Goal: Task Accomplishment & Management: Use online tool/utility

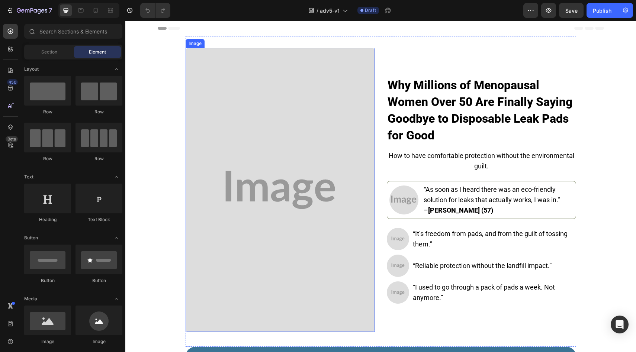
click at [286, 149] on img at bounding box center [280, 190] width 189 height 284
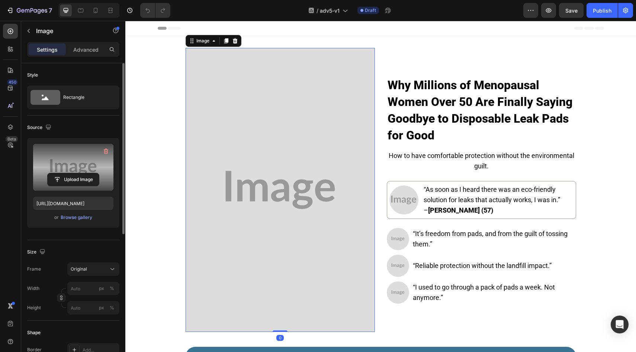
click at [84, 171] on label at bounding box center [73, 167] width 80 height 47
click at [84, 173] on input "file" at bounding box center [73, 179] width 51 height 13
click at [68, 189] on label at bounding box center [73, 167] width 80 height 47
click at [68, 186] on input "file" at bounding box center [73, 179] width 51 height 13
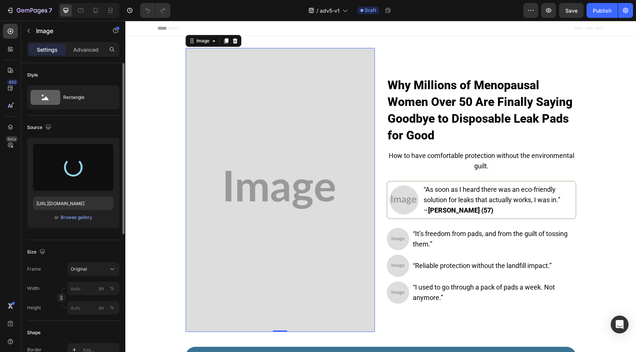
type input "[URL][DOMAIN_NAME]"
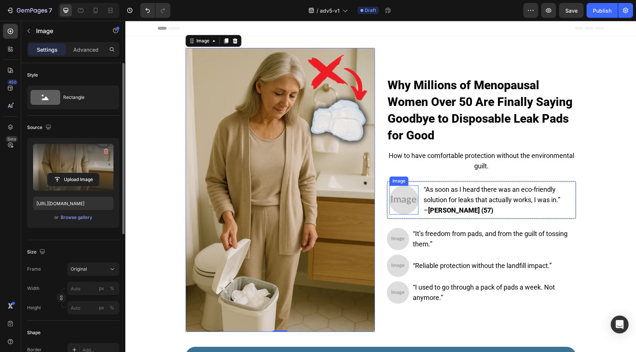
click at [397, 206] on img at bounding box center [403, 200] width 29 height 29
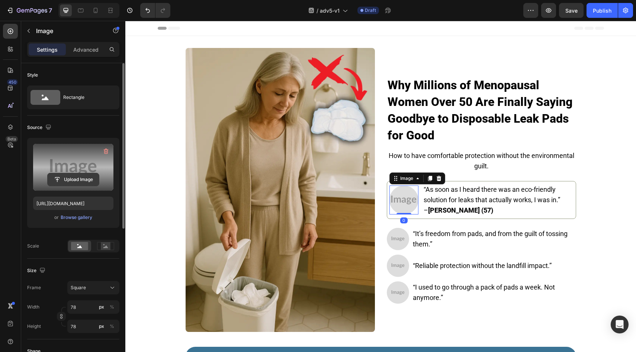
click at [82, 178] on input "file" at bounding box center [73, 179] width 51 height 13
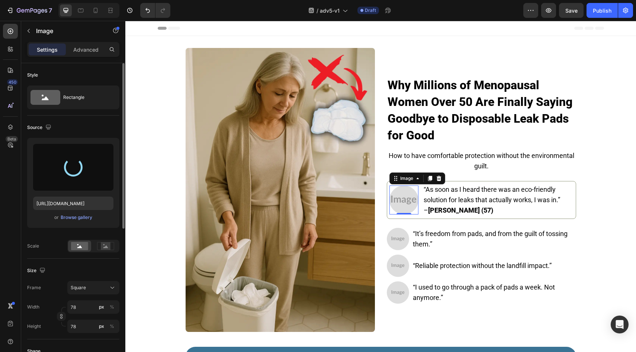
type input "[URL][DOMAIN_NAME]"
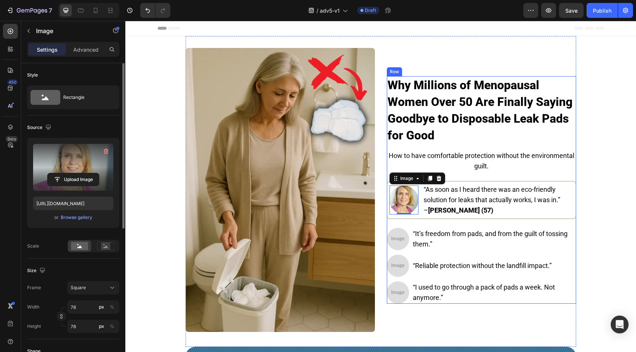
click at [396, 231] on img at bounding box center [398, 239] width 22 height 22
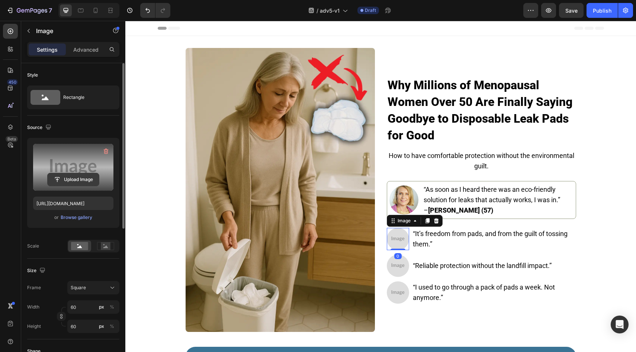
click at [83, 175] on input "file" at bounding box center [73, 179] width 51 height 13
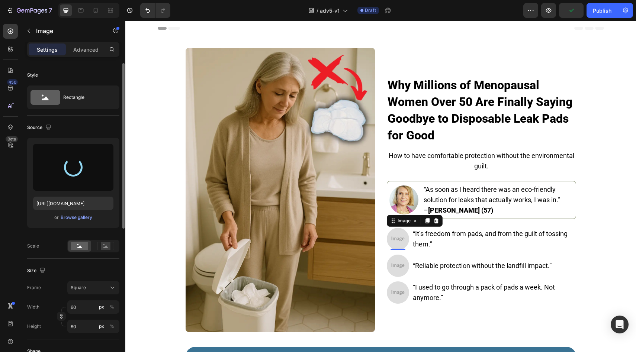
type input "https://cdn.shopify.com/s/files/1/0859/7979/1708/files/gempages_532940531508970…"
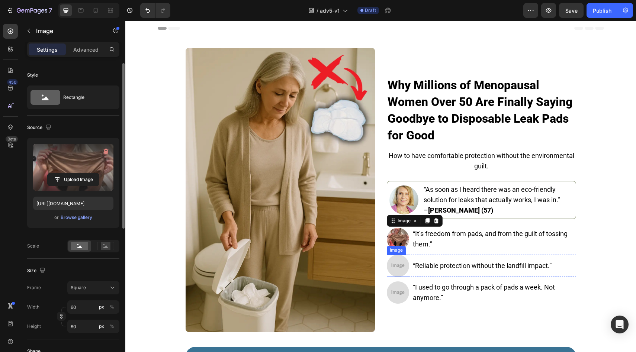
click at [405, 261] on img at bounding box center [398, 266] width 22 height 22
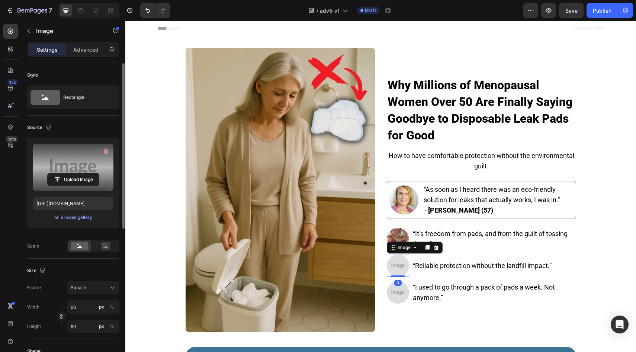
click at [74, 187] on label at bounding box center [73, 167] width 80 height 47
click at [74, 186] on input "file" at bounding box center [73, 179] width 51 height 13
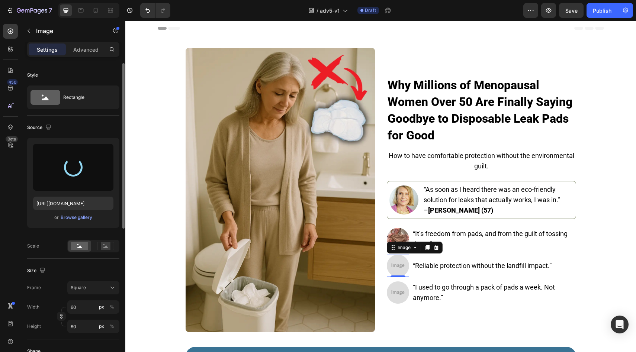
type input "https://cdn.shopify.com/s/files/1/0859/7979/1708/files/gempages_532940531508970…"
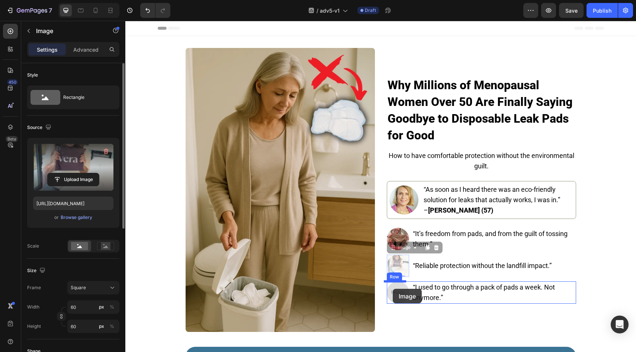
drag, startPoint x: 392, startPoint y: 262, endPoint x: 393, endPoint y: 289, distance: 27.5
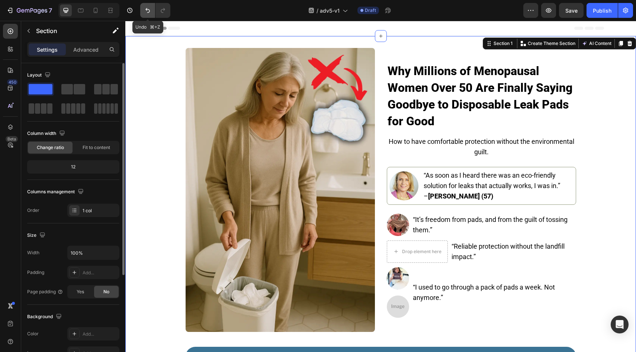
click at [148, 13] on icon "Undo/Redo" at bounding box center [147, 10] width 4 height 5
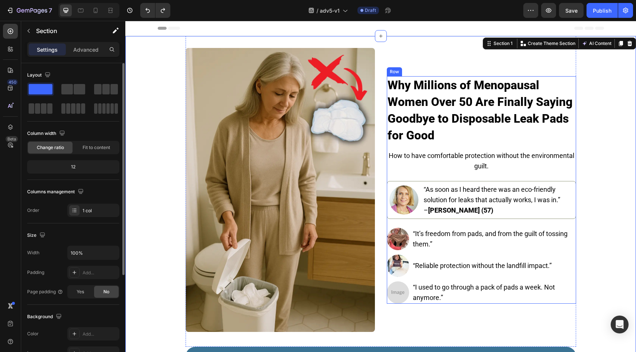
click at [395, 269] on img at bounding box center [398, 266] width 22 height 22
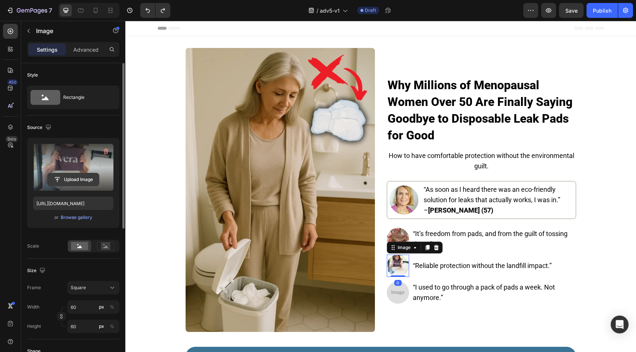
click at [70, 176] on input "file" at bounding box center [73, 179] width 51 height 13
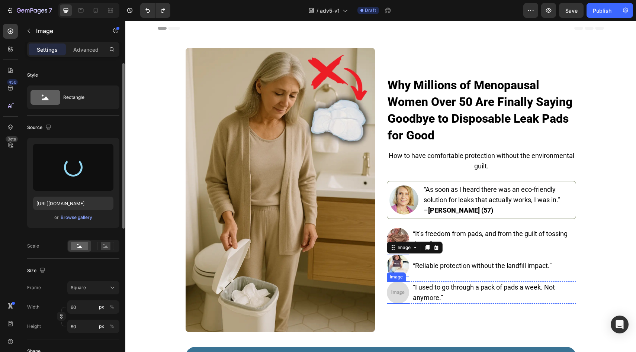
type input "https://cdn.shopify.com/s/files/1/0859/7979/1708/files/gempages_532940531508970…"
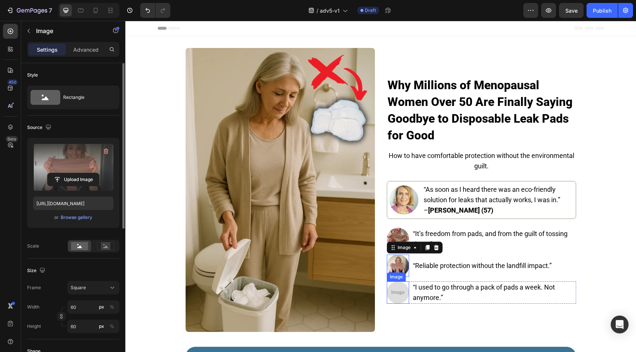
click at [397, 291] on img at bounding box center [398, 293] width 22 height 22
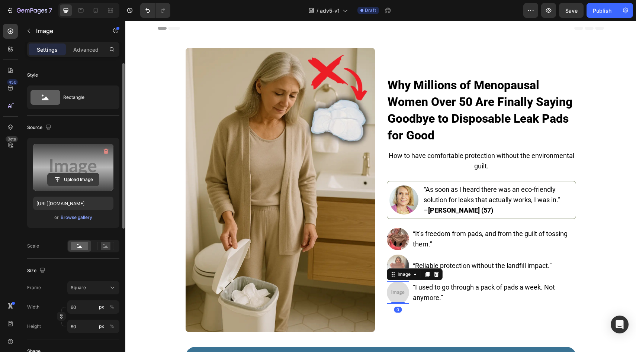
click at [76, 180] on input "file" at bounding box center [73, 179] width 51 height 13
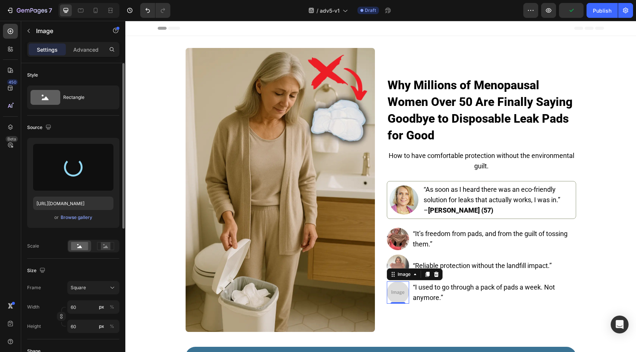
type input "https://cdn.shopify.com/s/files/1/0859/7979/1708/files/gempages_532940531508970…"
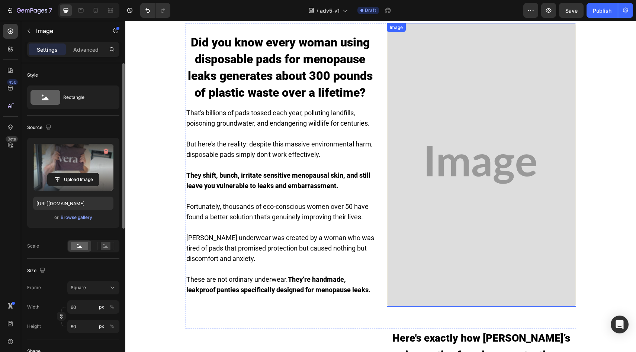
scroll to position [320, 0]
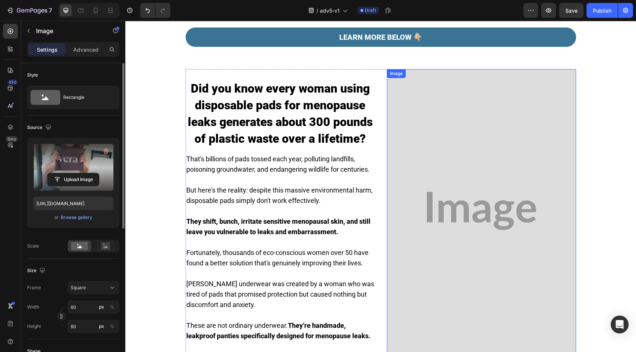
click at [439, 158] on img at bounding box center [481, 211] width 189 height 284
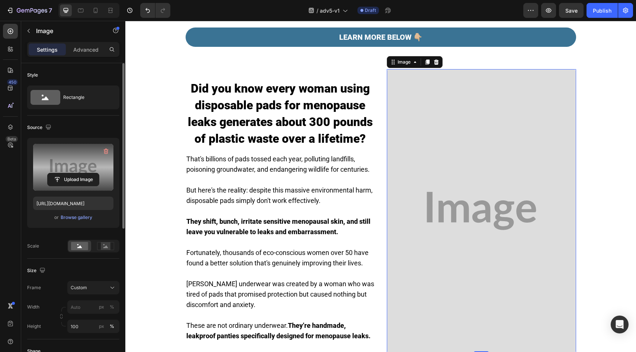
click at [80, 172] on label at bounding box center [73, 167] width 80 height 47
click at [80, 173] on input "file" at bounding box center [73, 179] width 51 height 13
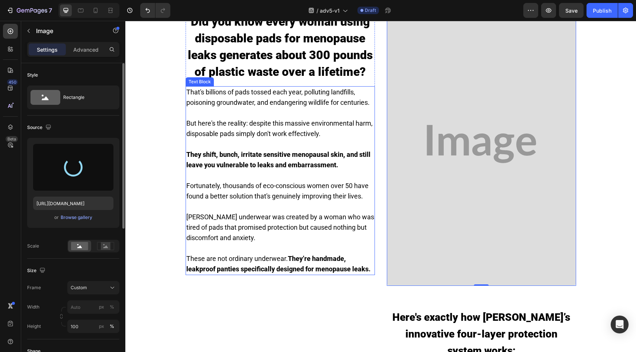
type input "https://cdn.shopify.com/s/files/1/0859/7979/1708/files/gempages_532940531508970…"
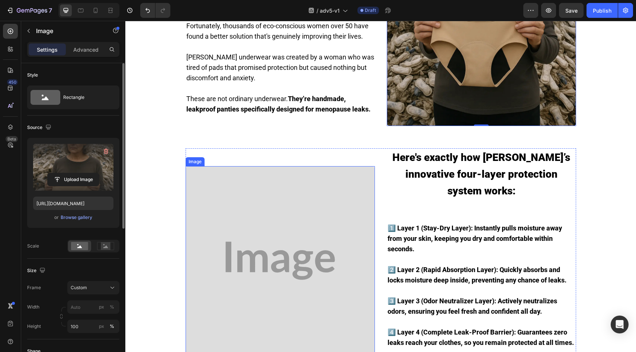
scroll to position [650, 0]
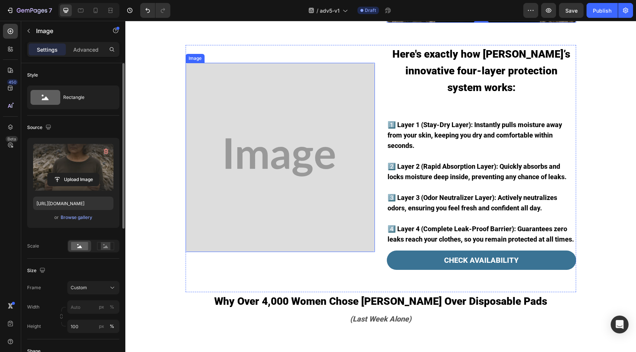
click at [322, 176] on img at bounding box center [280, 157] width 189 height 189
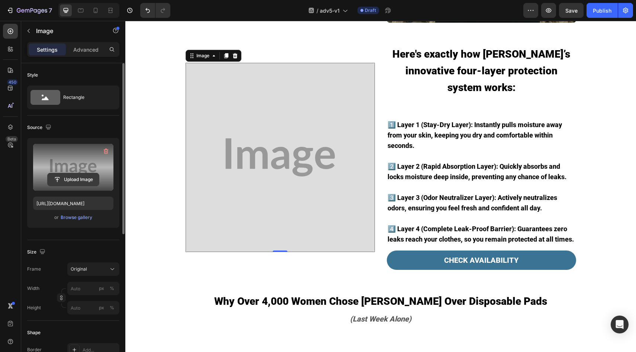
click at [62, 181] on input "file" at bounding box center [73, 179] width 51 height 13
click at [81, 185] on input "file" at bounding box center [73, 179] width 51 height 13
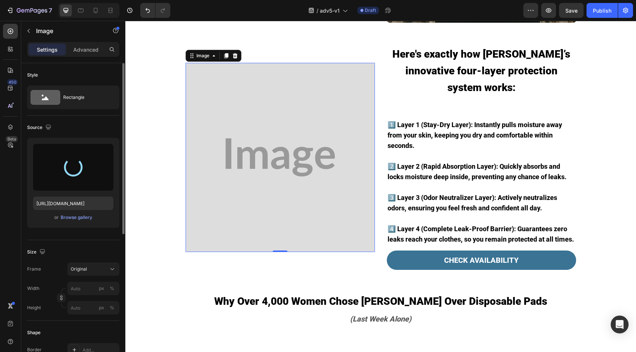
type input "https://cdn.shopify.com/s/files/1/0859/7979/1708/files/gempages_532940531508970…"
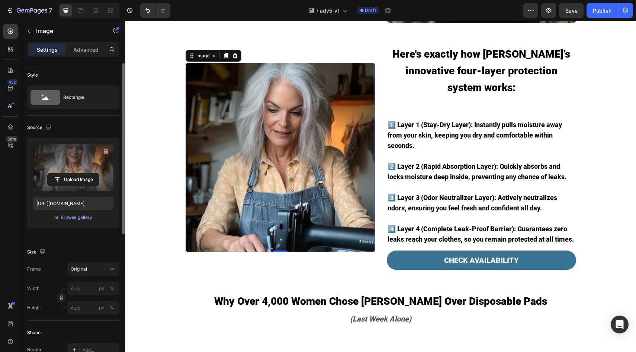
scroll to position [910, 0]
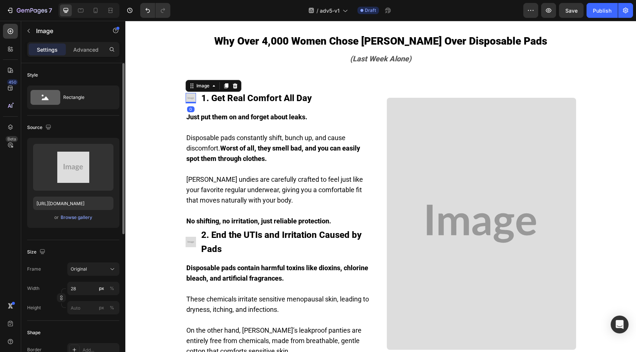
click at [188, 93] on img at bounding box center [191, 98] width 10 height 10
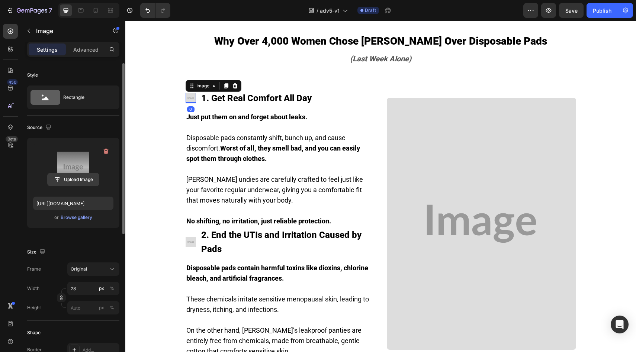
click at [82, 174] on input "file" at bounding box center [73, 179] width 51 height 13
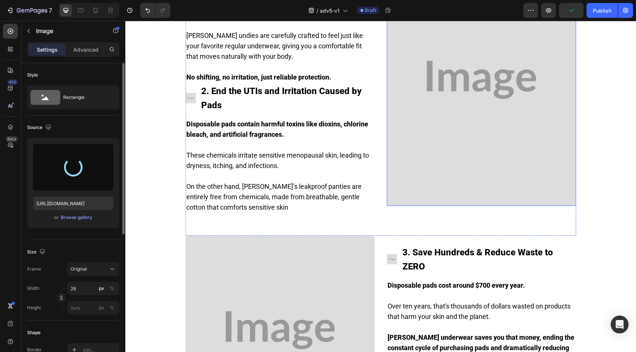
type input "https://cdn.shopify.com/s/files/1/0859/7979/1708/files/gempages_532940531508970…"
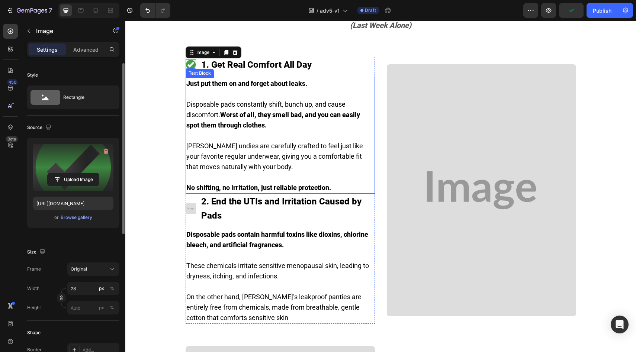
scroll to position [897, 0]
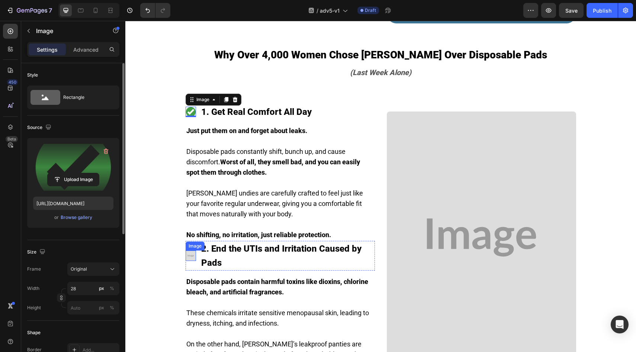
click at [189, 251] on img at bounding box center [191, 256] width 10 height 10
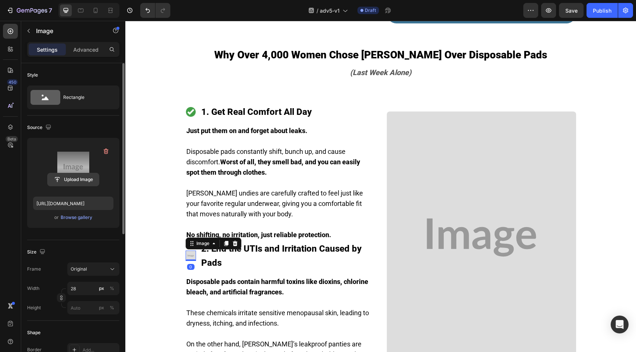
click at [69, 177] on input "file" at bounding box center [73, 179] width 51 height 13
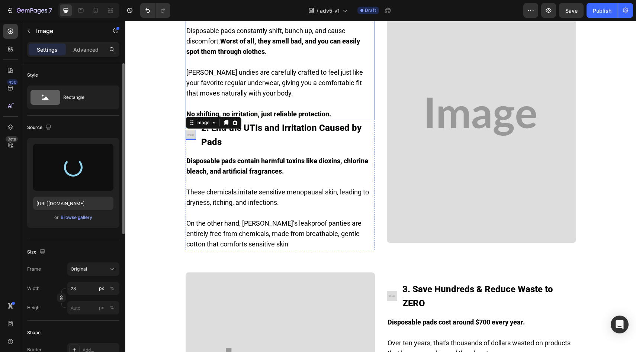
type input "https://cdn.shopify.com/s/files/1/0859/7979/1708/files/gempages_532940531508970…"
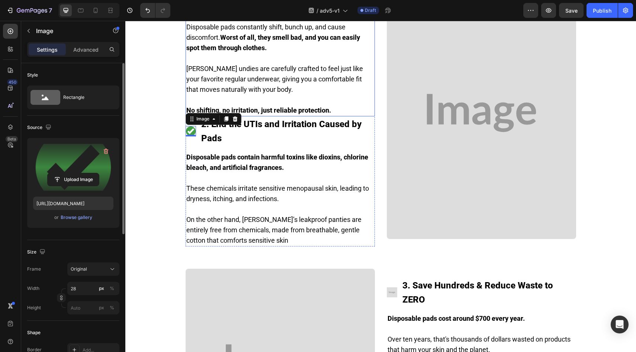
scroll to position [1168, 0]
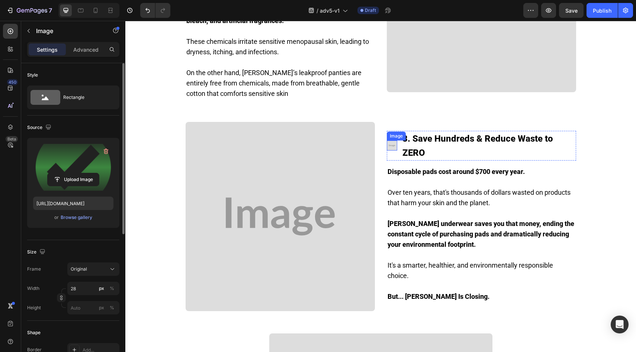
click at [388, 141] on img at bounding box center [392, 146] width 10 height 10
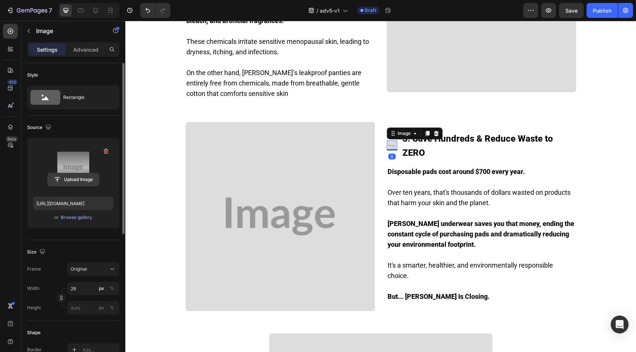
click at [76, 183] on input "file" at bounding box center [73, 179] width 51 height 13
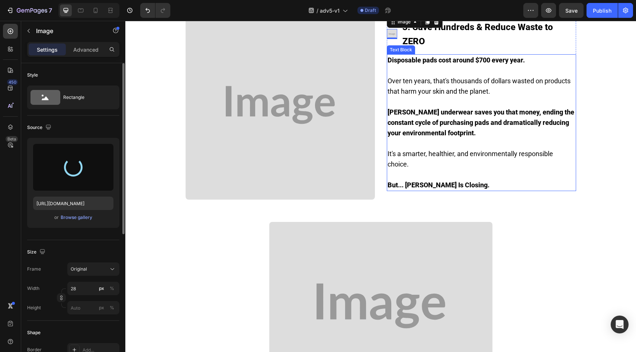
type input "https://cdn.shopify.com/s/files/1/0859/7979/1708/files/gempages_532940531508970…"
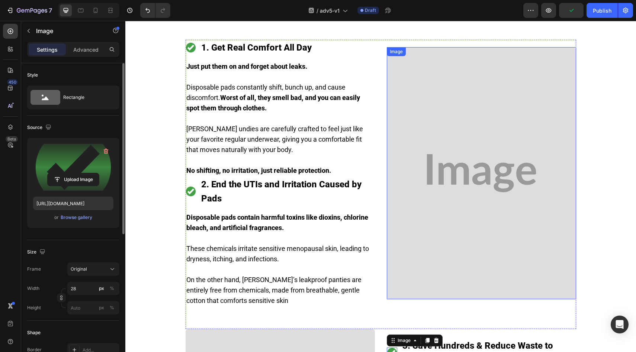
scroll to position [959, 0]
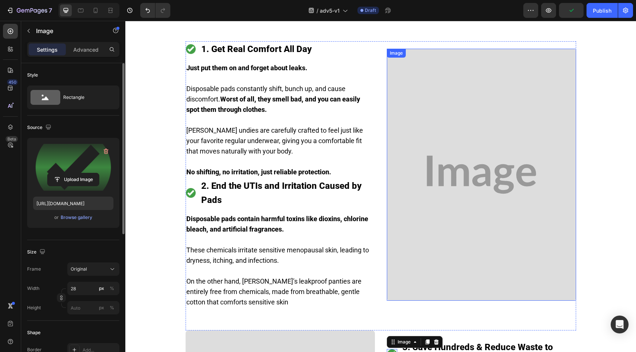
click at [443, 171] on img at bounding box center [481, 175] width 189 height 253
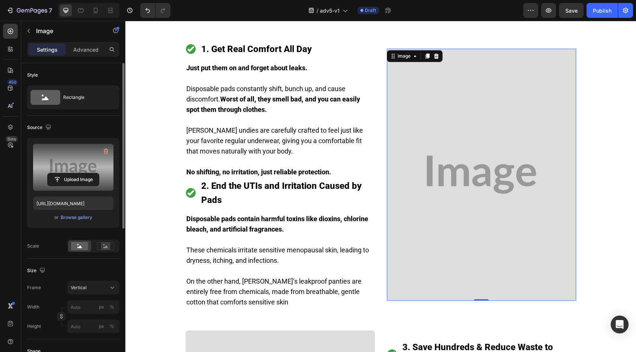
click at [77, 169] on label at bounding box center [73, 167] width 80 height 47
click at [77, 173] on input "file" at bounding box center [73, 179] width 51 height 13
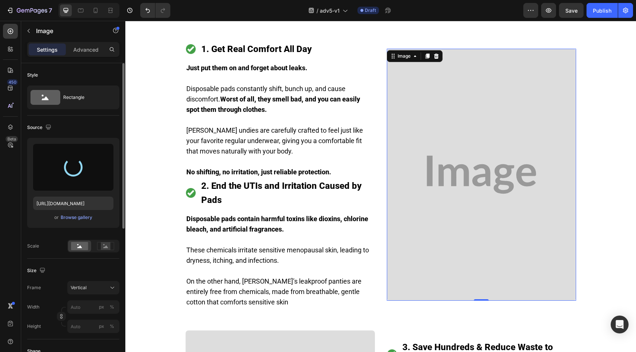
type input "https://cdn.shopify.com/s/files/1/0859/7979/1708/files/gempages_532940531508970…"
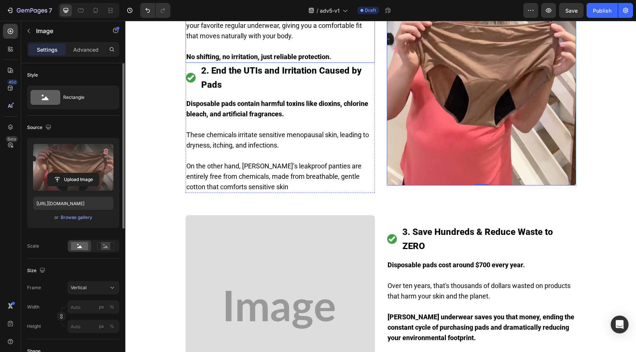
scroll to position [1197, 0]
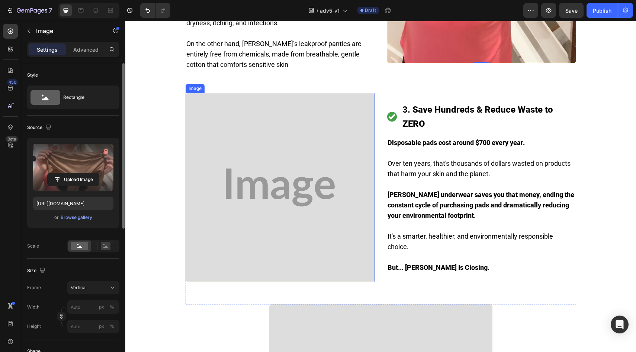
click at [279, 135] on img at bounding box center [280, 187] width 189 height 189
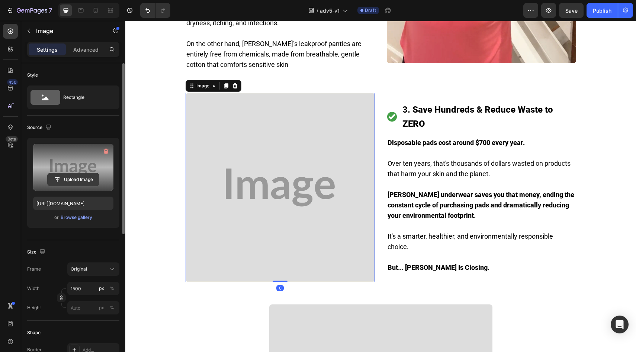
click at [86, 178] on input "file" at bounding box center [73, 179] width 51 height 13
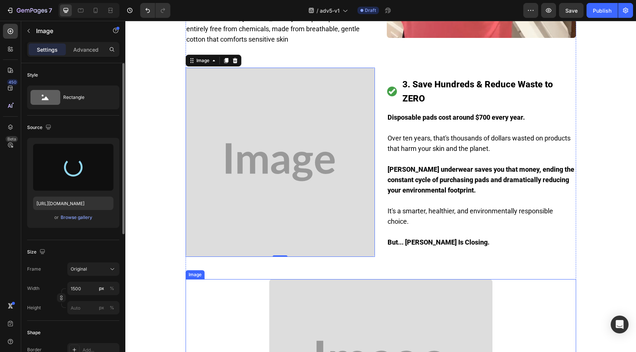
scroll to position [1270, 0]
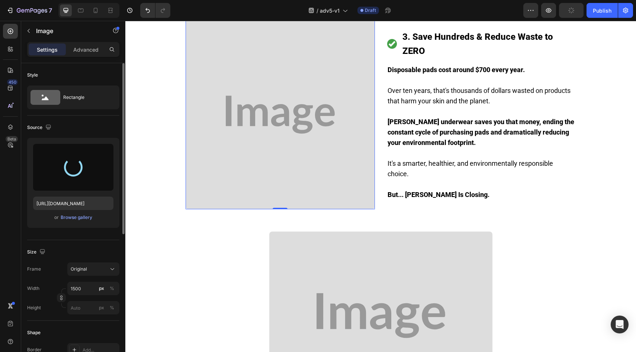
type input "https://cdn.shopify.com/s/files/1/0859/7979/1708/files/gempages_532940531508970…"
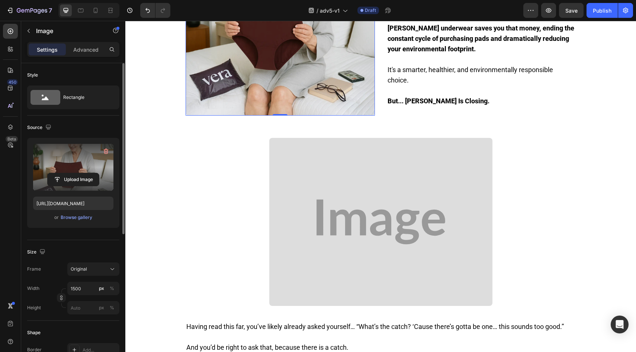
scroll to position [1417, 0]
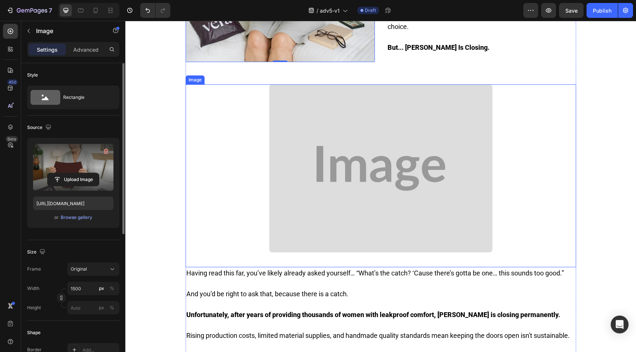
click at [333, 132] on img at bounding box center [380, 168] width 223 height 168
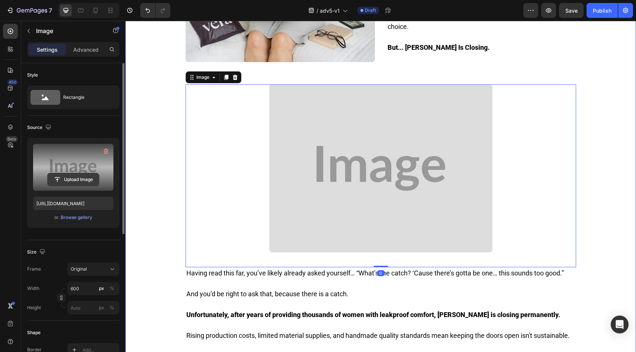
click at [83, 180] on input "file" at bounding box center [73, 179] width 51 height 13
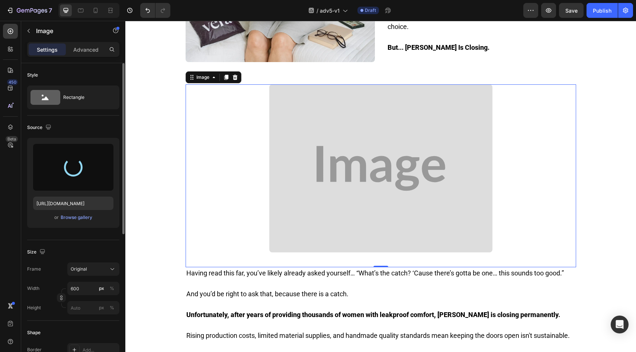
type input "https://cdn.shopify.com/s/files/1/0859/7979/1708/files/gempages_532940531508970…"
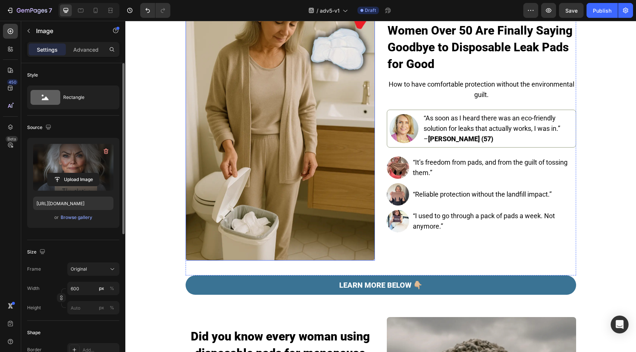
scroll to position [0, 0]
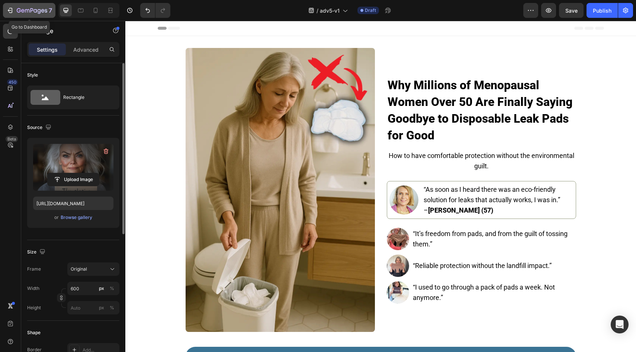
click at [25, 7] on div "7" at bounding box center [34, 10] width 35 height 9
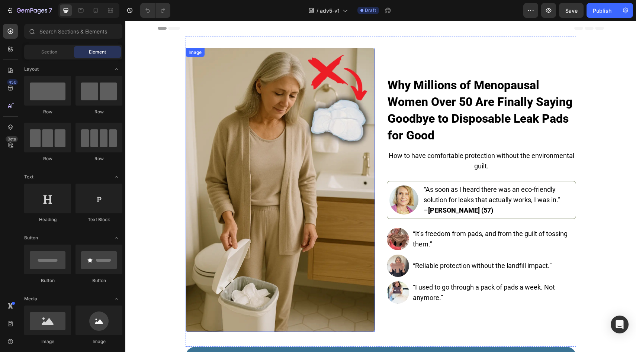
click at [268, 145] on img at bounding box center [280, 190] width 189 height 284
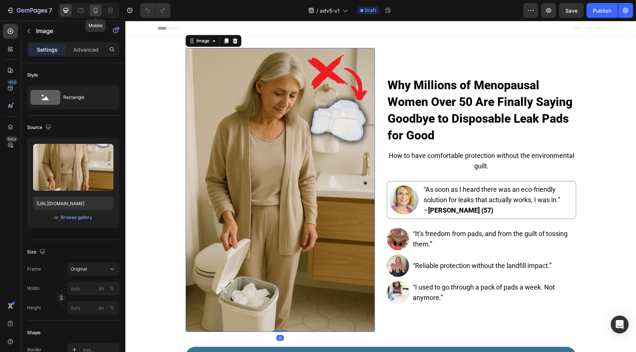
click at [94, 7] on icon at bounding box center [95, 10] width 7 height 7
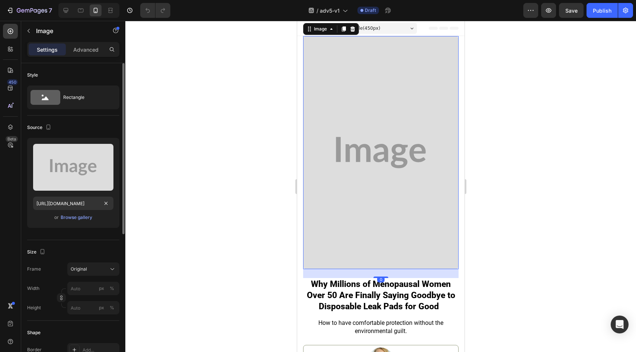
click at [74, 191] on div "Upload Image https://placehold.co/1024x1536?text=Image or Browse gallery" at bounding box center [73, 183] width 92 height 90
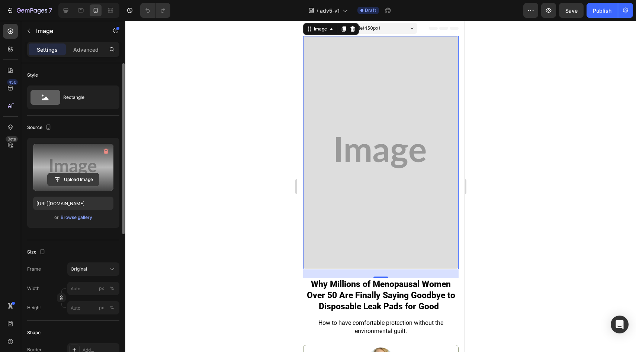
click at [77, 179] on input "file" at bounding box center [73, 179] width 51 height 13
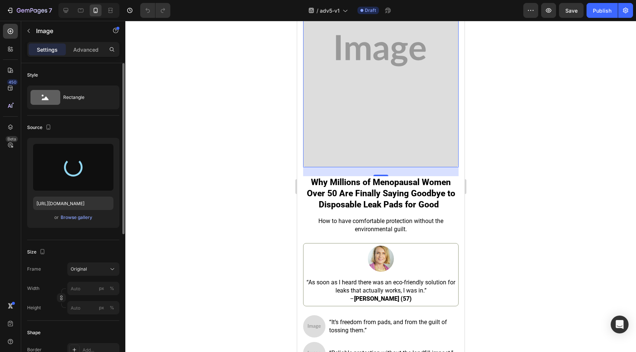
type input "[URL][DOMAIN_NAME]"
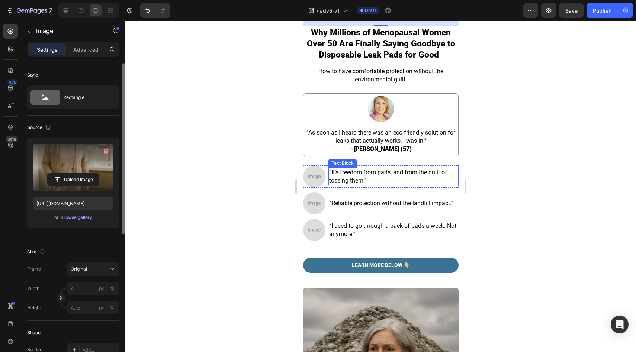
scroll to position [252, 0]
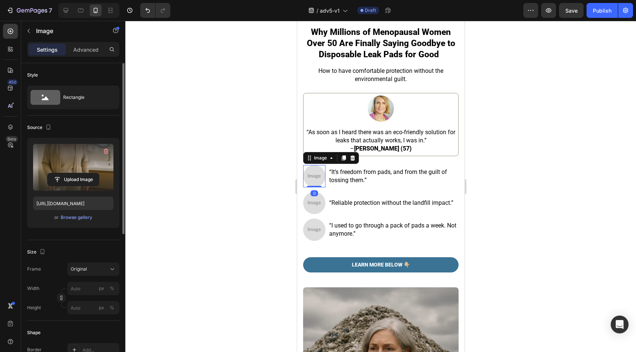
drag, startPoint x: 312, startPoint y: 167, endPoint x: 581, endPoint y: 194, distance: 269.5
click at [312, 167] on img at bounding box center [314, 176] width 22 height 22
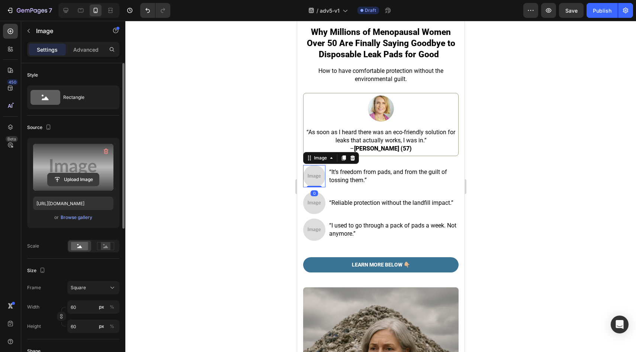
click at [70, 179] on input "file" at bounding box center [73, 179] width 51 height 13
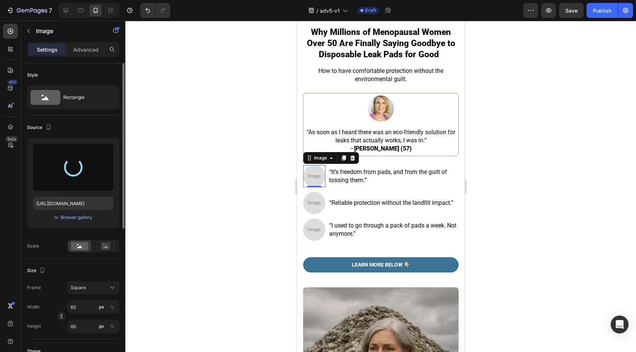
type input "[URL][DOMAIN_NAME]"
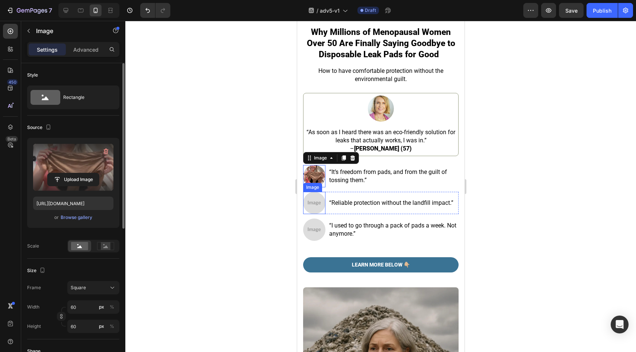
drag, startPoint x: 313, startPoint y: 201, endPoint x: 304, endPoint y: 203, distance: 9.8
click at [313, 201] on img at bounding box center [314, 203] width 22 height 22
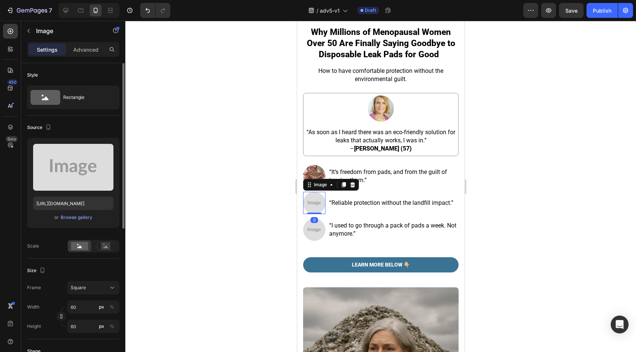
click at [100, 193] on div "Upload Image https://placehold.co/1056x1884?text=Image or Browse gallery" at bounding box center [73, 183] width 92 height 90
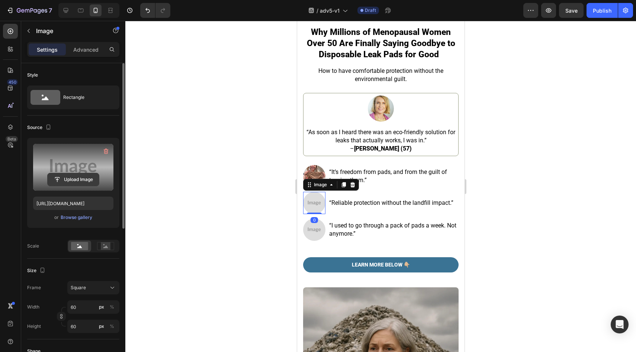
click at [85, 178] on input "file" at bounding box center [73, 179] width 51 height 13
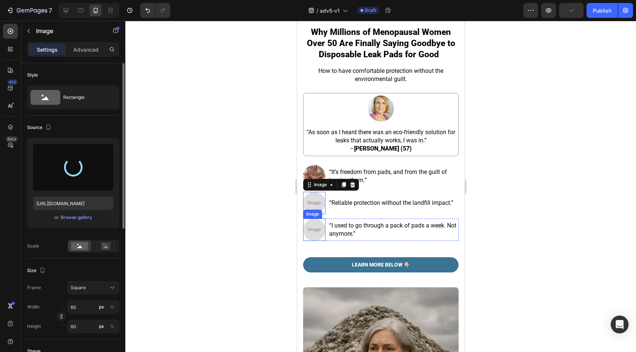
type input "[URL][DOMAIN_NAME]"
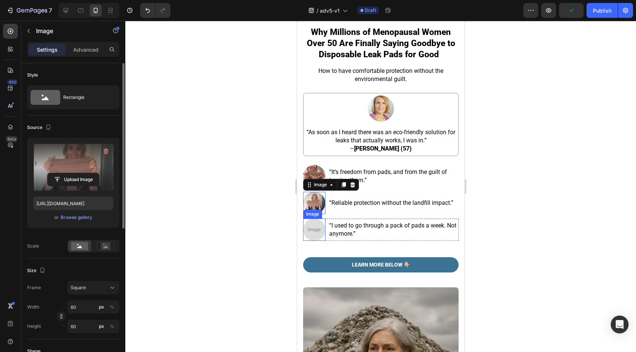
click at [314, 222] on img at bounding box center [314, 230] width 22 height 22
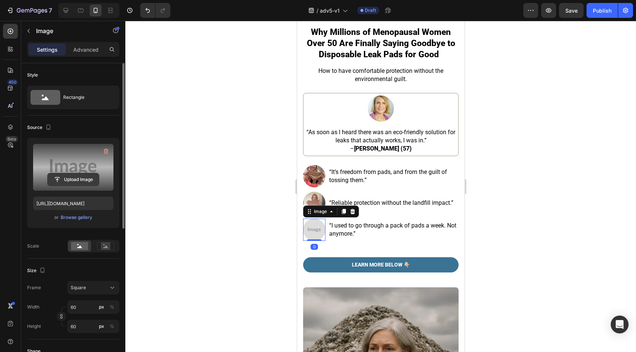
click at [90, 186] on input "file" at bounding box center [73, 179] width 51 height 13
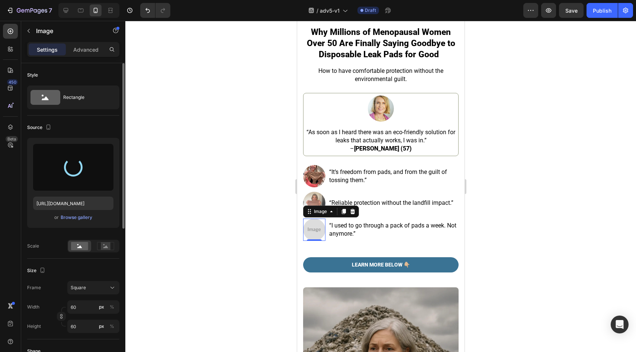
type input "[URL][DOMAIN_NAME]"
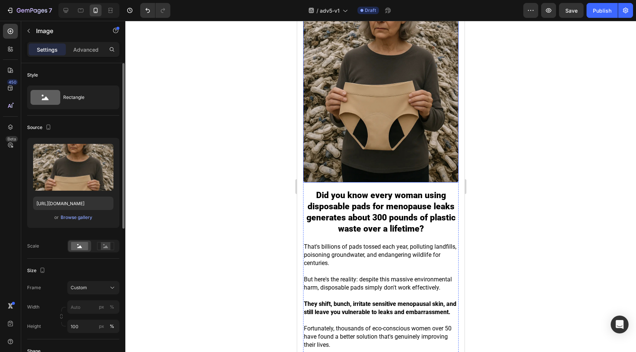
click at [390, 137] on img at bounding box center [380, 65] width 155 height 233
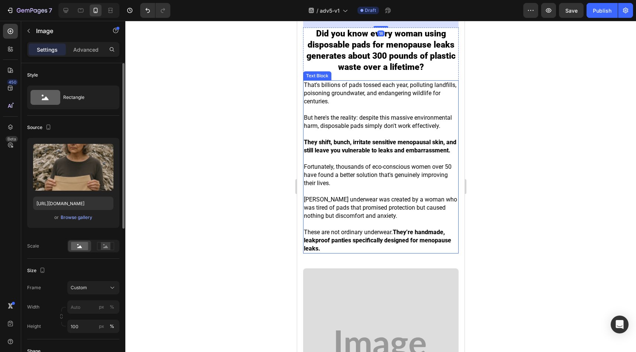
scroll to position [912, 0]
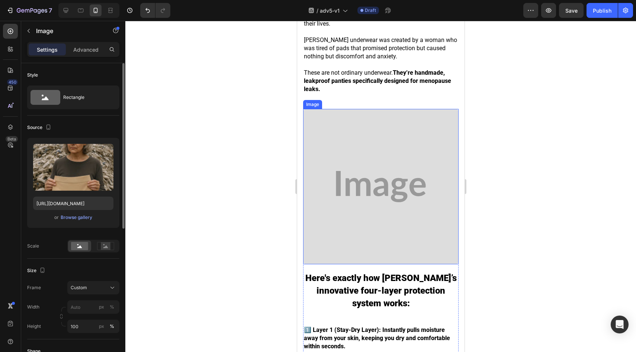
click at [399, 181] on img at bounding box center [380, 186] width 155 height 155
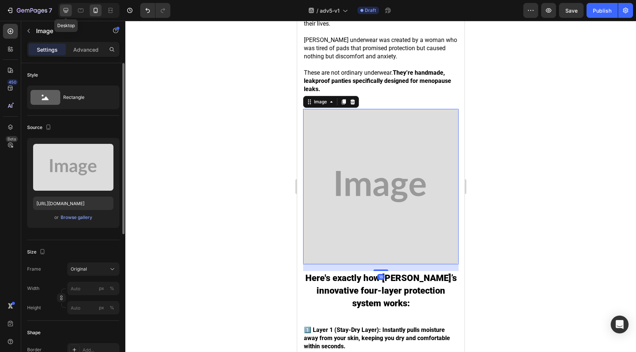
click at [68, 7] on icon at bounding box center [65, 10] width 7 height 7
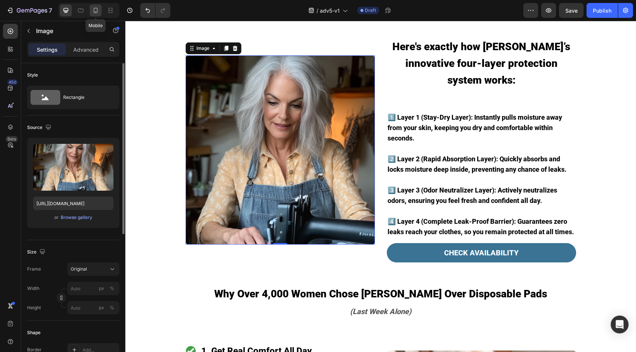
click at [94, 11] on icon at bounding box center [96, 10] width 4 height 5
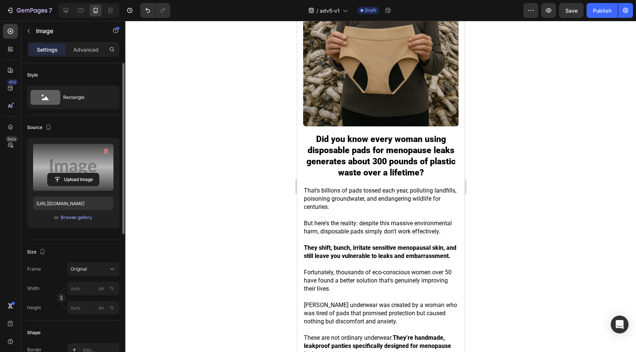
click at [63, 186] on label at bounding box center [73, 167] width 80 height 47
click at [63, 186] on input "file" at bounding box center [73, 179] width 51 height 13
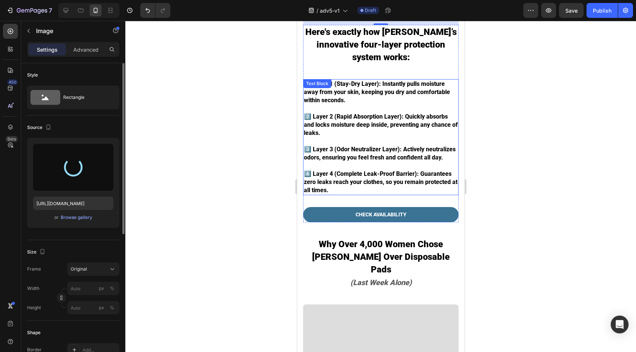
scroll to position [1209, 0]
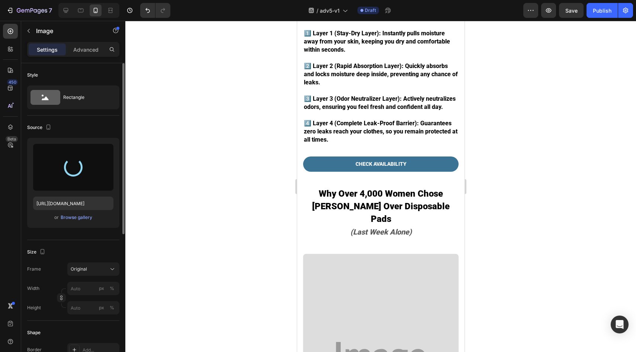
type input "https://cdn.shopify.com/s/files/1/0859/7979/1708/files/gempages_532940531508970…"
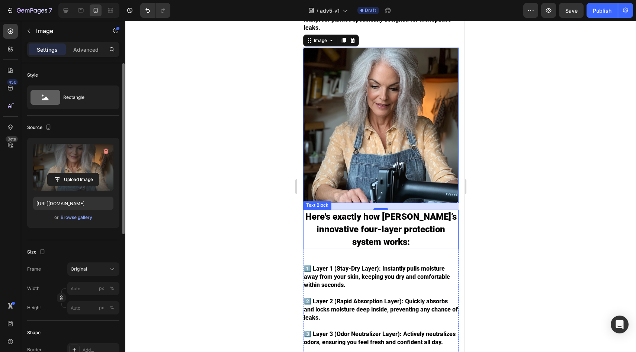
scroll to position [1456, 0]
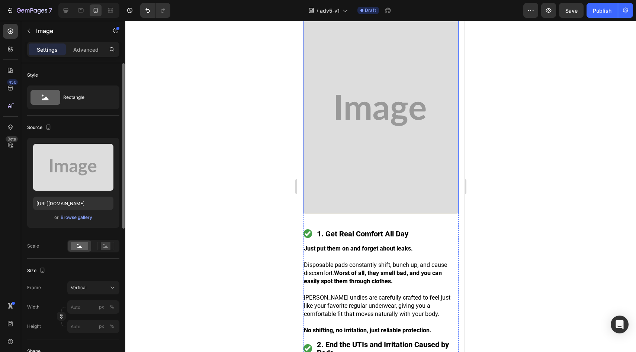
click at [379, 123] on img at bounding box center [380, 110] width 155 height 207
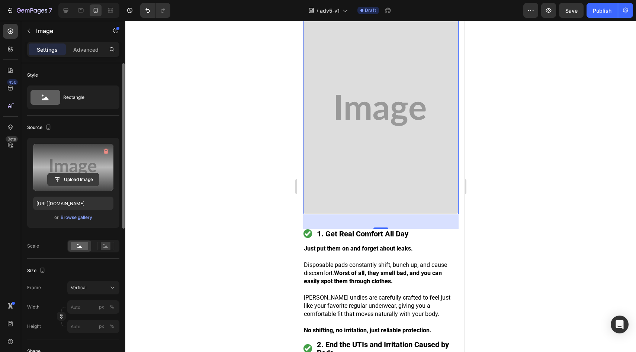
click at [76, 176] on input "file" at bounding box center [73, 179] width 51 height 13
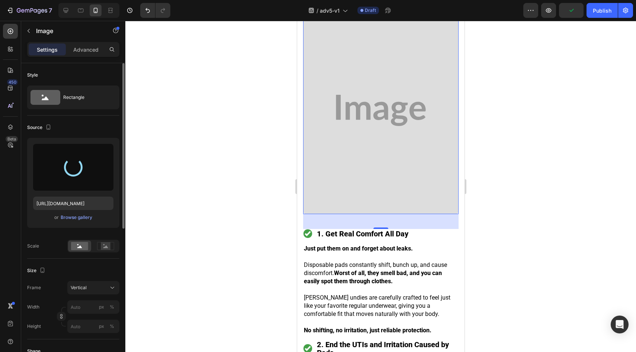
type input "https://cdn.shopify.com/s/files/1/0859/7979/1708/files/gempages_532940531508970…"
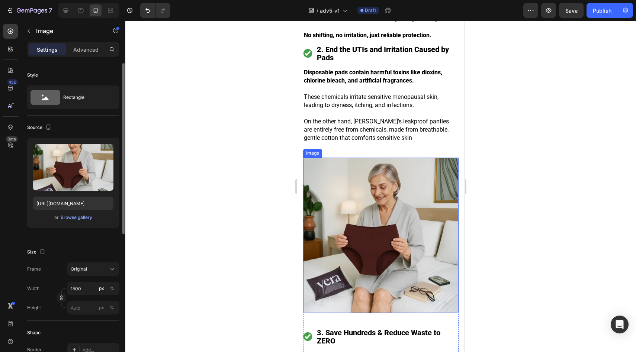
click at [372, 196] on img at bounding box center [380, 235] width 155 height 155
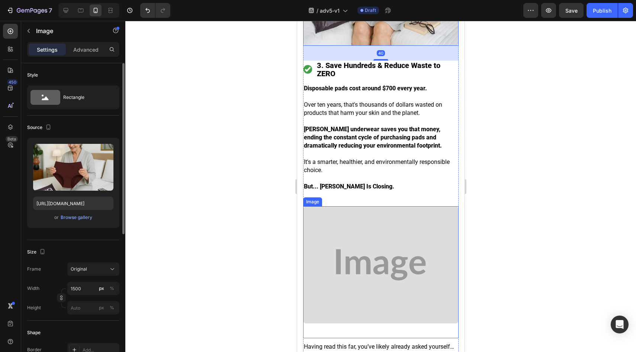
scroll to position [2056, 0]
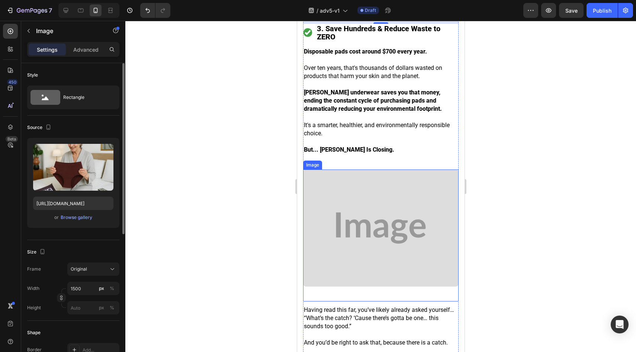
click at [368, 197] on img at bounding box center [380, 228] width 155 height 117
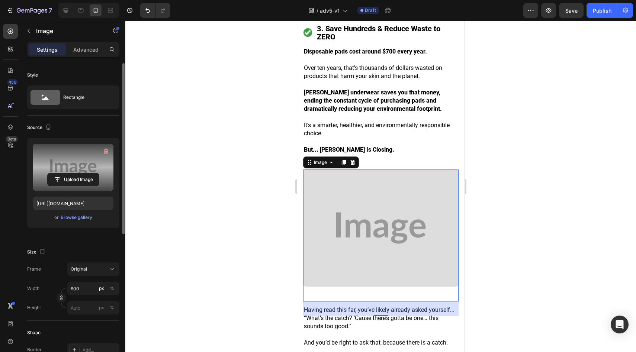
click at [64, 187] on label at bounding box center [73, 167] width 80 height 47
click at [64, 186] on input "file" at bounding box center [73, 179] width 51 height 13
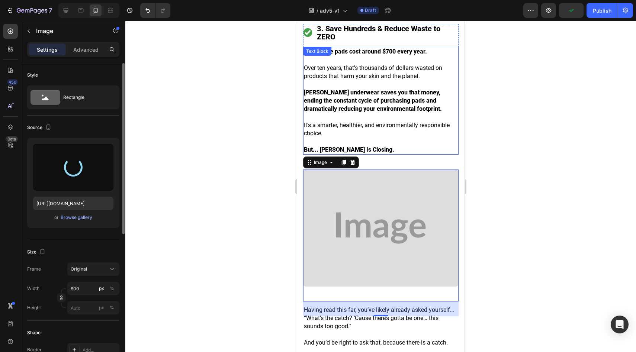
type input "https://cdn.shopify.com/s/files/1/0859/7979/1708/files/gempages_532940531508970…"
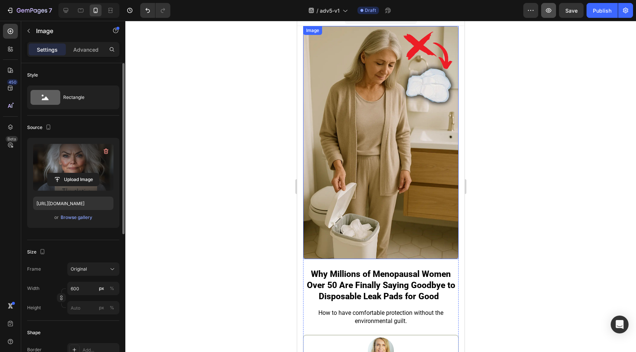
scroll to position [0, 0]
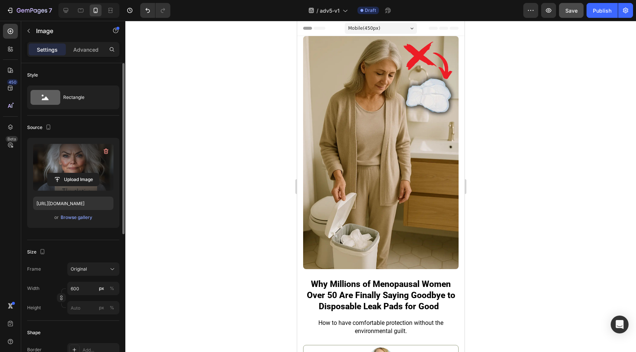
click at [570, 8] on span "Save" at bounding box center [571, 10] width 12 height 6
click at [77, 10] on icon at bounding box center [80, 10] width 7 height 7
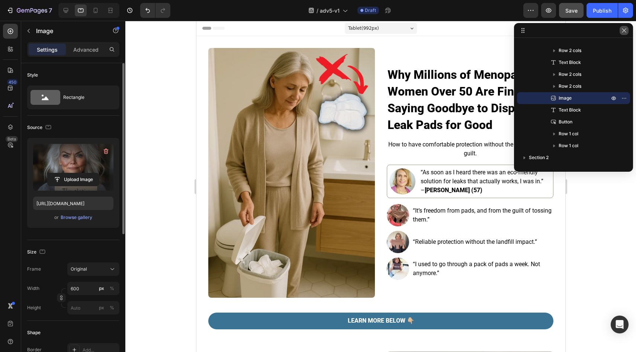
click at [627, 29] on button "button" at bounding box center [624, 30] width 9 height 9
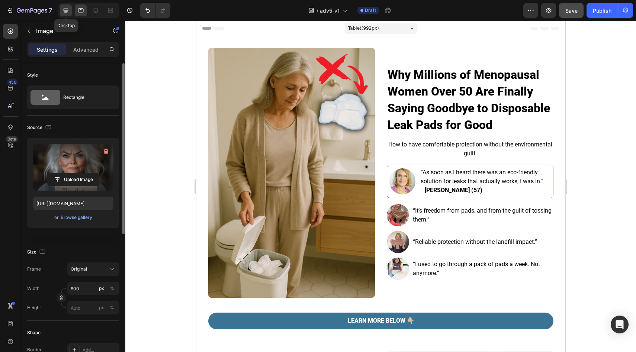
click at [65, 7] on icon at bounding box center [65, 10] width 7 height 7
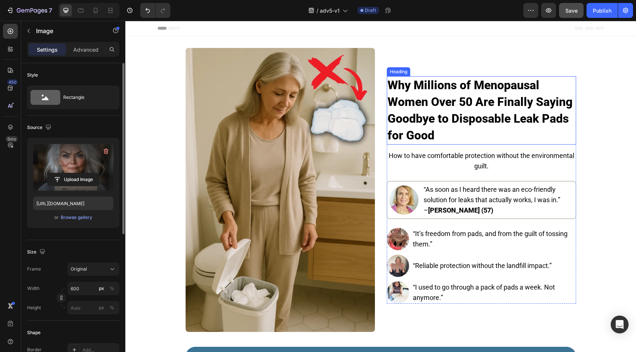
click at [448, 99] on strong "Why Millions of Menopausal Women Over 50 Are Finally Saying Goodbye to Disposab…" at bounding box center [480, 110] width 185 height 64
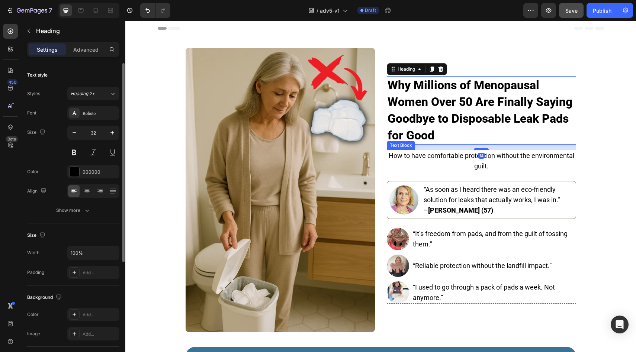
click at [447, 156] on p "How to have comfortable protection without the environmental guilt." at bounding box center [482, 161] width 188 height 21
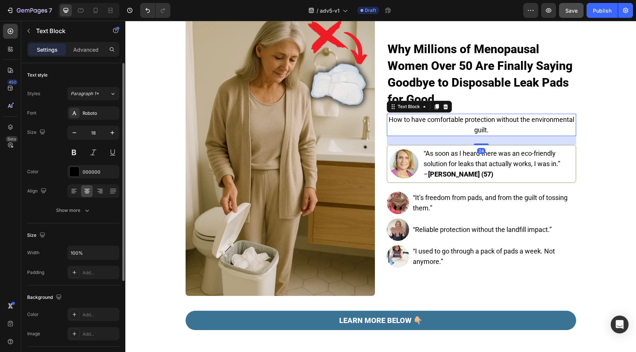
scroll to position [68, 0]
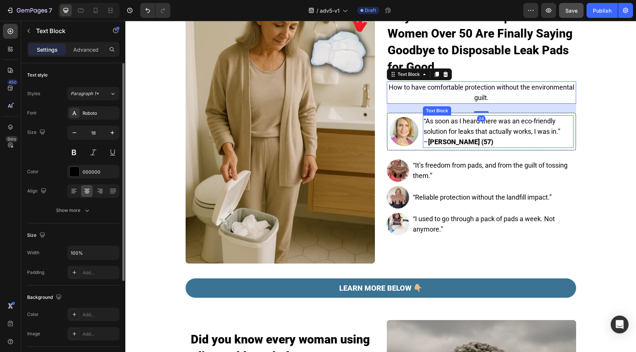
click at [445, 144] on strong "Heather V. (57)" at bounding box center [460, 142] width 65 height 8
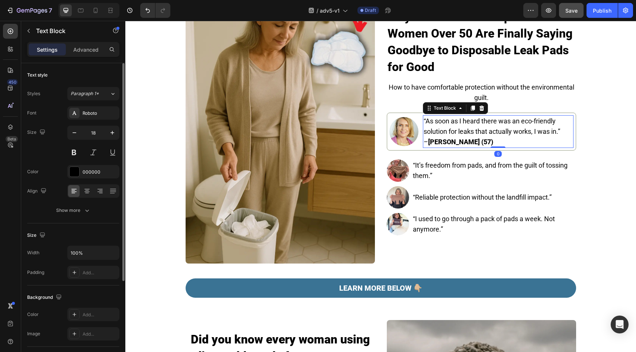
click at [440, 142] on strong "Heather V. (57)" at bounding box center [460, 142] width 65 height 8
click at [439, 142] on strong "Heather V. (57)" at bounding box center [460, 142] width 65 height 8
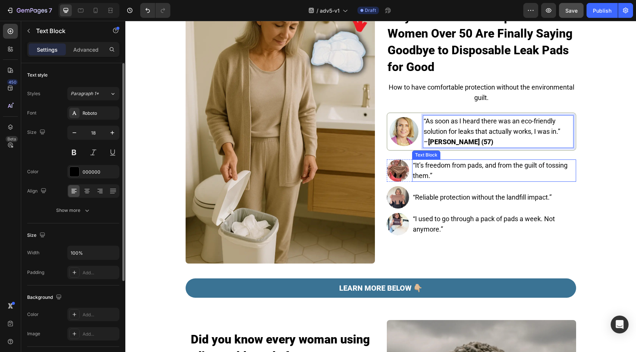
click at [460, 171] on p "“It’s freedom from pads, and from the guilt of tossing them.”" at bounding box center [494, 170] width 163 height 21
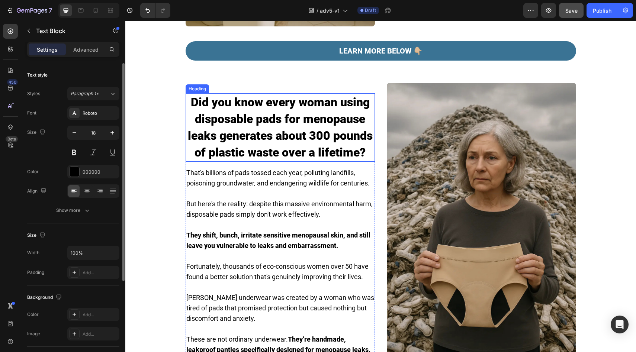
click at [280, 111] on h2 "Did you know every woman using disposable pads for menopause leaks generates ab…" at bounding box center [280, 127] width 189 height 68
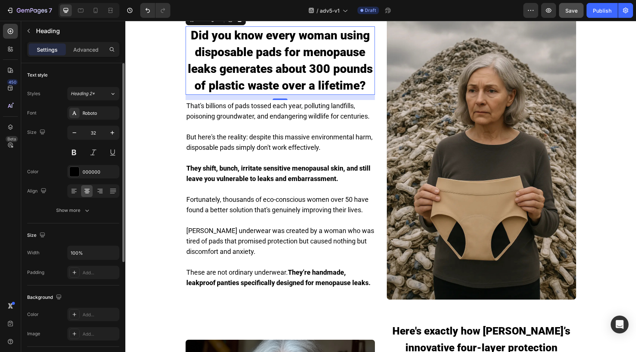
scroll to position [381, 0]
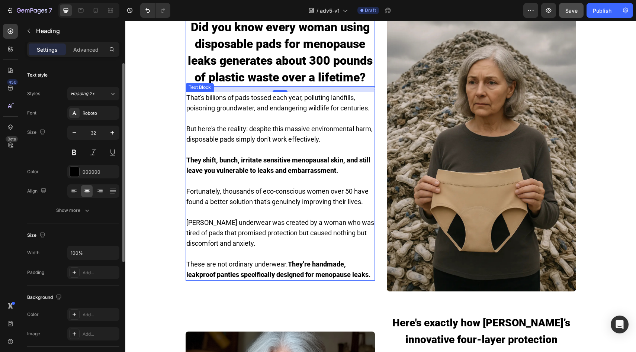
click at [297, 97] on p "That's billions of pads tossed each year, polluting landfills, poisoning ground…" at bounding box center [280, 103] width 188 height 21
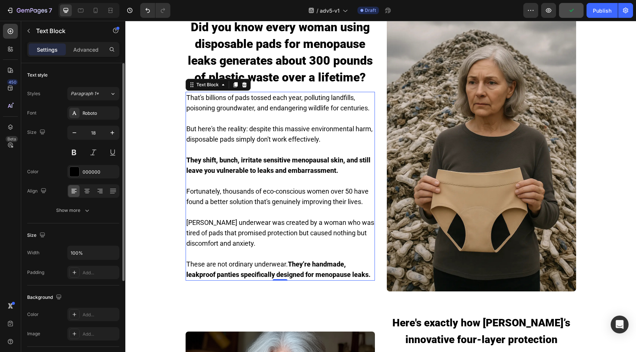
click at [279, 135] on p "But here's the reality: despite this massive environmental harm, disposable pad…" at bounding box center [280, 134] width 188 height 21
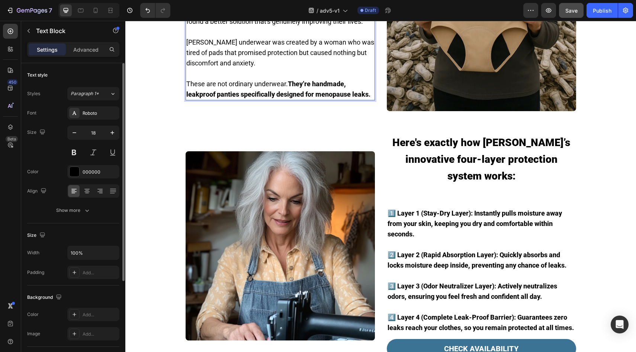
scroll to position [603, 0]
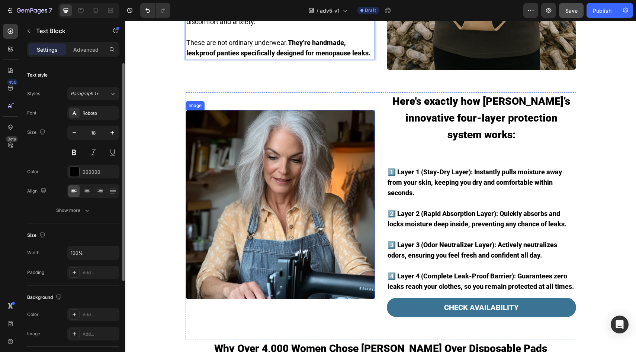
click at [444, 119] on p "Here's exactly how [PERSON_NAME]’s innovative four-layer protection system work…" at bounding box center [482, 118] width 188 height 50
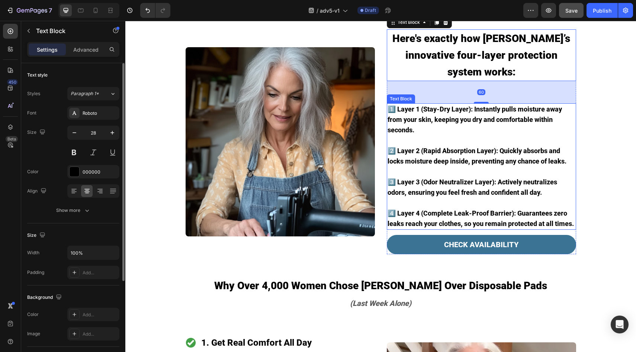
click at [457, 113] on p "1️⃣ Layer 1 (Stay-Dry Layer): Instantly pulls moisture away from your skin, kee…" at bounding box center [482, 119] width 188 height 31
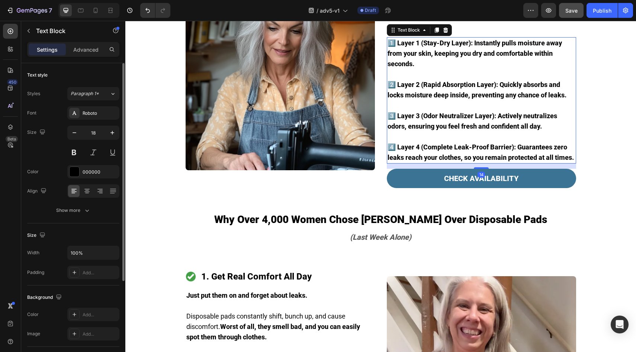
scroll to position [795, 0]
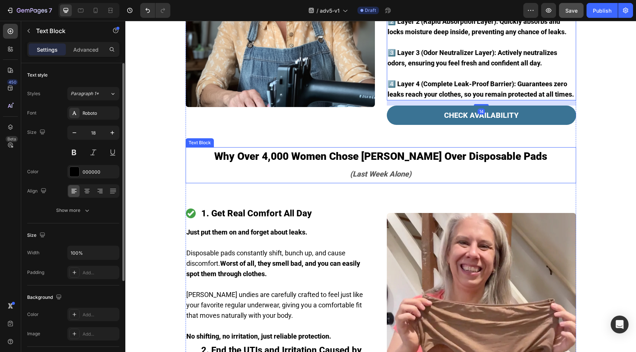
click at [392, 165] on p "(Last Week Alone)" at bounding box center [380, 174] width 389 height 18
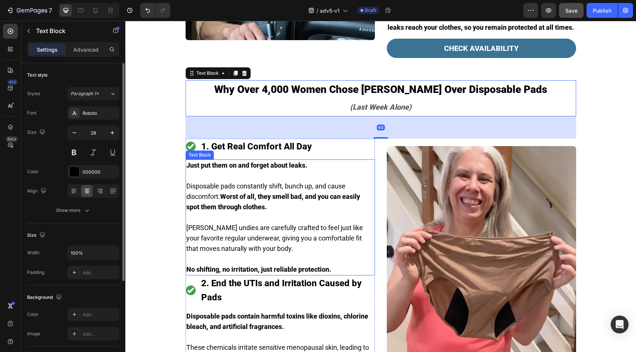
click at [302, 140] on div "Image 1. Get Real Comfort All Day Text Block Row Just put them on and forget ab…" at bounding box center [280, 272] width 189 height 267
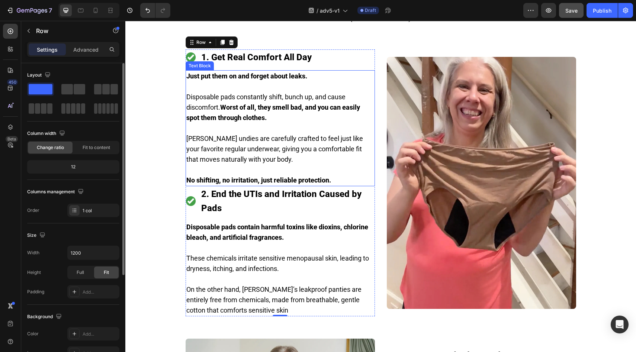
scroll to position [987, 0]
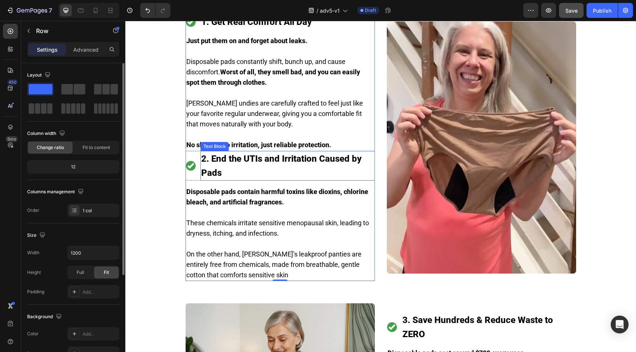
click at [263, 155] on p "2. End the UTIs and Irritation Caused by Pads" at bounding box center [287, 166] width 173 height 28
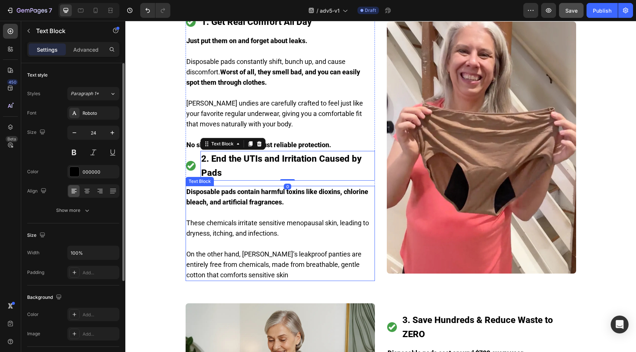
click at [272, 188] on strong "Disposable pads contain harmful toxins like dioxins, chlorine bleach, and artif…" at bounding box center [277, 197] width 182 height 18
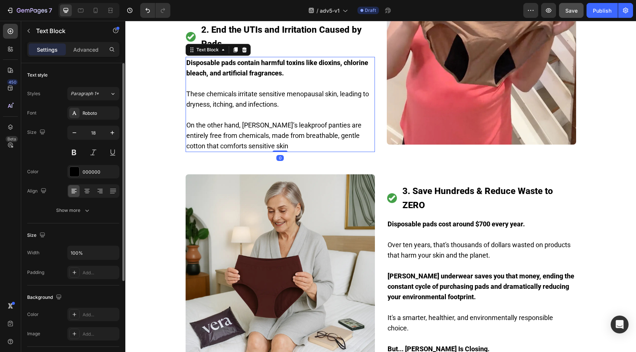
scroll to position [1229, 0]
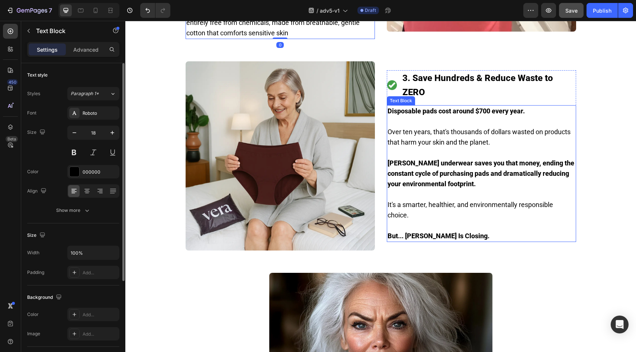
click at [454, 148] on p at bounding box center [482, 153] width 188 height 10
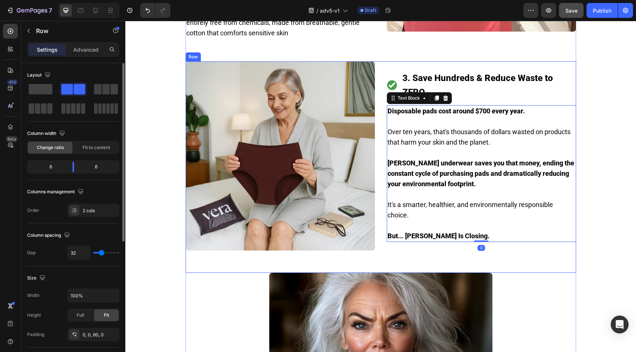
click at [379, 173] on div "Image Image 3. Save Hundreds & Reduce Waste to ZERO Text Block Row Disposable p…" at bounding box center [381, 167] width 391 height 212
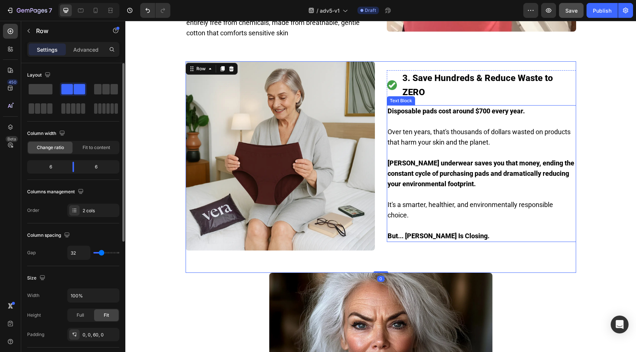
click at [474, 107] on strong "Disposable pads cost around $700 every year." at bounding box center [456, 111] width 137 height 8
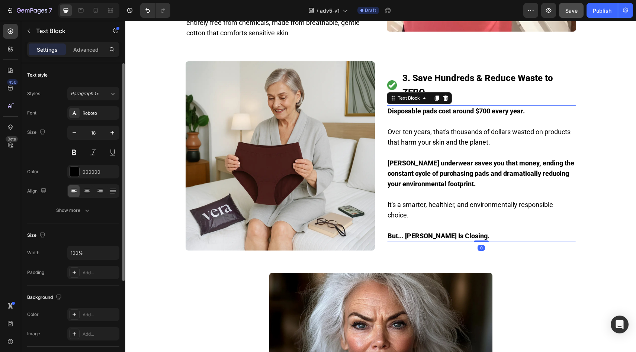
click at [480, 116] on p at bounding box center [482, 121] width 188 height 10
click at [478, 107] on strong "Disposable pads cost around $700 every year." at bounding box center [456, 111] width 137 height 8
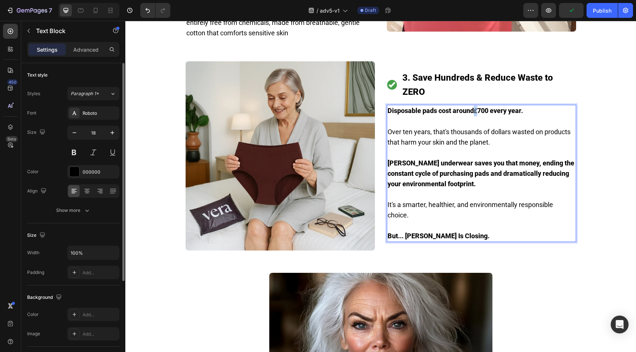
click at [473, 106] on p "Disposable pads cost around £ 700 every year." at bounding box center [482, 111] width 188 height 11
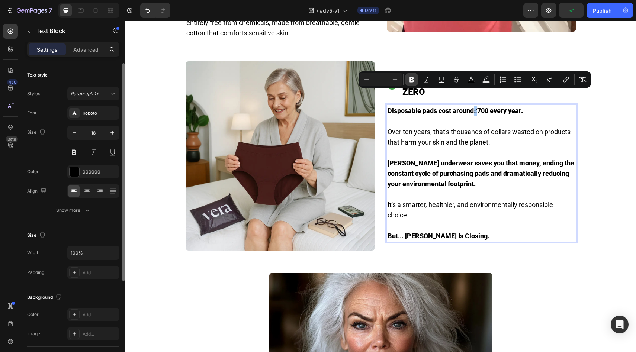
click at [409, 79] on icon "Editor contextual toolbar" at bounding box center [411, 79] width 7 height 7
click at [403, 80] on p "3. Save Hundreds & Reduce Waste to ZERO" at bounding box center [489, 85] width 173 height 28
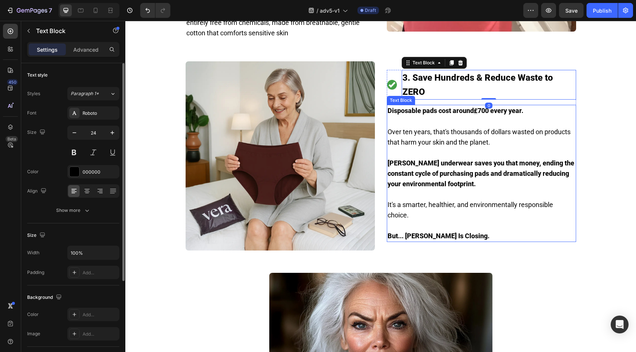
click at [493, 116] on p "Rich Text Editor. Editing area: main" at bounding box center [482, 121] width 188 height 10
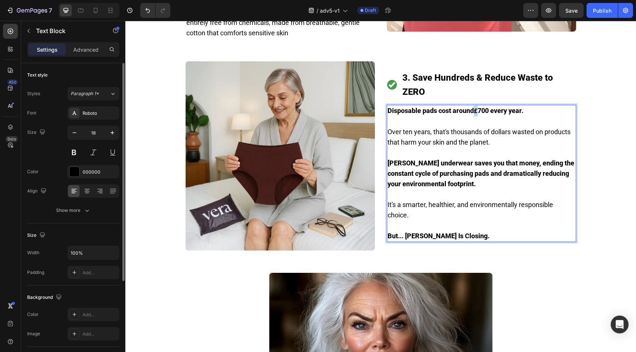
click at [476, 108] on strong "£" at bounding box center [476, 111] width 4 height 7
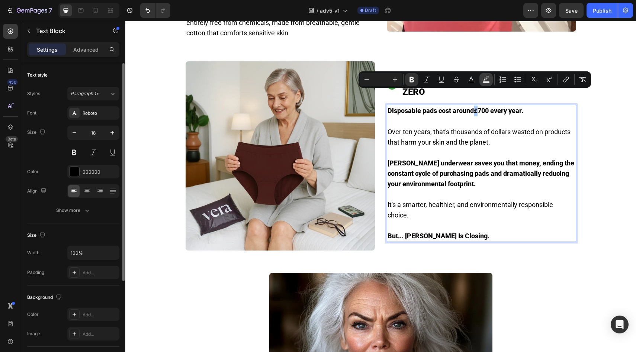
click at [492, 79] on button "color" at bounding box center [486, 79] width 13 height 13
type input "E5E5E5"
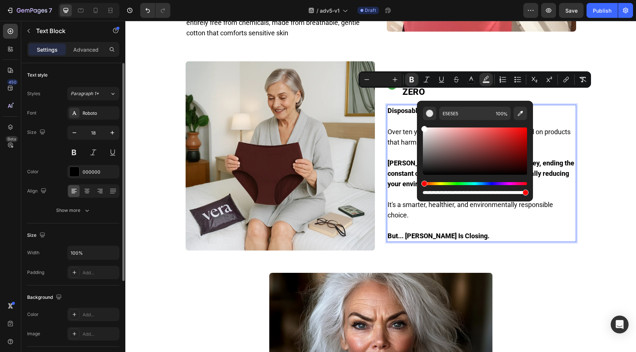
drag, startPoint x: 448, startPoint y: 128, endPoint x: 419, endPoint y: 126, distance: 28.3
click at [419, 126] on div "E5E5E5 100 %" at bounding box center [475, 148] width 116 height 95
type input "FFFFFF"
click at [474, 81] on rect "Editor contextual toolbar" at bounding box center [471, 82] width 7 height 2
type input "000000"
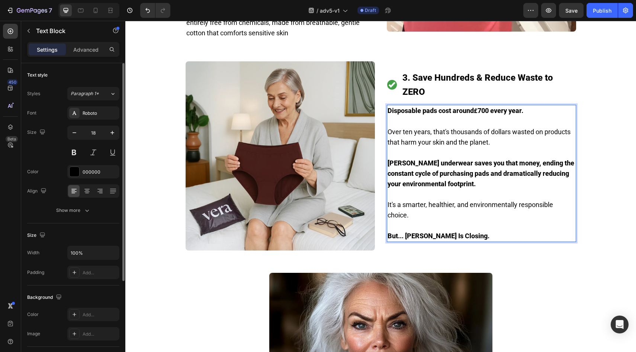
click at [557, 158] on p "[PERSON_NAME] underwear saves you that money, ending the constant cycle of purc…" at bounding box center [482, 173] width 188 height 31
click at [474, 108] on strong "£" at bounding box center [476, 111] width 4 height 7
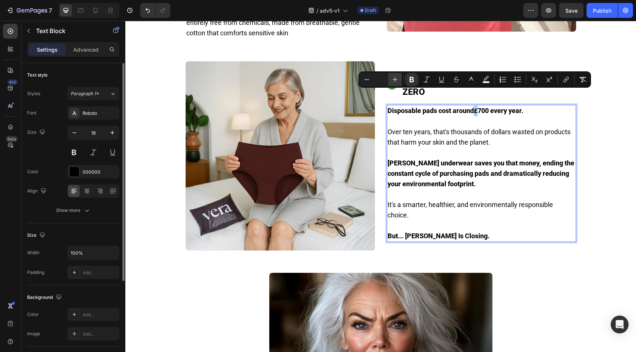
click at [391, 80] on icon "Editor contextual toolbar" at bounding box center [394, 79] width 7 height 7
click at [392, 80] on icon "Editor contextual toolbar" at bounding box center [394, 79] width 7 height 7
click at [513, 148] on p "Rich Text Editor. Editing area: main" at bounding box center [482, 153] width 188 height 10
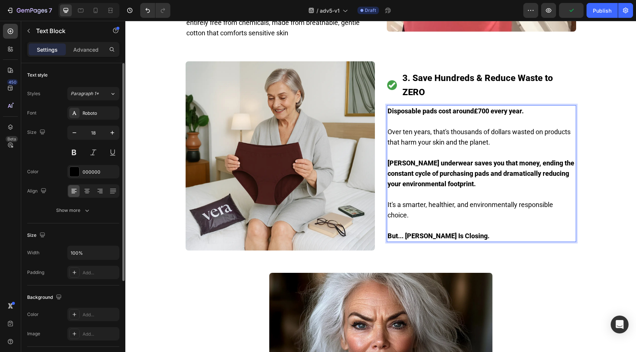
click at [501, 127] on p "Over ten years, that's thousands of dollars wasted on products that harm your s…" at bounding box center [482, 137] width 188 height 21
click at [490, 127] on p "Over ten years, that's thousands of dollars wasted on products that harm your s…" at bounding box center [482, 137] width 188 height 21
click at [488, 127] on p "Over ten years, that's thousands of dollars wasted on products that harm your s…" at bounding box center [482, 137] width 188 height 21
click at [501, 127] on p "Over ten years, that's thousands of dollars wasted on products that harm your s…" at bounding box center [482, 137] width 188 height 21
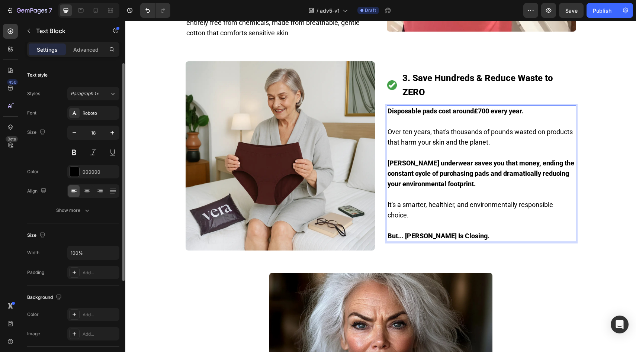
drag, startPoint x: 543, startPoint y: 130, endPoint x: 539, endPoint y: 132, distance: 5.2
click at [544, 130] on p "Over ten years, that's thousands of pounds wasted on products that harm your sk…" at bounding box center [482, 137] width 188 height 21
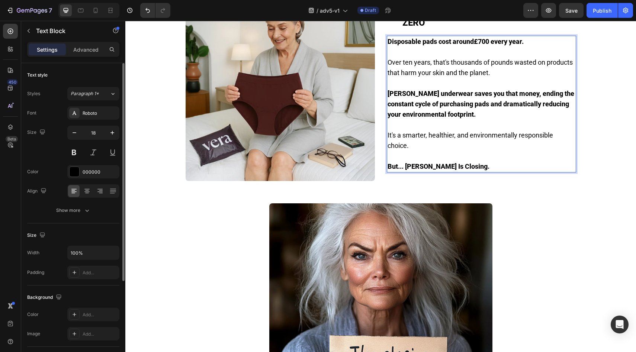
click at [430, 120] on p "Rich Text Editor. Editing area: main" at bounding box center [482, 125] width 188 height 10
click at [501, 90] on strong "[PERSON_NAME] underwear saves you that money, ending the constant cycle of purc…" at bounding box center [481, 104] width 187 height 29
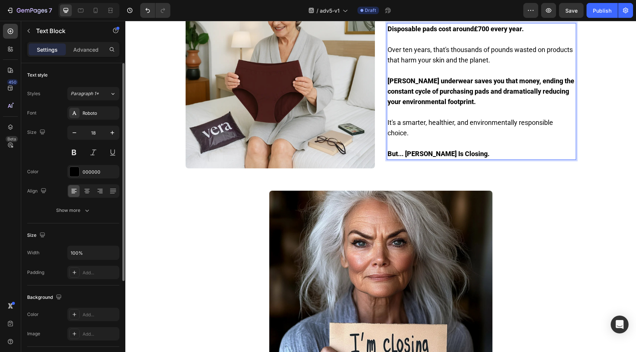
scroll to position [1311, 0]
click at [454, 138] on p "Rich Text Editor. Editing area: main" at bounding box center [482, 143] width 188 height 10
click at [457, 138] on p "Rich Text Editor. Editing area: main" at bounding box center [482, 143] width 188 height 10
click at [459, 148] on p "But... [PERSON_NAME] Is Closing." at bounding box center [482, 153] width 188 height 10
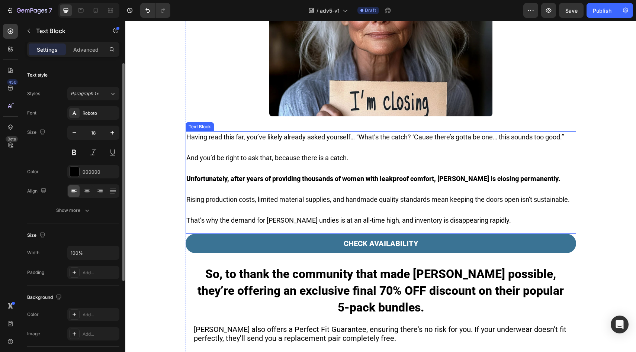
scroll to position [1554, 0]
click at [325, 153] on p "And you’d be right to ask that, because there is a catch." at bounding box center [380, 158] width 389 height 10
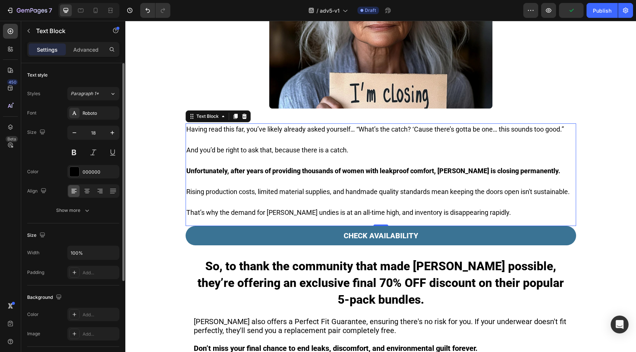
scroll to position [1568, 0]
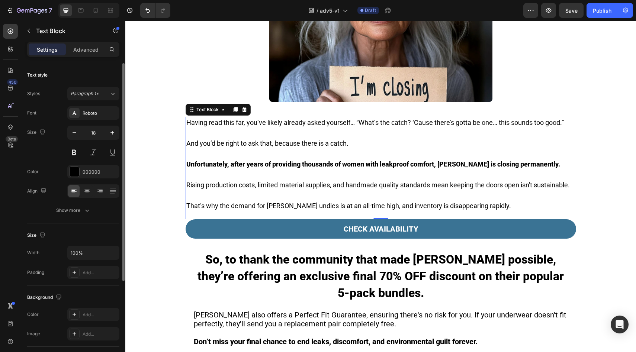
click at [244, 190] on p at bounding box center [380, 195] width 389 height 10
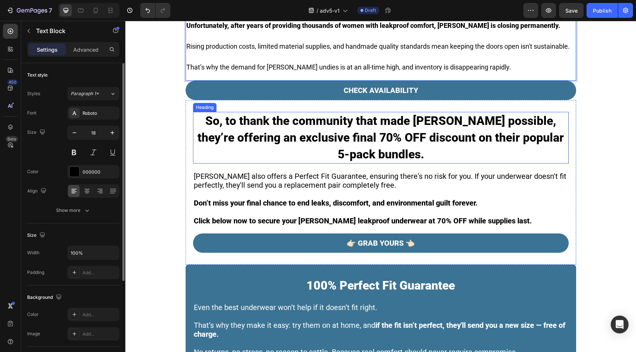
click at [285, 114] on strong "So, to thank the community that made [PERSON_NAME] possible, they’re offering a…" at bounding box center [381, 138] width 366 height 48
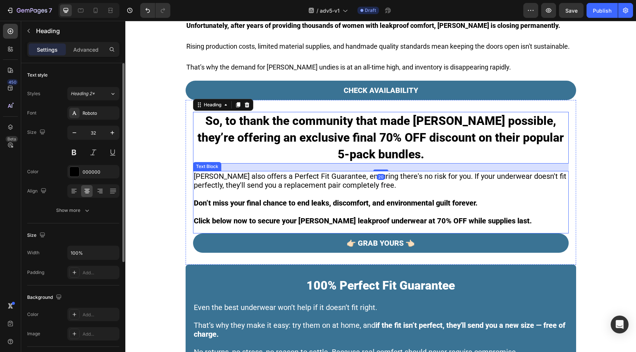
click at [259, 172] on p "[PERSON_NAME] also offers a Perfect Fit Guarantee, ensuring there's no risk for…" at bounding box center [381, 181] width 374 height 18
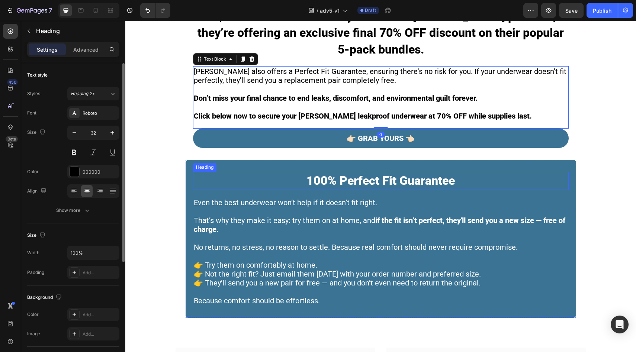
click at [353, 174] on span "100% Perfect Fit Guarantee" at bounding box center [381, 181] width 148 height 14
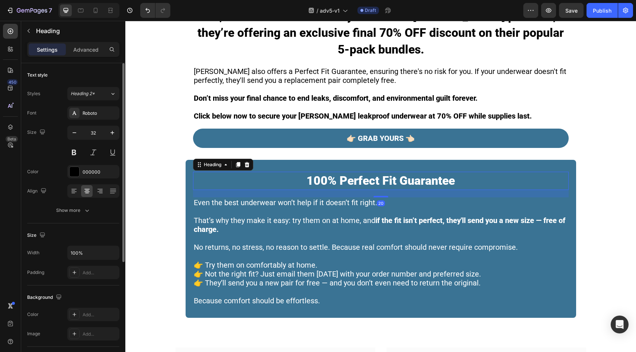
scroll to position [1879, 0]
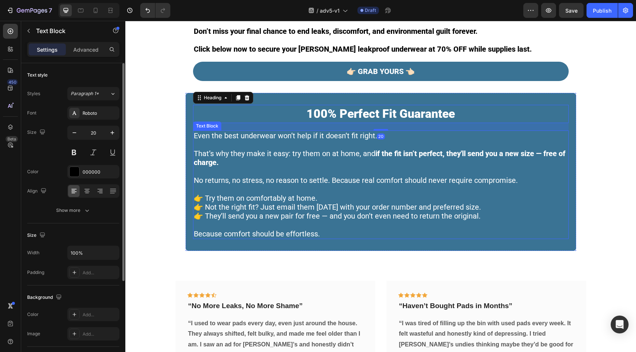
click at [258, 149] on span "That’s why they make it easy: try them on at home, and if the fit isn’t perfect…" at bounding box center [380, 158] width 372 height 18
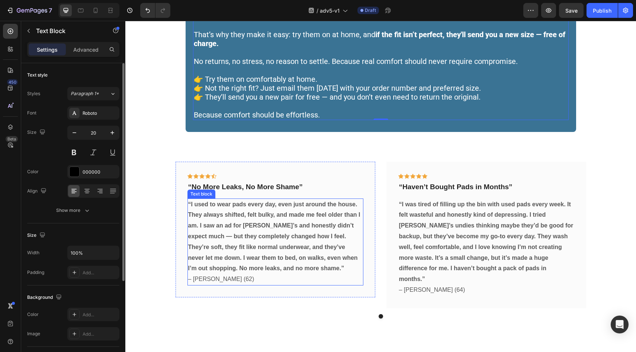
scroll to position [2003, 0]
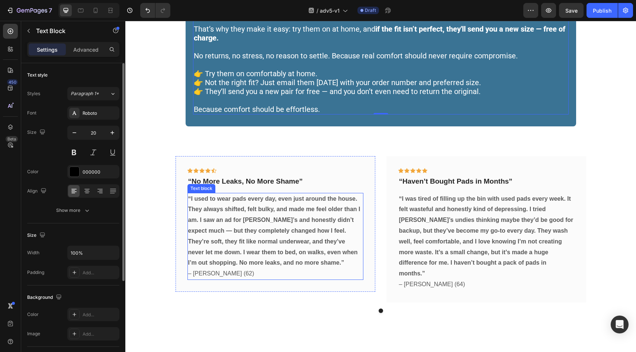
click at [199, 242] on p "“I used to wear pads every day, even just around the house. They always shifted…" at bounding box center [275, 237] width 174 height 86
click at [231, 309] on div at bounding box center [381, 311] width 446 height 4
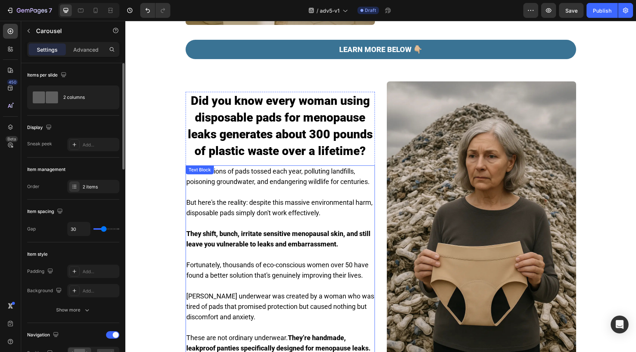
scroll to position [346, 0]
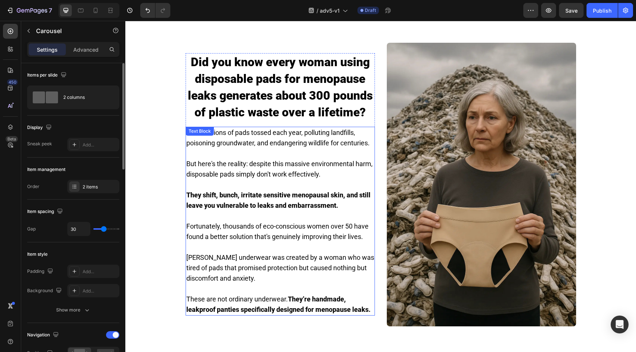
click at [329, 199] on strong "They shift, bunch, irritate sensitive menopausal skin, and still leave you vuln…" at bounding box center [278, 200] width 184 height 18
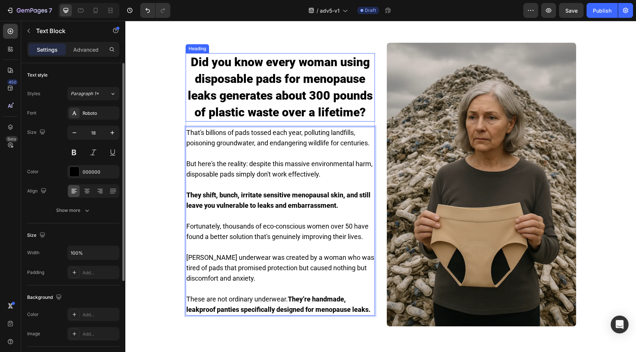
click at [348, 97] on h2 "Did you know every woman using disposable pads for menopause leaks generates ab…" at bounding box center [280, 87] width 189 height 68
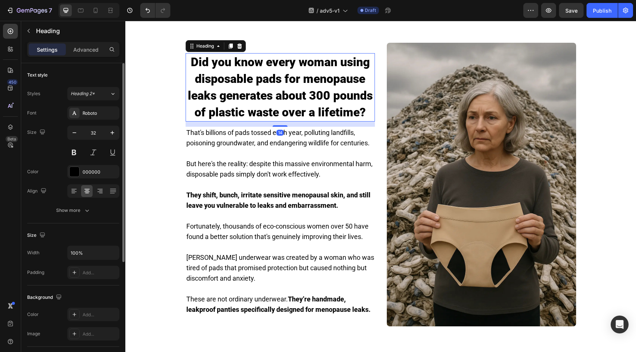
click at [348, 97] on h2 "Did you know every woman using disposable pads for menopause leaks generates ab…" at bounding box center [280, 87] width 189 height 68
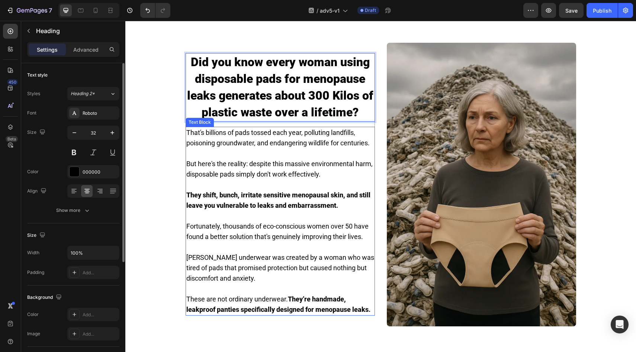
click at [360, 155] on p "Rich Text Editor. Editing area: main" at bounding box center [280, 153] width 188 height 10
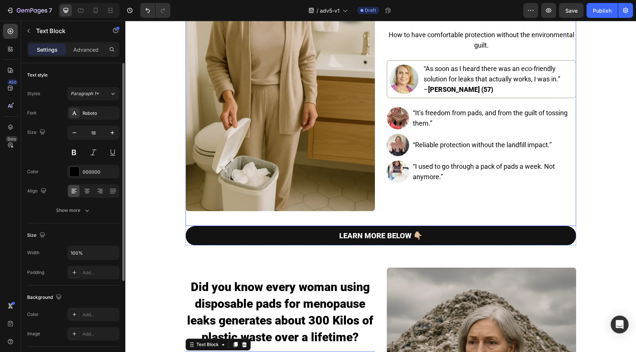
scroll to position [132, 0]
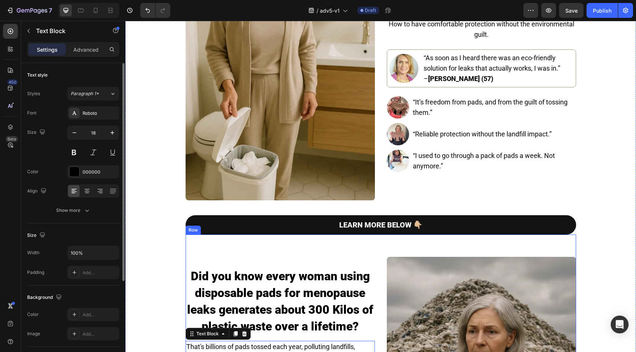
click at [276, 227] on link "LEARN MORE BELOW 👇🏼" at bounding box center [381, 224] width 391 height 19
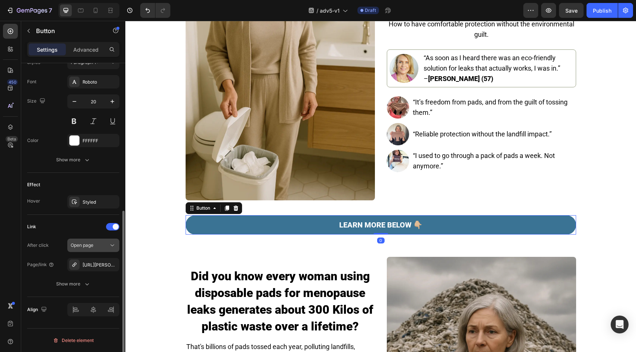
drag, startPoint x: 112, startPoint y: 263, endPoint x: 106, endPoint y: 269, distance: 8.7
click at [0, 0] on icon "button" at bounding box center [0, 0] width 0 height 0
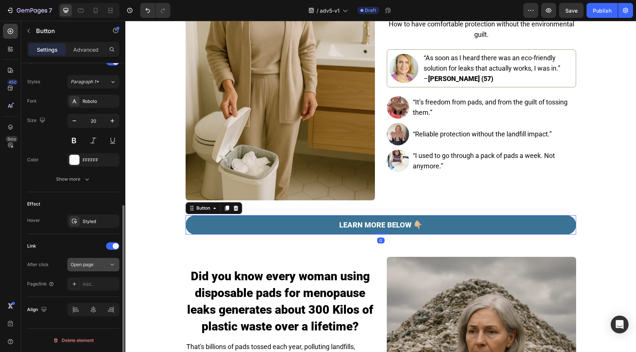
click at [103, 270] on button "Open page" at bounding box center [93, 264] width 52 height 13
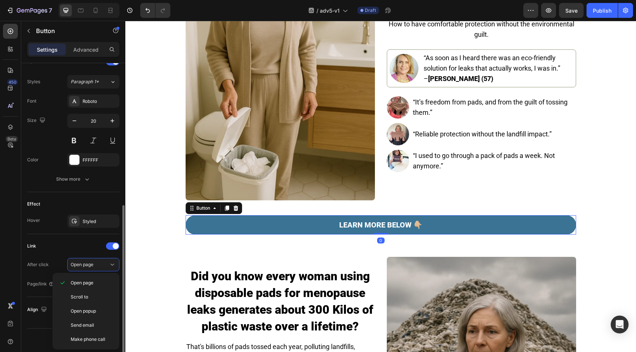
click at [86, 249] on div "Link" at bounding box center [73, 246] width 92 height 12
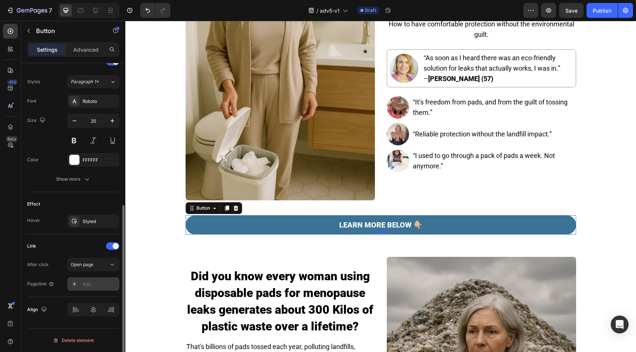
click at [99, 290] on div "Add..." at bounding box center [93, 284] width 52 height 13
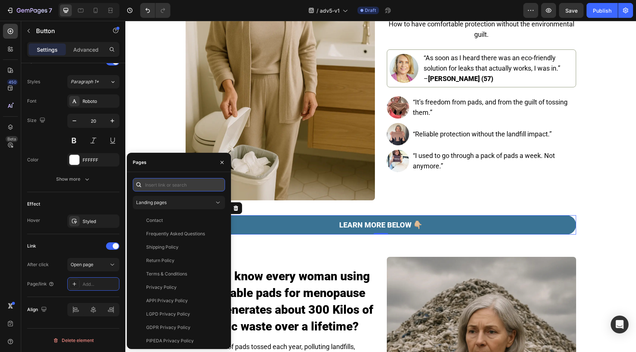
click at [186, 178] on input "text" at bounding box center [179, 184] width 92 height 13
paste input "https://vera-underwear.com/products/veras-signature-leakproof-underwear-5-pack2"
type input "https://vera-underwear.com/products/veras-signature-leakproof-underwear-5-pack2"
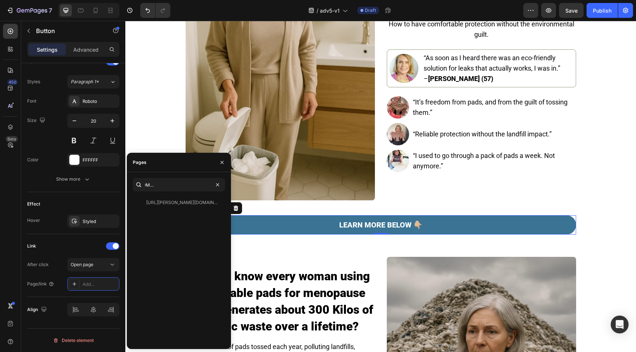
click at [171, 199] on div "https://vera-underwear.com/products/veras-signature-leakproof-underwear-5-pack2" at bounding box center [181, 202] width 71 height 7
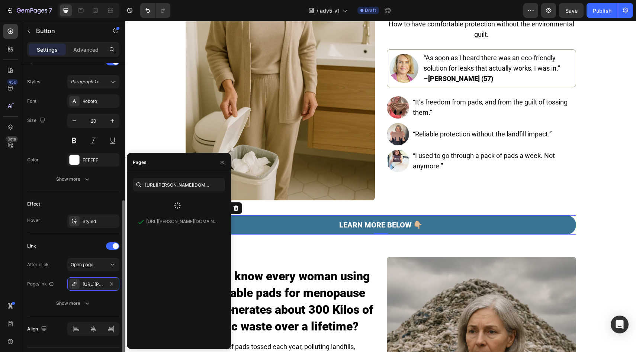
click at [95, 203] on div "Effect" at bounding box center [73, 204] width 92 height 12
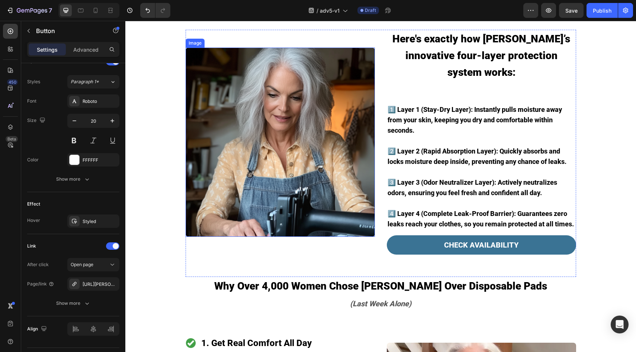
scroll to position [674, 0]
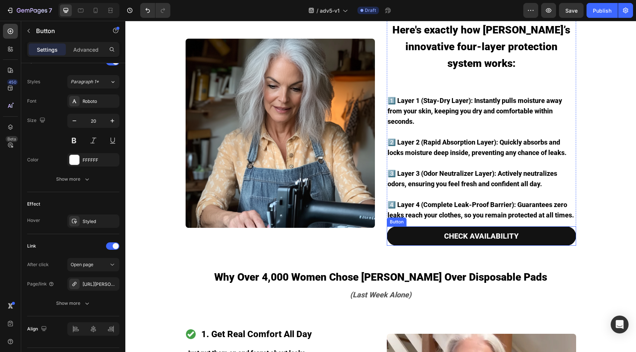
click at [403, 227] on link "CHECK AVAILABILITY" at bounding box center [481, 236] width 189 height 19
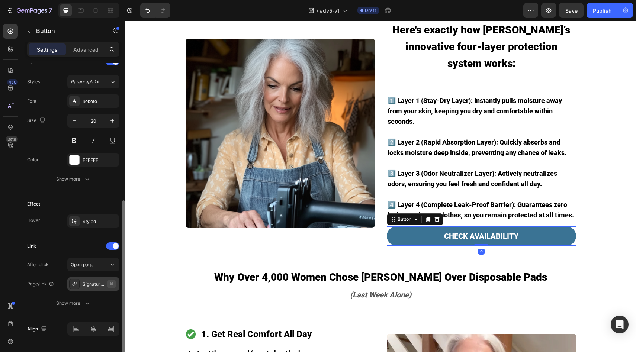
click at [109, 284] on icon "button" at bounding box center [112, 284] width 6 height 6
click at [102, 293] on div "Link After click Open page Page/link Add..." at bounding box center [73, 265] width 92 height 63
click at [104, 285] on div "Add..." at bounding box center [100, 284] width 35 height 7
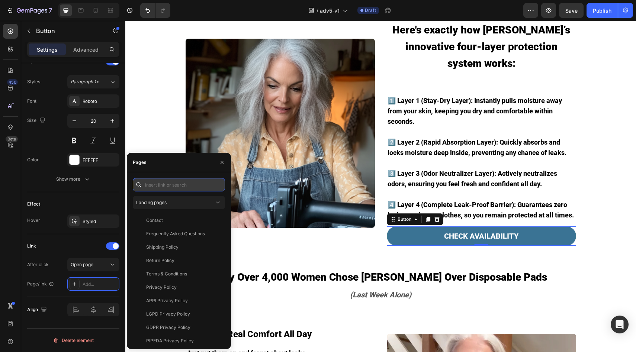
click at [167, 185] on input "text" at bounding box center [179, 184] width 92 height 13
paste input "https://vera-underwear.com/products/veras-signature-leakproof-underwear-5-pack2"
type input "https://vera-underwear.com/products/veras-signature-leakproof-underwear-5-pack2"
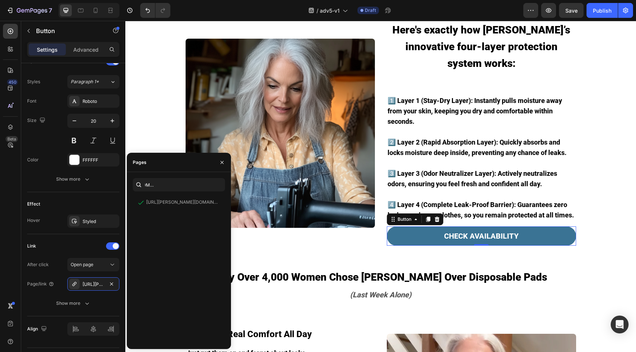
scroll to position [0, 0]
click at [93, 204] on div "Effect" at bounding box center [73, 204] width 92 height 12
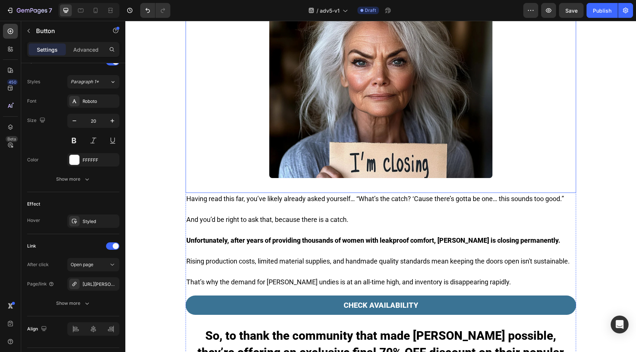
scroll to position [1575, 0]
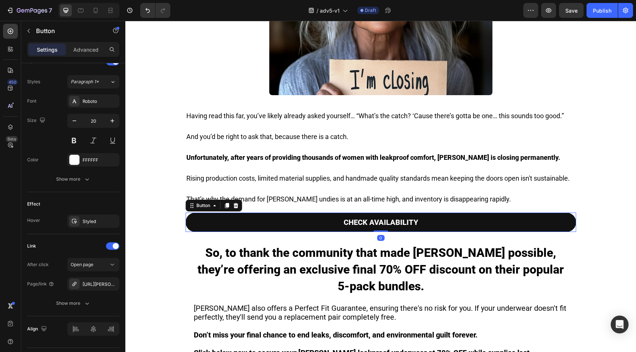
click at [322, 213] on link "CHECK AVAILABILITY" at bounding box center [381, 222] width 391 height 19
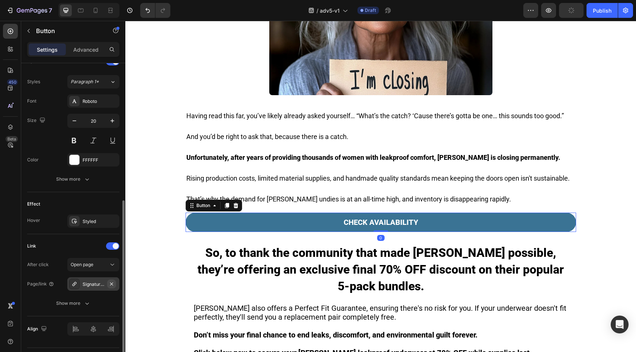
click at [115, 288] on button "button" at bounding box center [111, 284] width 9 height 9
click at [105, 288] on div "Add..." at bounding box center [93, 284] width 52 height 13
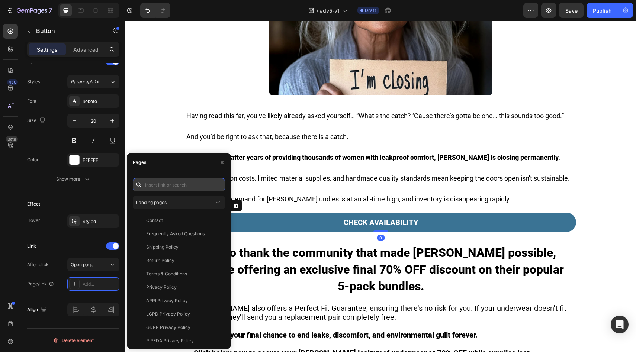
click at [165, 182] on input "text" at bounding box center [179, 184] width 92 height 13
paste input "https://vera-underwear.com/products/veras-signature-leakproof-underwear-5-pack2"
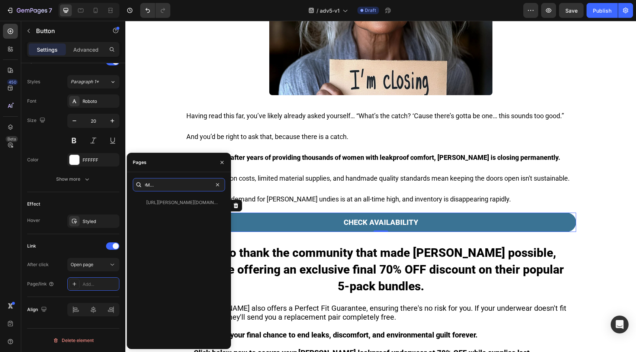
type input "https://vera-underwear.com/products/veras-signature-leakproof-underwear-5-pack2"
click at [165, 194] on div "https://vera-underwear.com/products/veras-signature-leakproof-underwear-5-pack2…" at bounding box center [179, 260] width 92 height 165
click at [165, 199] on div "https://vera-underwear.com/products/veras-signature-leakproof-underwear-5-pack2…" at bounding box center [177, 202] width 89 height 13
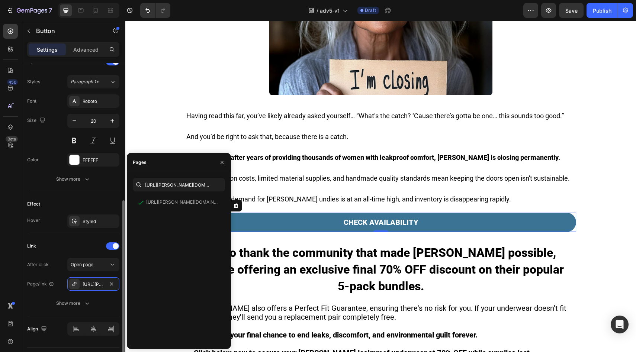
click at [76, 186] on div "Text Styles Paragraph 1* Font Roboto Size 20 Color FFFFFF Show more" at bounding box center [73, 121] width 92 height 142
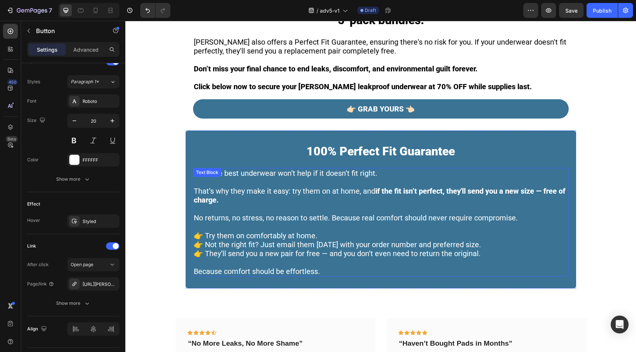
scroll to position [1787, 0]
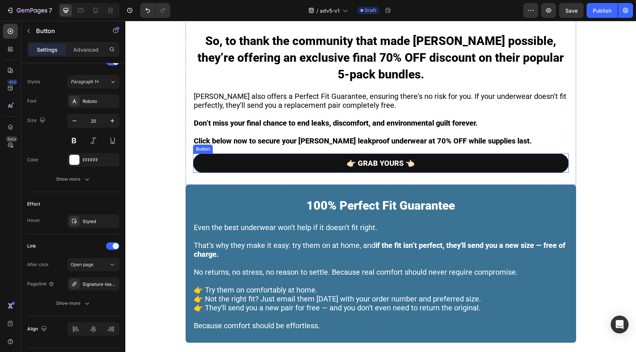
click at [235, 154] on link "👉🏻 GRAB YOURS 👈🏻" at bounding box center [381, 163] width 376 height 19
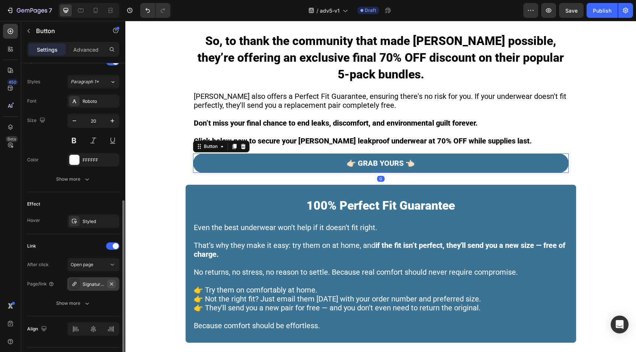
click at [111, 283] on icon "button" at bounding box center [112, 284] width 6 height 6
click at [108, 285] on div "Add..." at bounding box center [100, 284] width 35 height 7
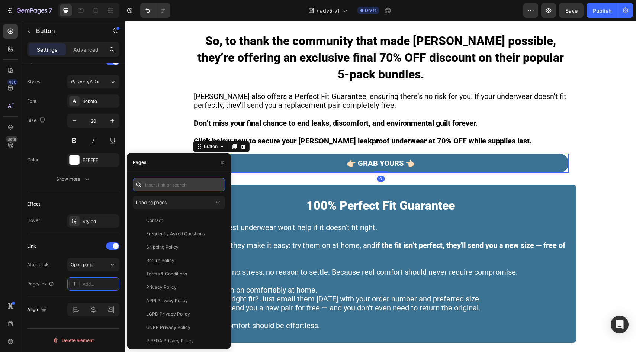
click at [192, 183] on input "text" at bounding box center [179, 184] width 92 height 13
paste input "https://vera-underwear.com/products/veras-signature-leakproof-underwear-5-pack2"
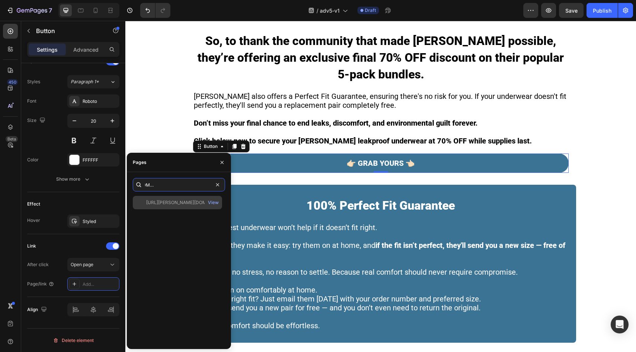
type input "https://vera-underwear.com/products/veras-signature-leakproof-underwear-5-pack2"
click at [174, 205] on div "https://vera-underwear.com/products/veras-signature-leakproof-underwear-5-pack2" at bounding box center [181, 202] width 71 height 7
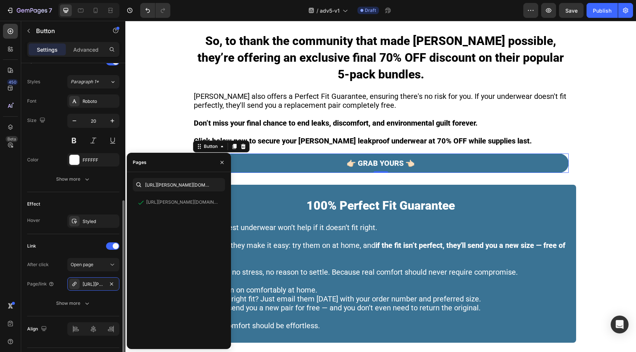
click at [98, 211] on div "Effect Hover Styled" at bounding box center [73, 213] width 92 height 42
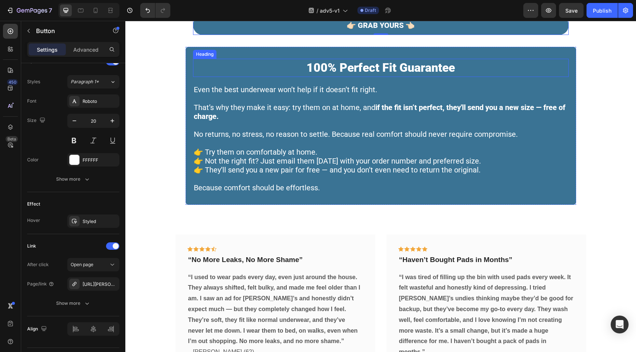
scroll to position [2039, 0]
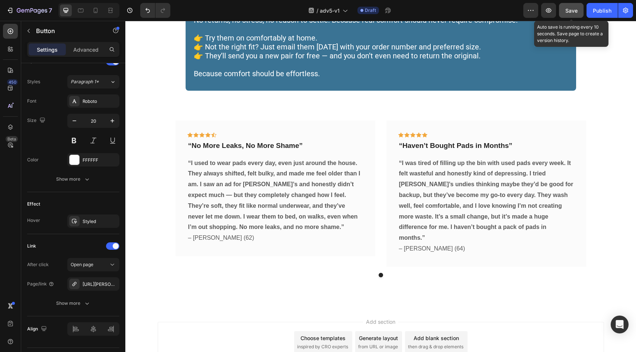
click at [567, 10] on span "Save" at bounding box center [571, 10] width 12 height 6
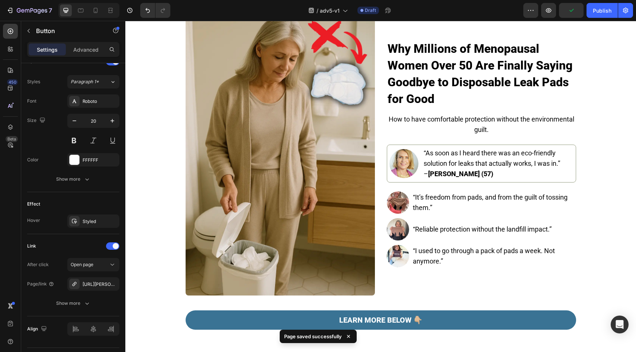
scroll to position [0, 0]
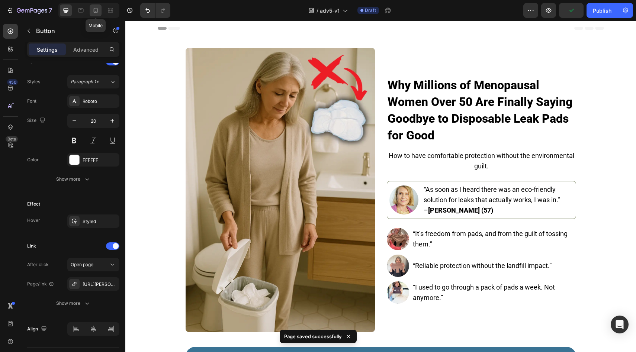
click at [96, 11] on icon at bounding box center [95, 10] width 7 height 7
type input "14"
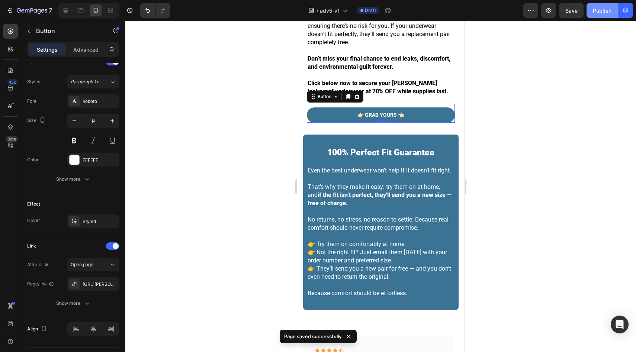
click at [600, 12] on div "Publish" at bounding box center [602, 11] width 19 height 8
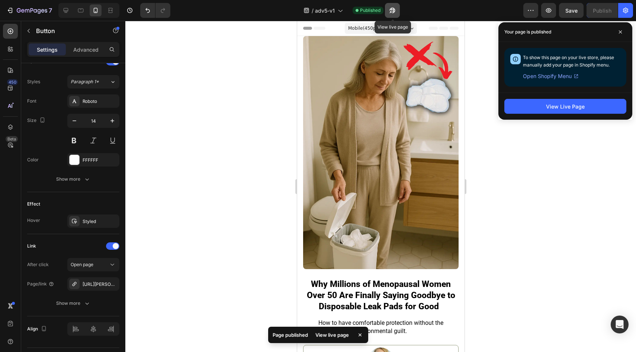
click at [391, 4] on button "button" at bounding box center [392, 10] width 15 height 15
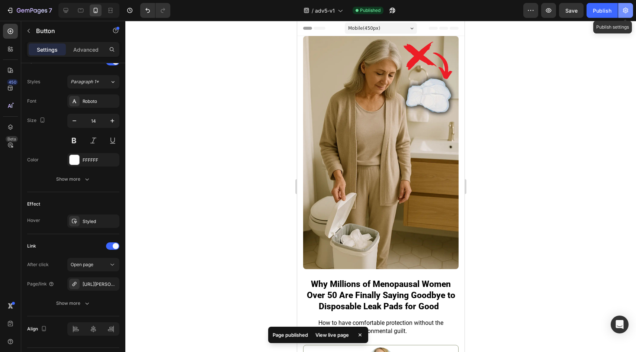
click at [621, 14] on button "button" at bounding box center [625, 10] width 15 height 15
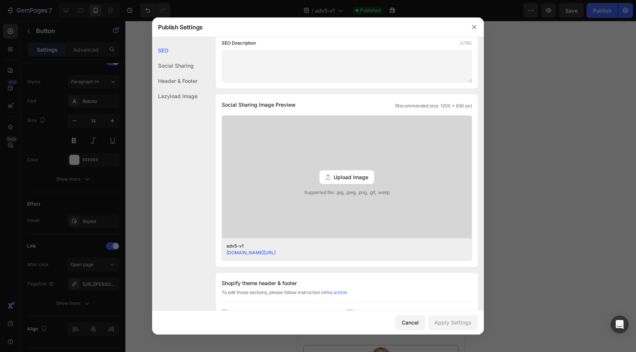
scroll to position [255, 0]
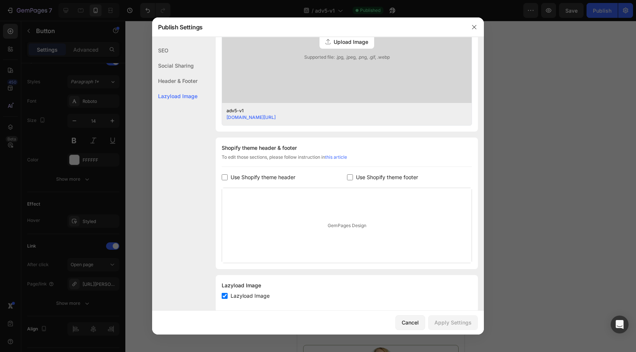
click at [276, 180] on span "Use Shopify theme header" at bounding box center [263, 177] width 65 height 9
checkbox input "true"
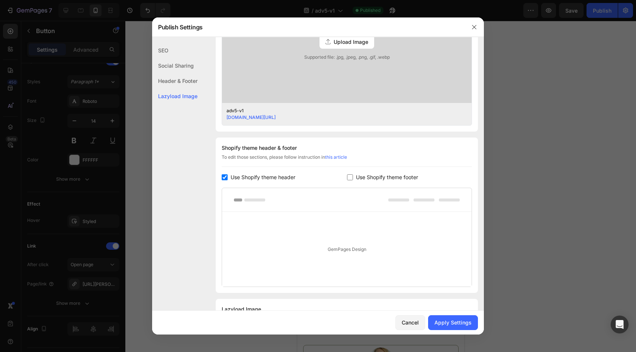
click at [365, 171] on div "Shopify theme header & footer To edit those sections, please follow instruction…" at bounding box center [347, 215] width 262 height 155
click at [368, 174] on span "Use Shopify theme footer" at bounding box center [387, 177] width 62 height 9
checkbox input "true"
drag, startPoint x: 450, startPoint y: 323, endPoint x: 445, endPoint y: 319, distance: 6.8
click at [451, 323] on div "Apply Settings" at bounding box center [453, 323] width 37 height 8
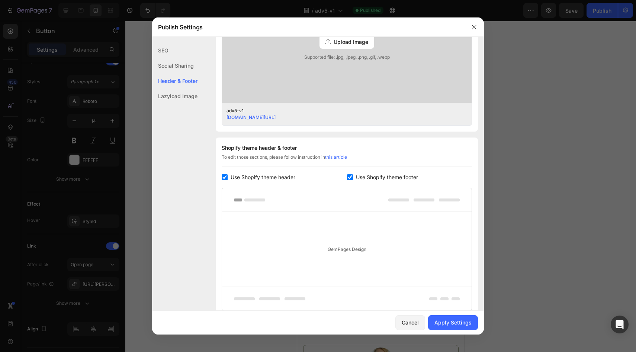
click at [270, 175] on span "Use Shopify theme header" at bounding box center [263, 177] width 65 height 9
checkbox input "false"
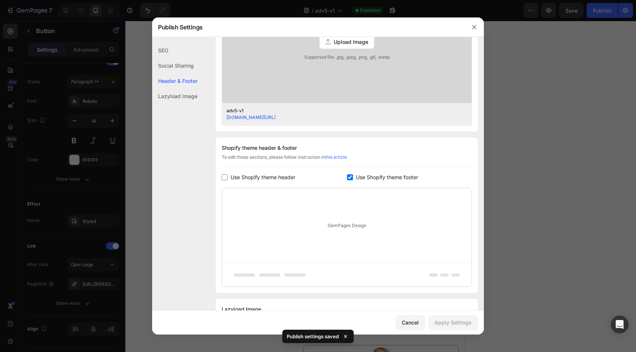
click at [386, 181] on span "Use Shopify theme footer" at bounding box center [387, 177] width 62 height 9
checkbox input "false"
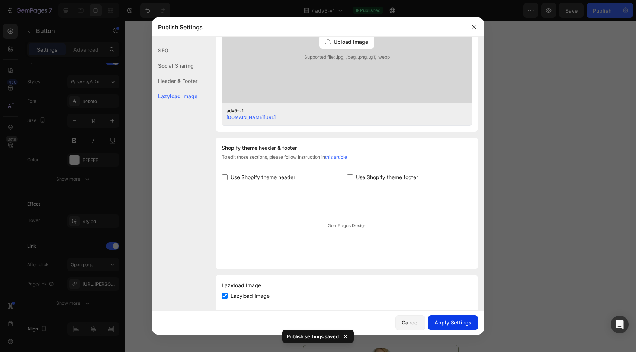
click at [449, 326] on div "Apply Settings" at bounding box center [453, 323] width 37 height 8
click at [477, 25] on icon "button" at bounding box center [474, 27] width 6 height 6
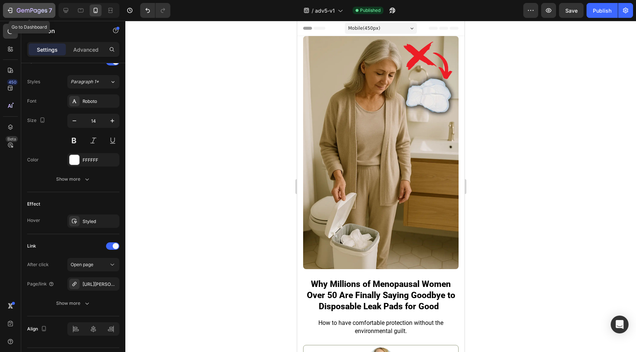
click at [40, 11] on icon "button" at bounding box center [39, 11] width 3 height 5
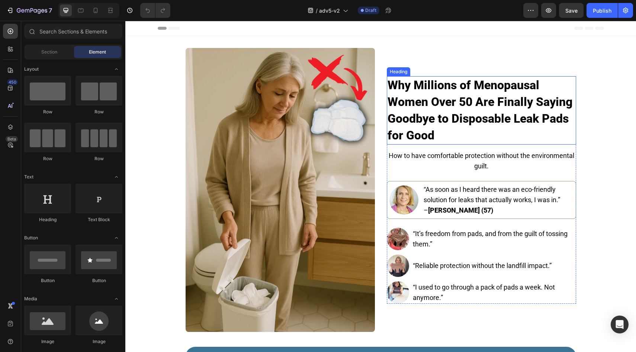
click at [441, 119] on strong "Why Millions of Menopausal Women Over 50 Are Finally Saying Goodbye to Disposab…" at bounding box center [480, 110] width 185 height 64
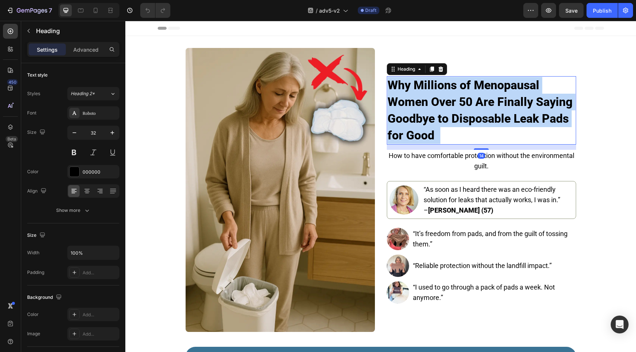
click at [441, 119] on strong "Why Millions of Menopausal Women Over 50 Are Finally Saying Goodbye to Disposab…" at bounding box center [480, 110] width 185 height 64
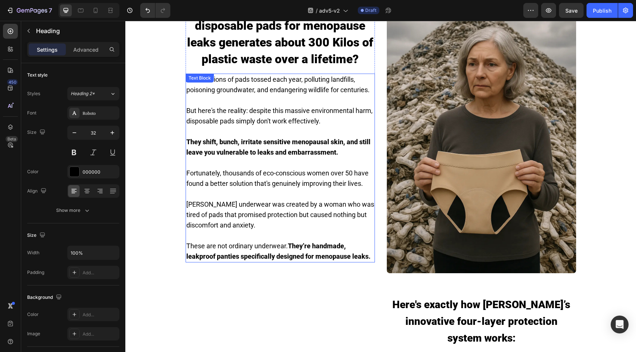
scroll to position [13, 0]
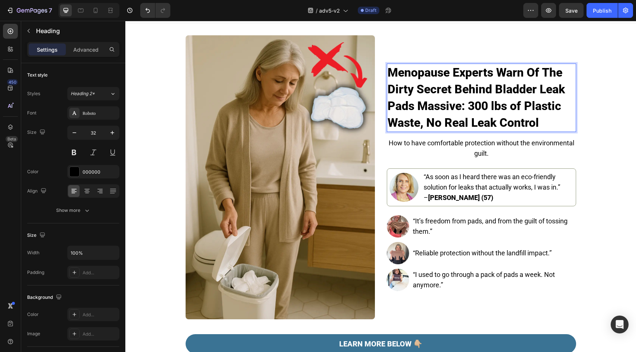
click at [315, 78] on img at bounding box center [280, 177] width 189 height 284
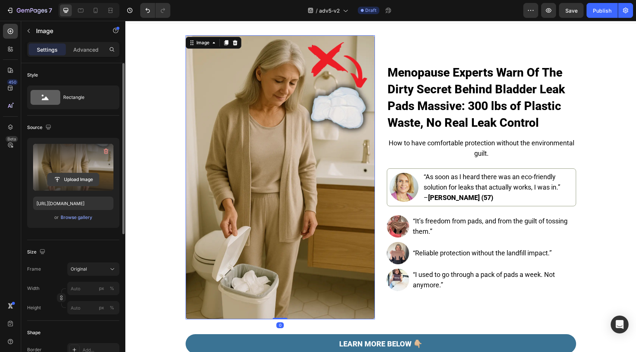
click at [68, 174] on input "file" at bounding box center [73, 179] width 51 height 13
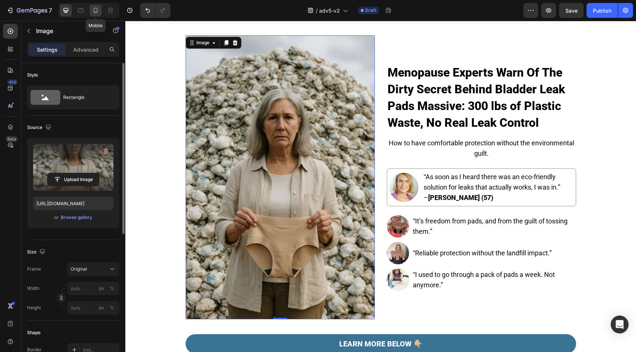
click at [94, 11] on icon at bounding box center [96, 10] width 4 height 5
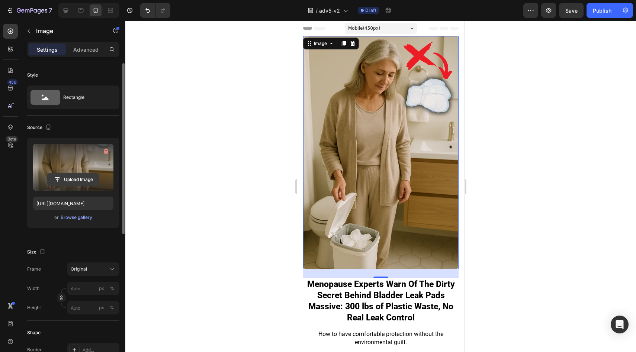
click at [63, 176] on input "file" at bounding box center [73, 179] width 51 height 13
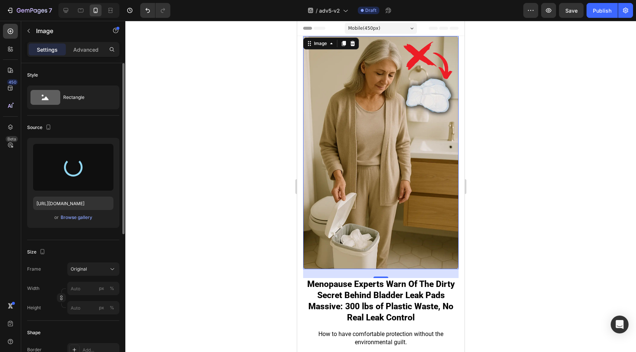
type input "https://cdn.shopify.com/s/files/1/0859/7979/1708/files/gempages_532940531508970…"
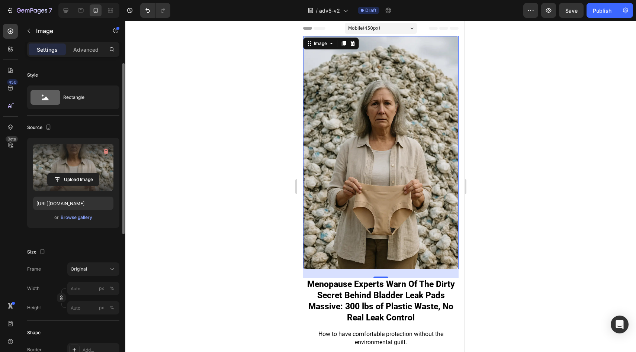
click at [72, 9] on div at bounding box center [88, 10] width 61 height 15
click at [70, 10] on div at bounding box center [66, 10] width 12 height 12
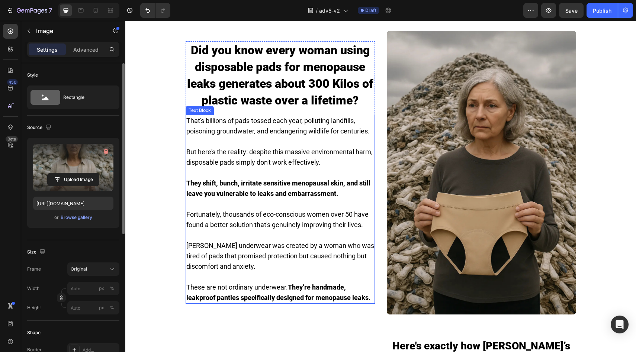
scroll to position [372, 0]
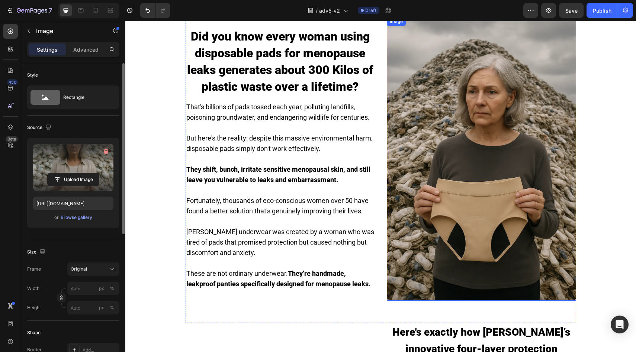
click at [419, 121] on img at bounding box center [481, 159] width 189 height 284
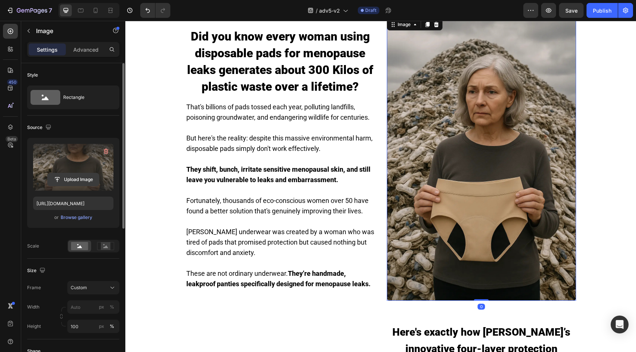
click at [67, 179] on input "file" at bounding box center [73, 179] width 51 height 13
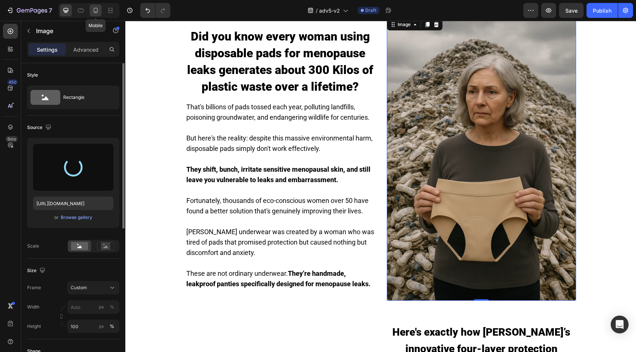
type input "https://cdn.shopify.com/s/files/1/0859/7979/1708/files/gempages_532940531508970…"
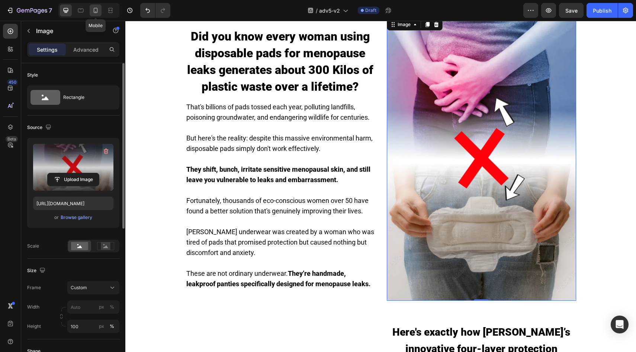
click at [100, 9] on div at bounding box center [96, 10] width 12 height 12
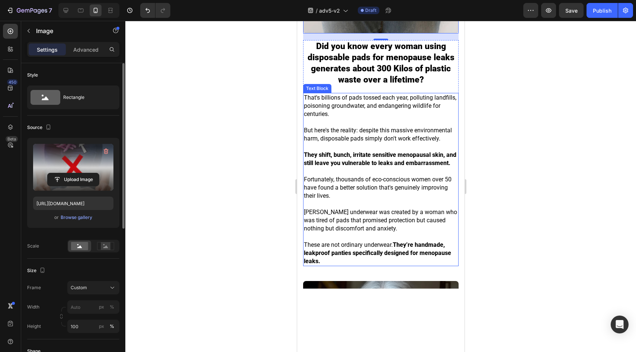
scroll to position [896, 0]
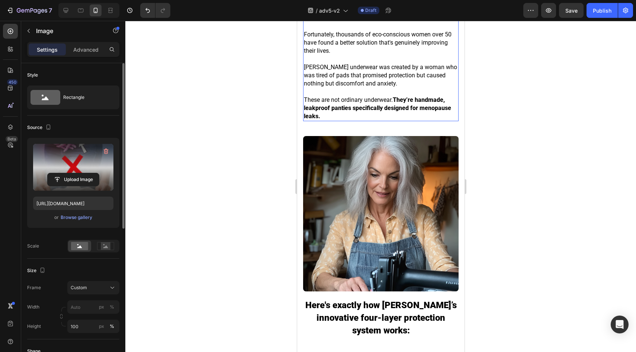
click at [349, 159] on img at bounding box center [380, 213] width 155 height 155
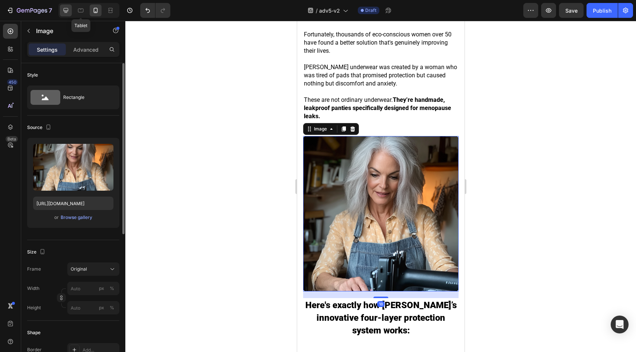
click at [67, 10] on icon at bounding box center [66, 10] width 5 height 5
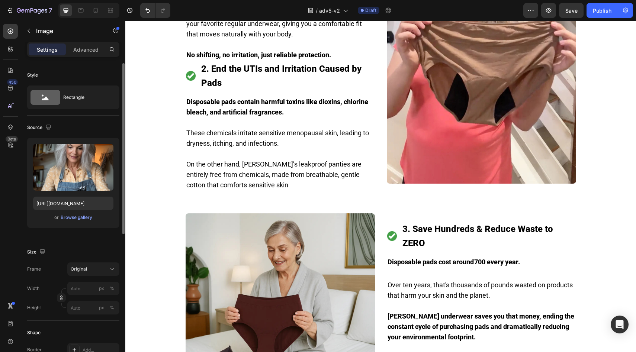
scroll to position [657, 0]
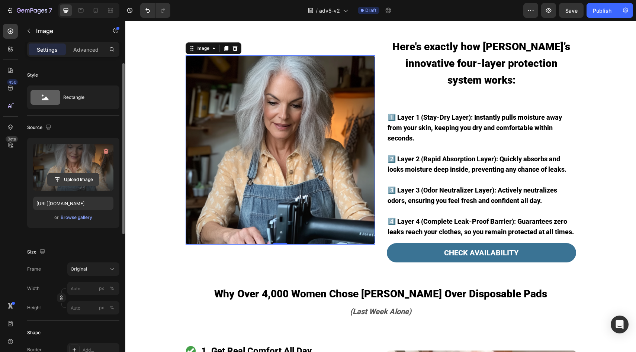
click at [81, 185] on input "file" at bounding box center [73, 179] width 51 height 13
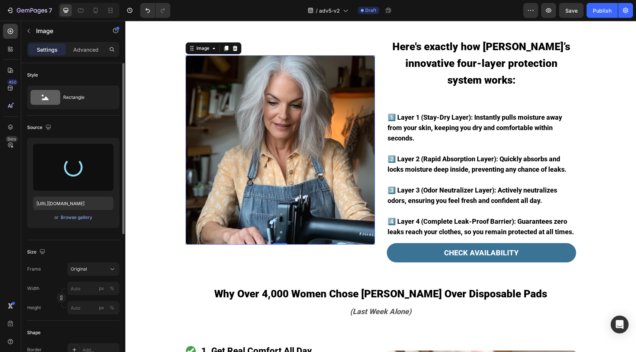
scroll to position [711, 0]
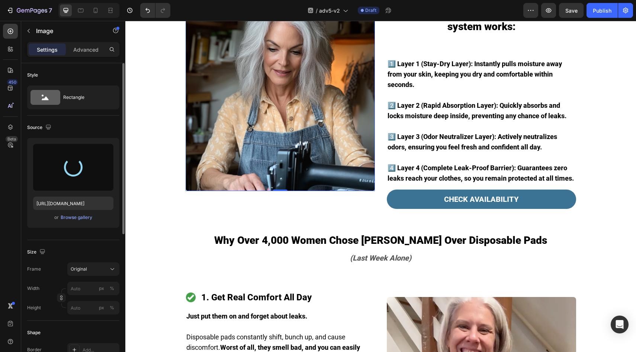
type input "https://cdn.shopify.com/s/files/1/0859/7979/1708/files/gempages_532940531508970…"
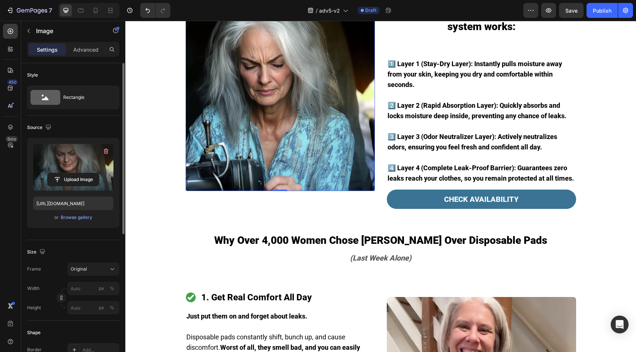
scroll to position [868, 0]
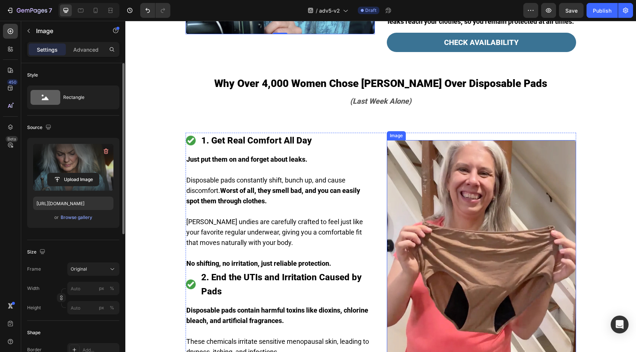
click at [435, 192] on img at bounding box center [481, 266] width 189 height 253
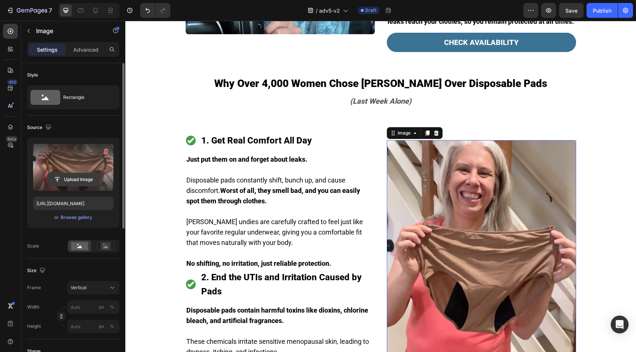
click at [79, 182] on input "file" at bounding box center [73, 179] width 51 height 13
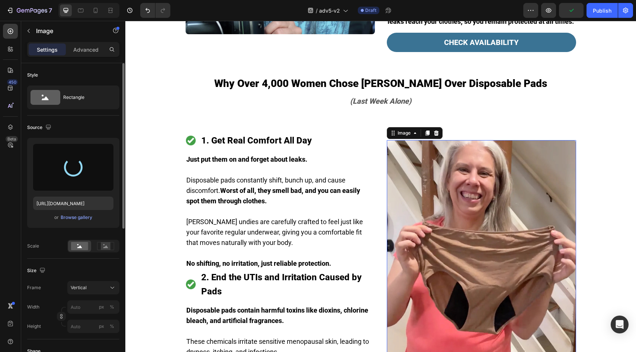
type input "https://cdn.shopify.com/s/files/1/0859/7979/1708/files/gempages_532940531508970…"
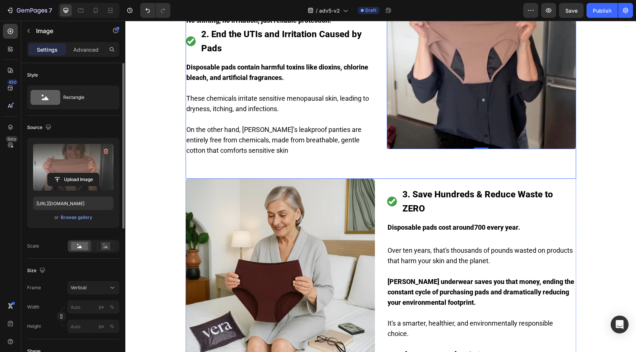
scroll to position [1179, 0]
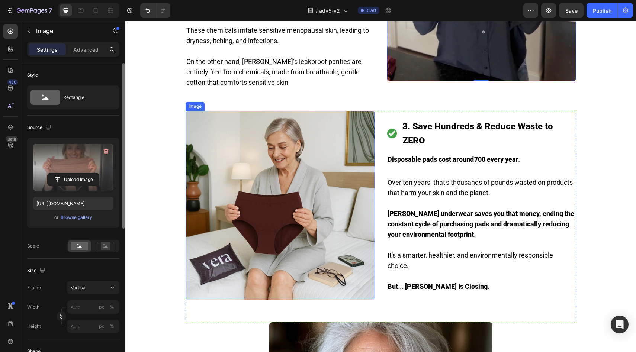
click at [311, 170] on img at bounding box center [280, 205] width 189 height 189
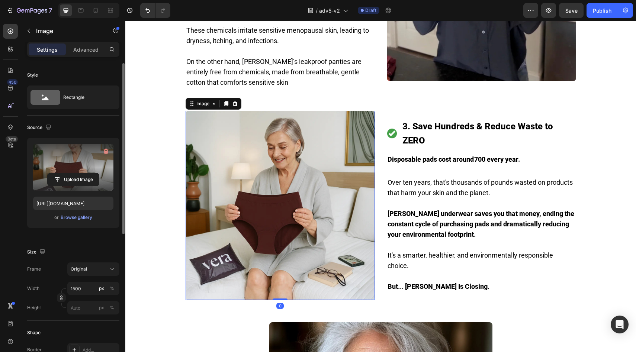
click at [79, 188] on label at bounding box center [73, 167] width 80 height 47
click at [79, 186] on input "file" at bounding box center [73, 179] width 51 height 13
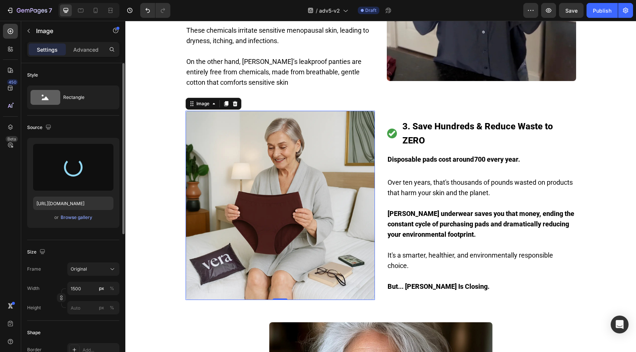
type input "https://cdn.shopify.com/s/files/1/0859/7979/1708/files/gempages_532940531508970…"
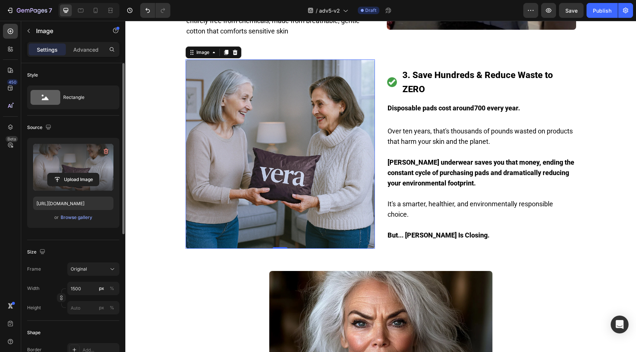
scroll to position [1426, 0]
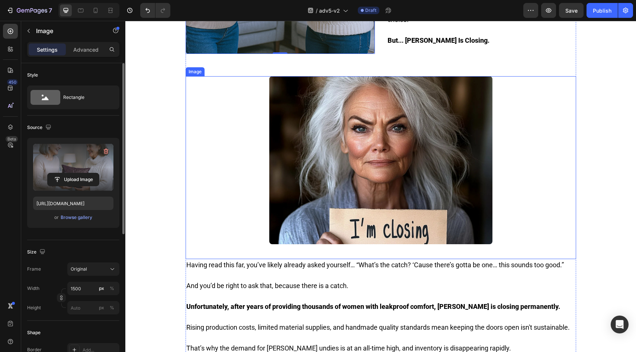
click at [354, 159] on img at bounding box center [380, 160] width 223 height 168
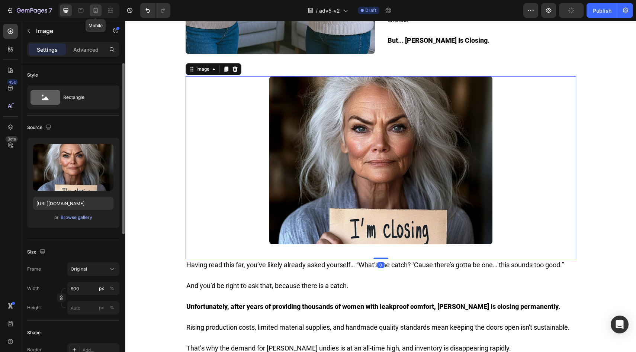
click at [96, 13] on icon at bounding box center [96, 10] width 4 height 5
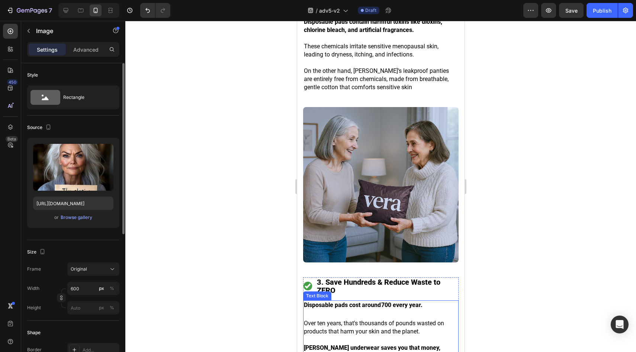
click at [374, 196] on img at bounding box center [380, 184] width 155 height 155
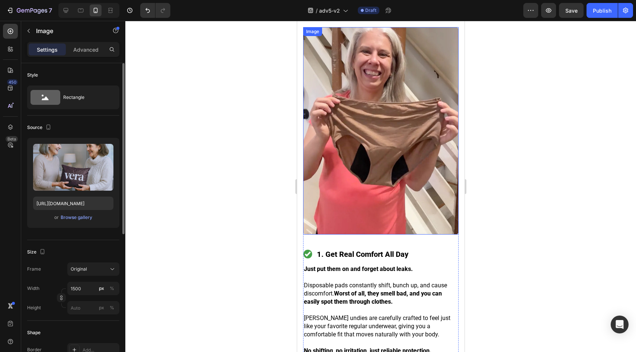
click at [379, 188] on img at bounding box center [380, 130] width 155 height 207
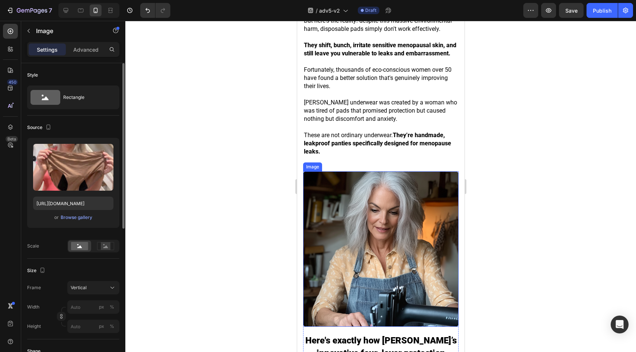
click at [371, 232] on img at bounding box center [380, 248] width 155 height 155
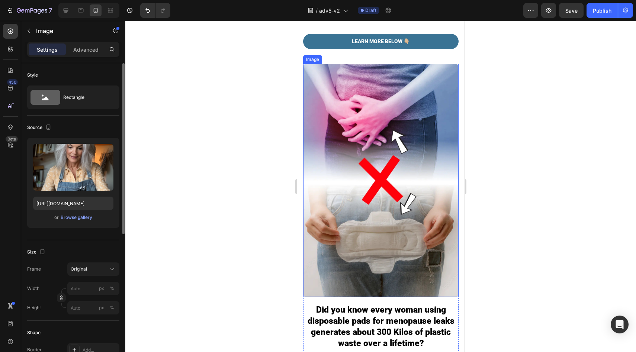
click at [371, 228] on img at bounding box center [380, 180] width 155 height 233
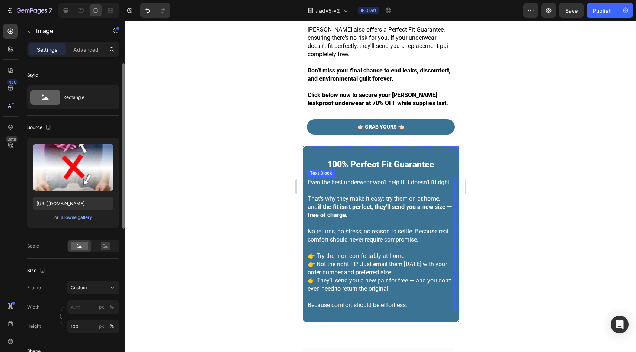
scroll to position [2825, 0]
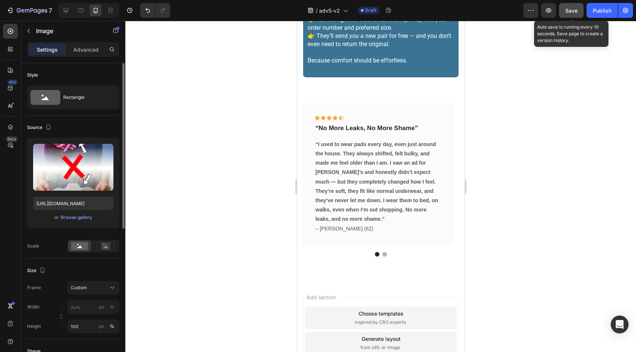
click at [571, 14] on div "Save" at bounding box center [571, 11] width 12 height 8
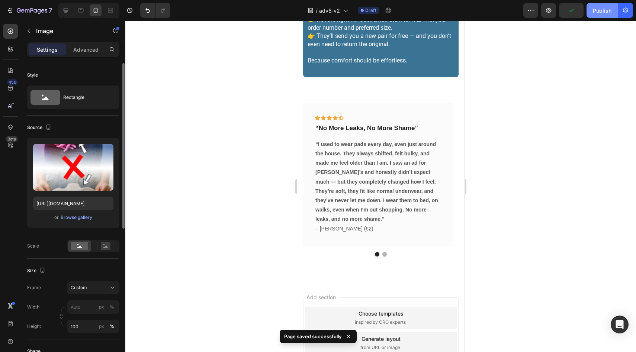
click at [595, 15] on button "Publish" at bounding box center [602, 10] width 31 height 15
click at [270, 9] on div "/ adv5-v2 Draft" at bounding box center [349, 10] width 347 height 15
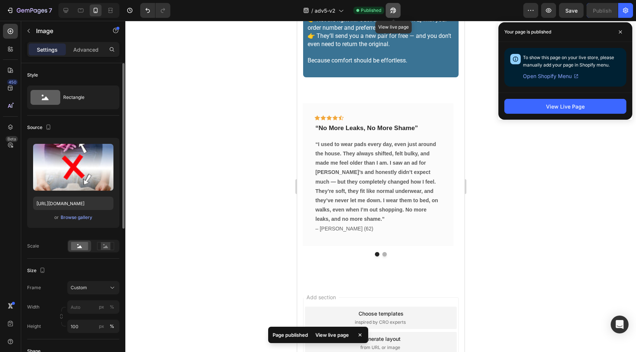
click at [392, 11] on icon "button" at bounding box center [391, 12] width 2 height 2
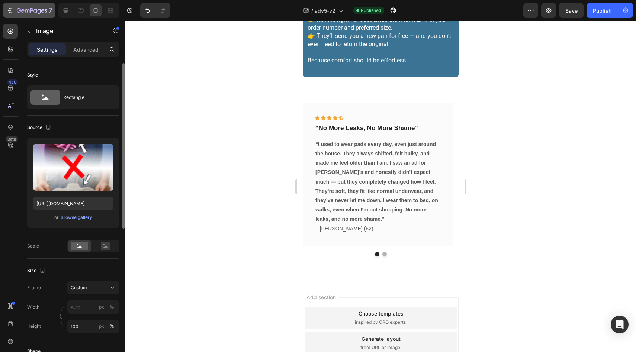
click at [44, 12] on icon "button" at bounding box center [42, 10] width 3 height 3
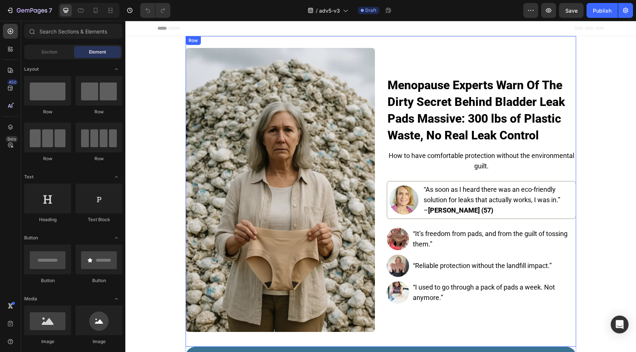
click at [423, 87] on strong "Menopause Experts Warn Of The Dirty Secret Behind Bladder Leak Pads Massive: 30…" at bounding box center [476, 110] width 177 height 64
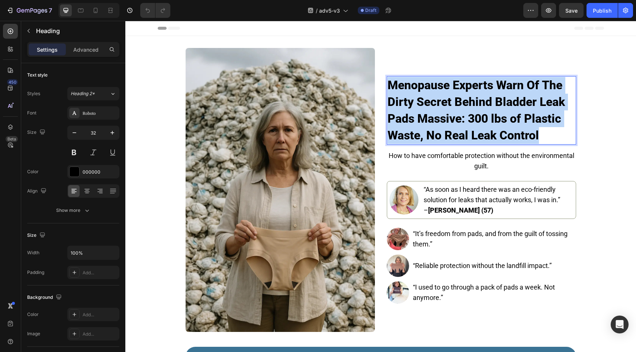
click at [423, 87] on strong "Menopause Experts Warn Of The Dirty Secret Behind Bladder Leak Pads Massive: 30…" at bounding box center [476, 110] width 177 height 64
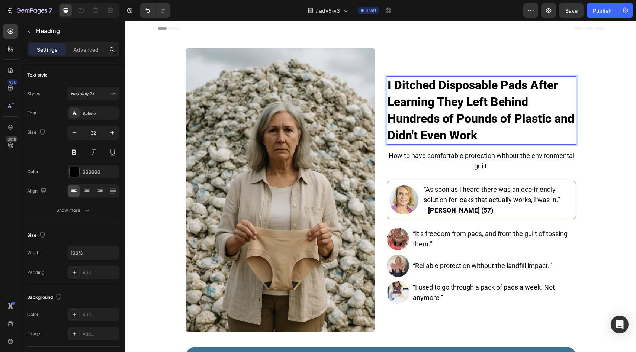
click at [259, 164] on img at bounding box center [280, 190] width 189 height 284
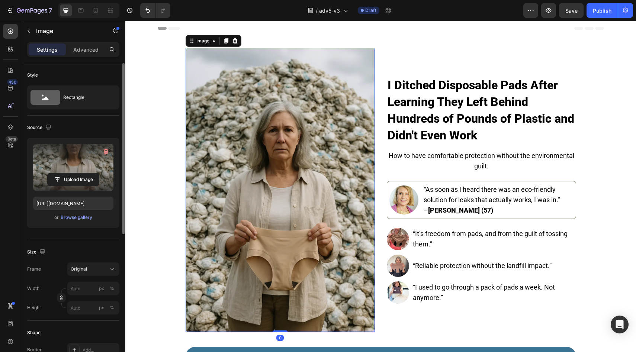
click at [65, 172] on label at bounding box center [73, 167] width 80 height 47
click at [65, 173] on input "file" at bounding box center [73, 179] width 51 height 13
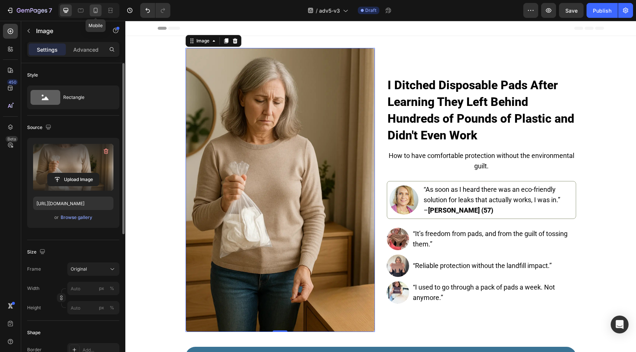
click at [98, 9] on icon at bounding box center [95, 10] width 7 height 7
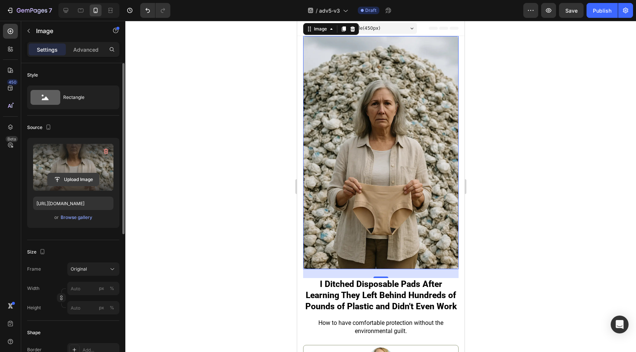
click at [76, 186] on button "Upload Image" at bounding box center [73, 179] width 52 height 13
click at [95, 157] on label at bounding box center [73, 167] width 80 height 47
click at [95, 173] on input "file" at bounding box center [73, 179] width 51 height 13
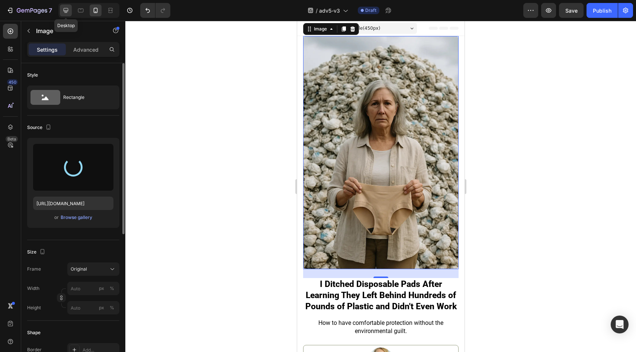
type input "https://cdn.shopify.com/s/files/1/0859/7979/1708/files/gempages_532940531508970…"
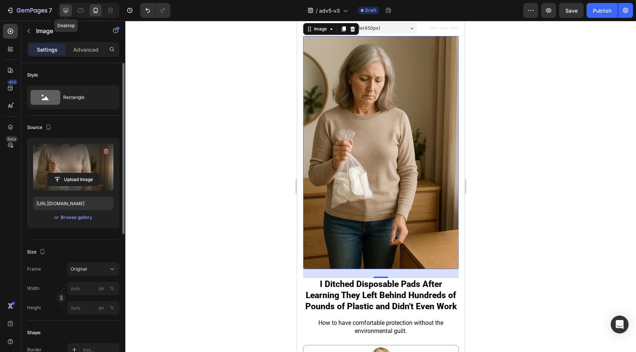
click at [67, 11] on icon at bounding box center [65, 10] width 7 height 7
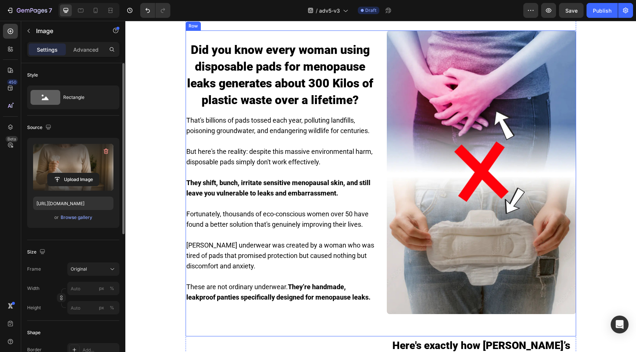
scroll to position [401, 0]
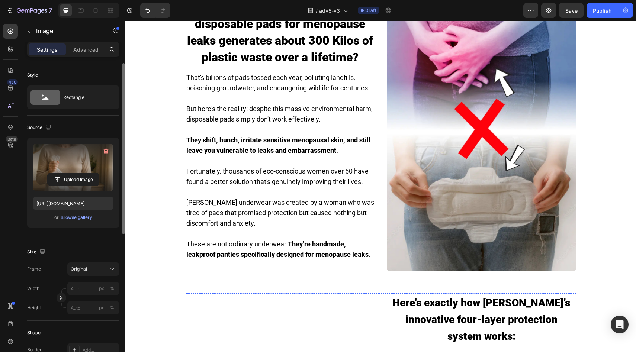
click at [436, 141] on img at bounding box center [481, 130] width 189 height 284
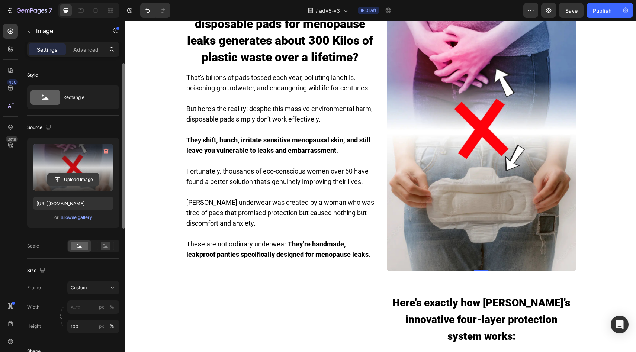
click at [80, 175] on input "file" at bounding box center [73, 179] width 51 height 13
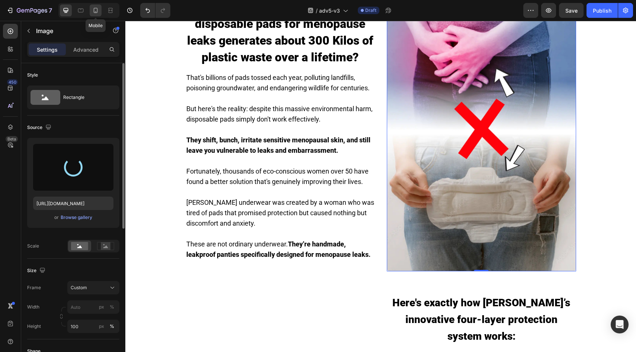
type input "https://cdn.shopify.com/s/files/1/0859/7979/1708/files/gempages_532940531508970…"
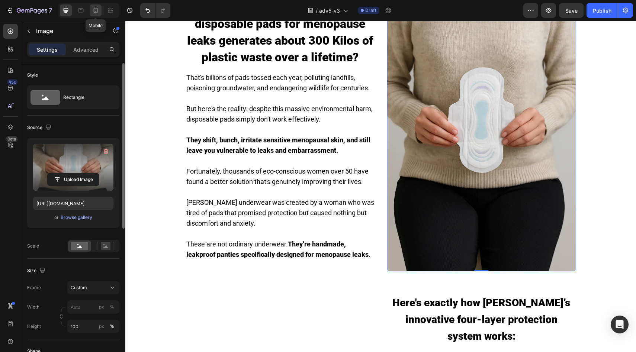
click at [96, 10] on icon at bounding box center [95, 10] width 7 height 7
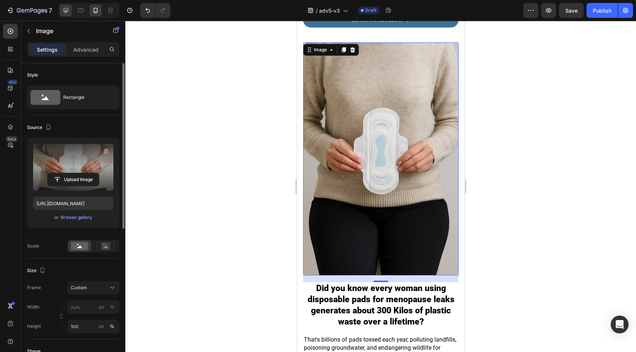
click at [70, 13] on div at bounding box center [66, 10] width 12 height 12
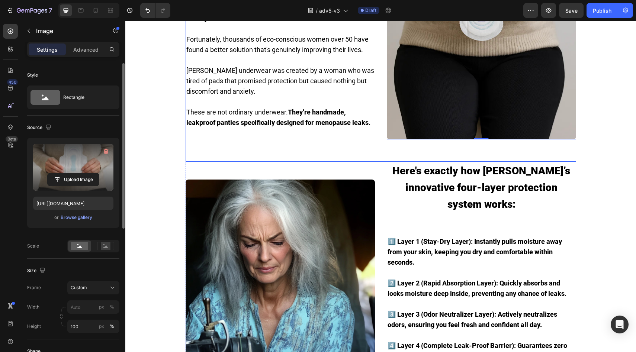
scroll to position [654, 0]
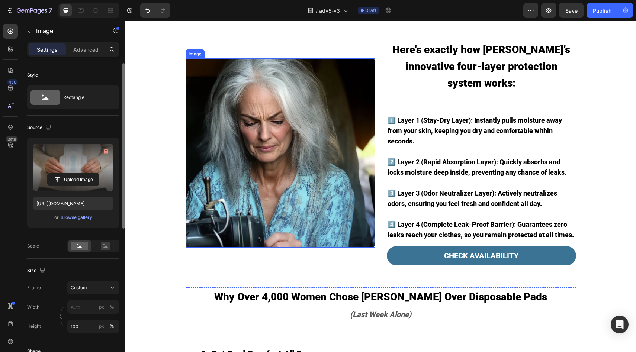
click at [308, 151] on img at bounding box center [280, 152] width 189 height 189
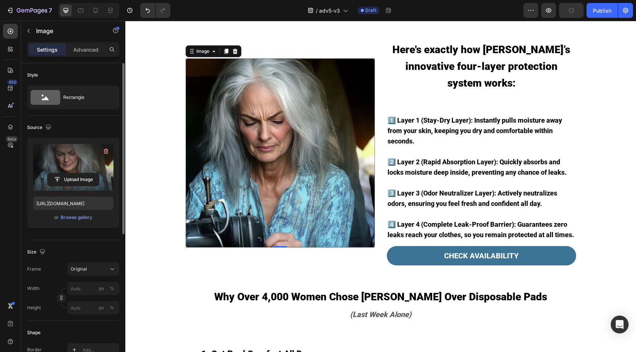
click at [90, 187] on label at bounding box center [73, 167] width 80 height 47
click at [90, 186] on input "file" at bounding box center [73, 179] width 51 height 13
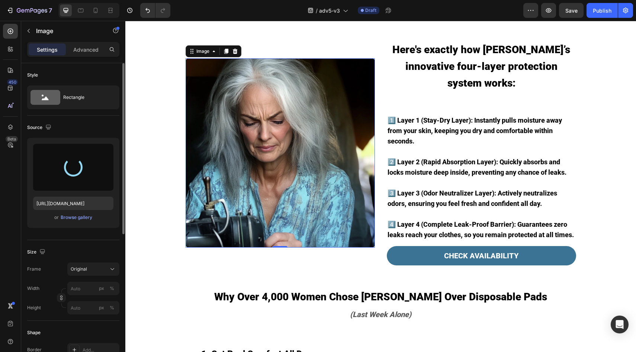
type input "[URL][DOMAIN_NAME]"
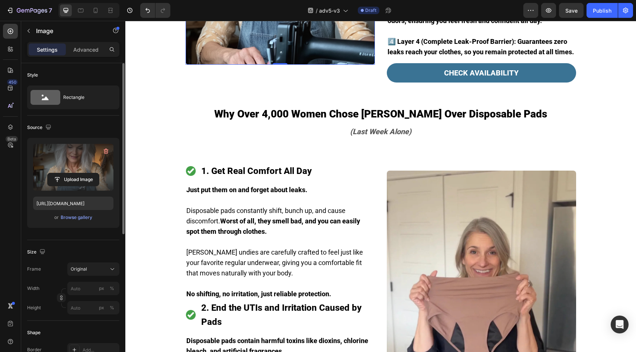
scroll to position [911, 0]
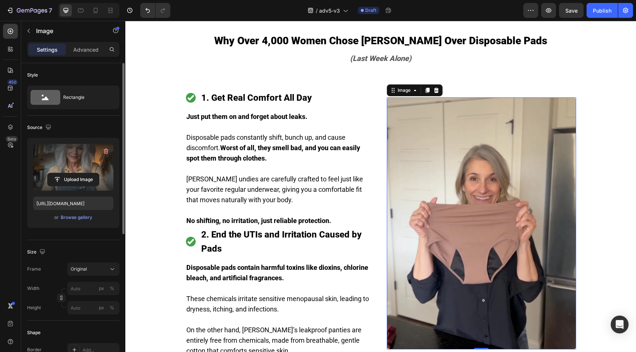
click at [430, 189] on img at bounding box center [481, 223] width 189 height 253
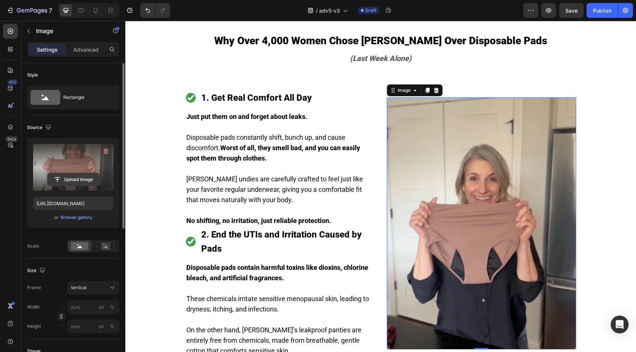
click at [61, 181] on input "file" at bounding box center [73, 179] width 51 height 13
click at [94, 181] on input "file" at bounding box center [73, 179] width 51 height 13
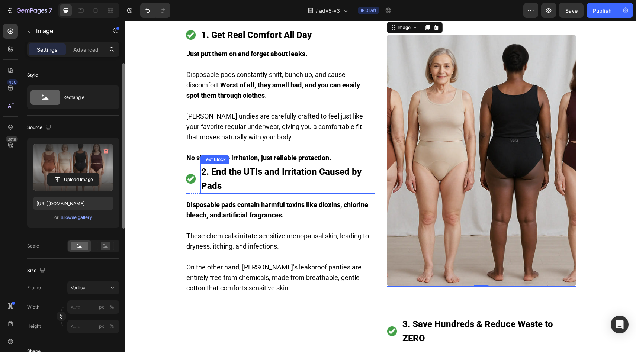
scroll to position [969, 0]
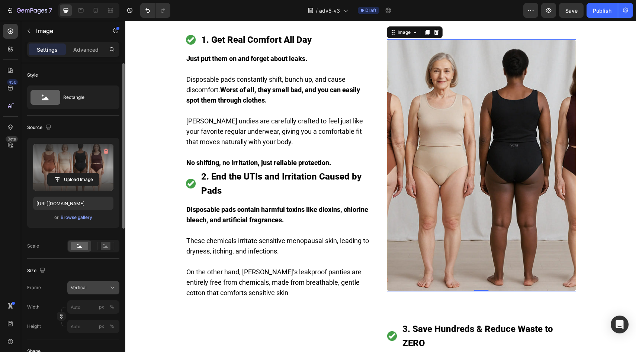
click at [87, 286] on div "Vertical" at bounding box center [89, 288] width 36 height 7
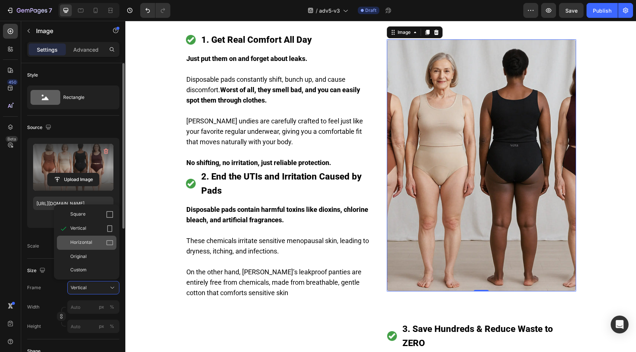
click at [99, 244] on div "Horizontal" at bounding box center [91, 242] width 43 height 7
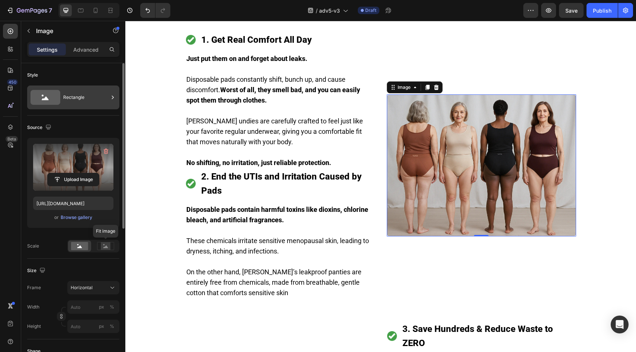
scroll to position [1024, 0]
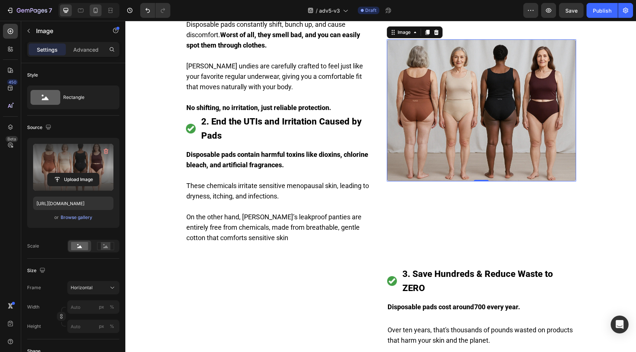
click at [91, 11] on div at bounding box center [96, 10] width 12 height 12
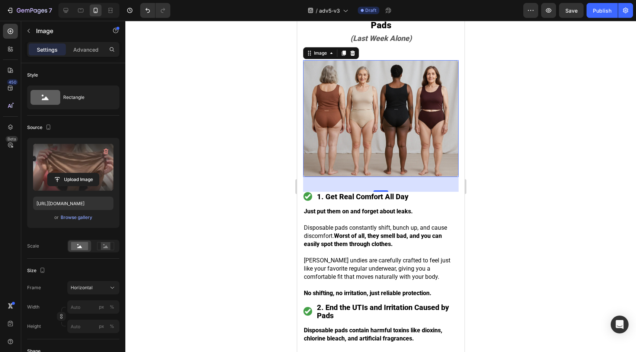
scroll to position [1405, 0]
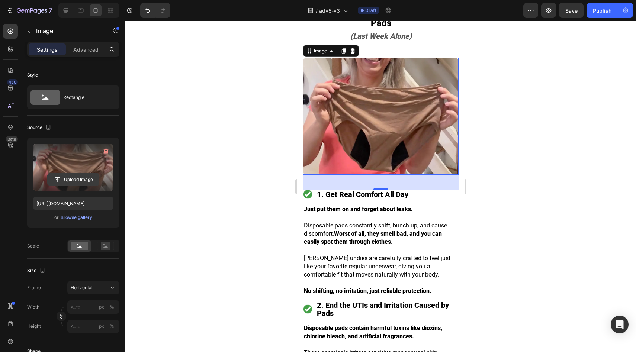
click at [89, 178] on input "file" at bounding box center [73, 179] width 51 height 13
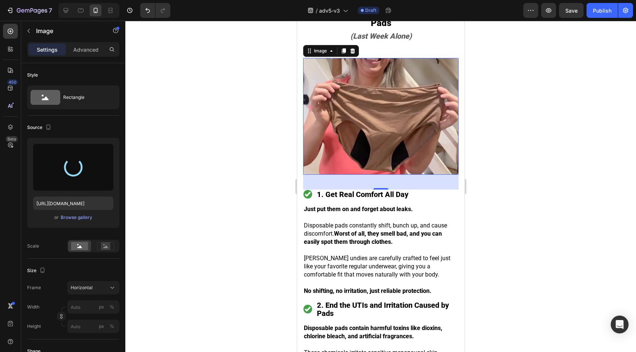
type input "https://cdn.shopify.com/s/files/1/0859/7979/1708/files/gempages_532940531508970…"
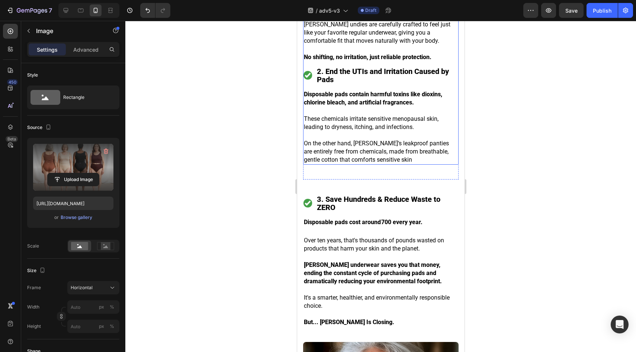
scroll to position [1710, 0]
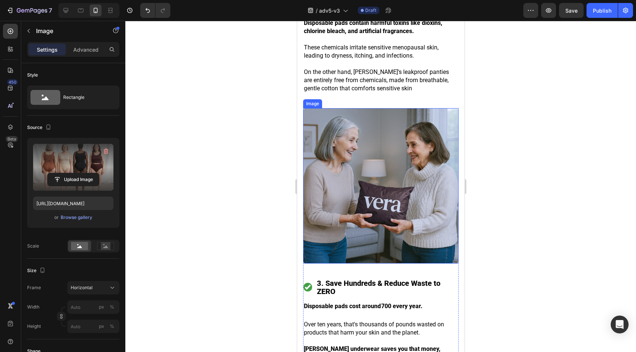
click at [349, 157] on img at bounding box center [380, 185] width 155 height 155
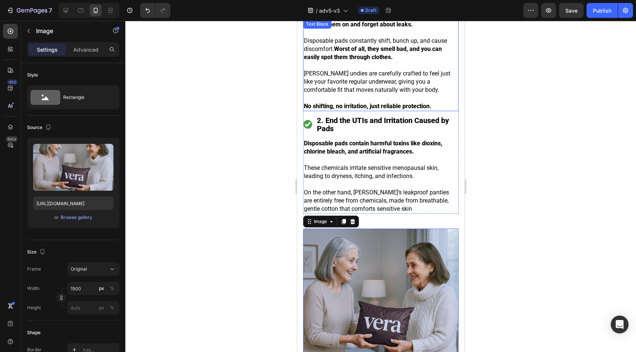
scroll to position [1620, 0]
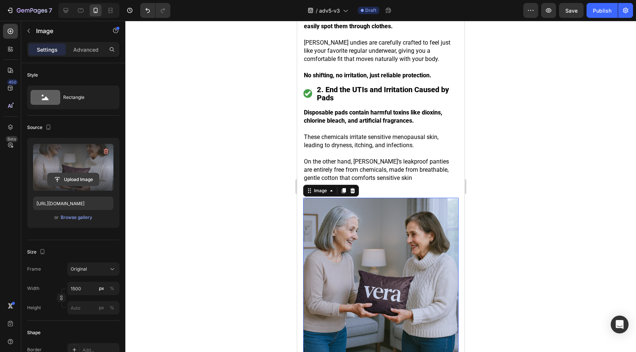
click at [69, 176] on input "file" at bounding box center [73, 179] width 51 height 13
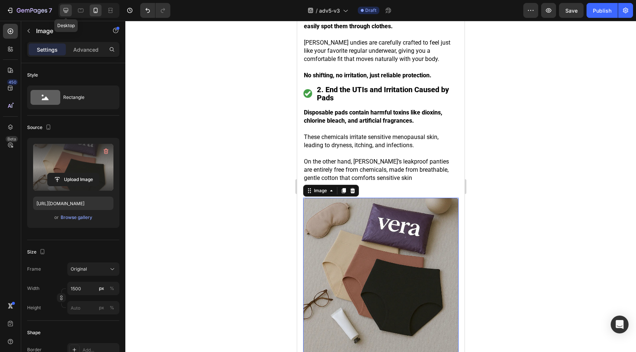
click at [68, 12] on icon at bounding box center [65, 10] width 7 height 7
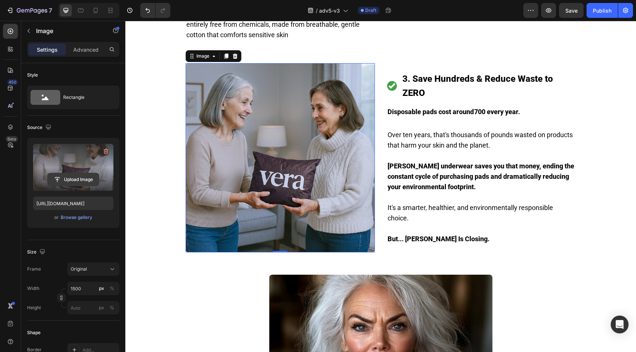
scroll to position [1226, 0]
click at [72, 180] on input "file" at bounding box center [73, 179] width 51 height 13
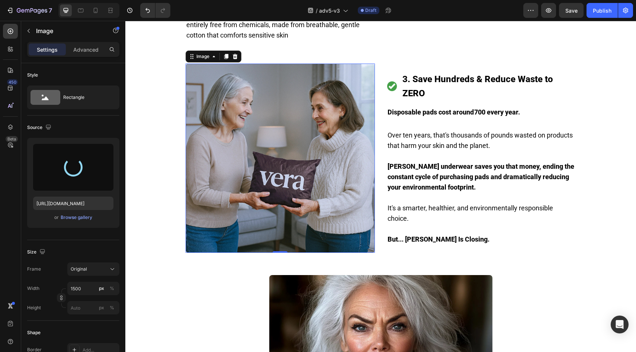
type input "https://cdn.shopify.com/s/files/1/0859/7979/1708/files/gempages_532940531508970…"
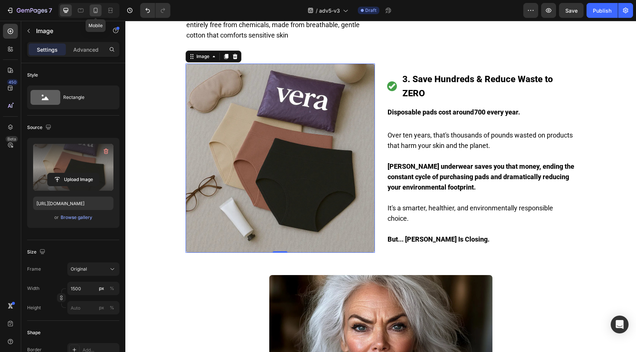
click at [93, 13] on icon at bounding box center [95, 10] width 7 height 7
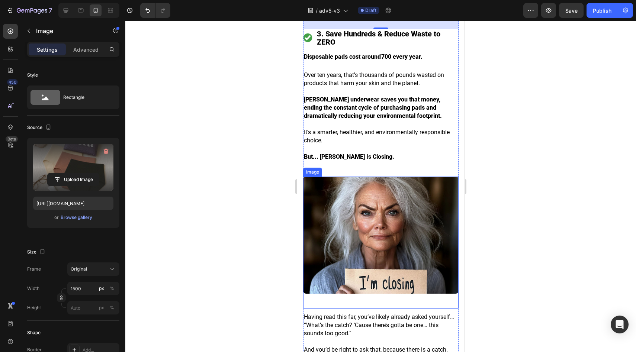
scroll to position [2021, 0]
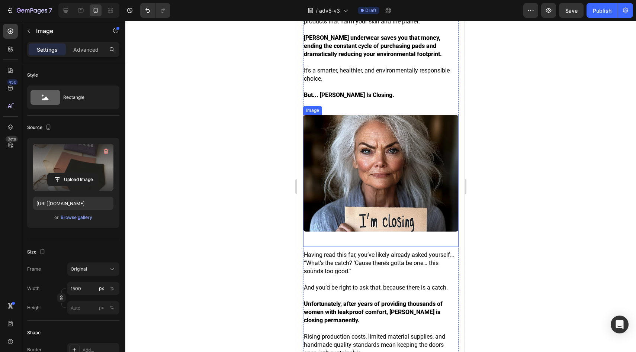
click at [381, 159] on img at bounding box center [380, 173] width 155 height 117
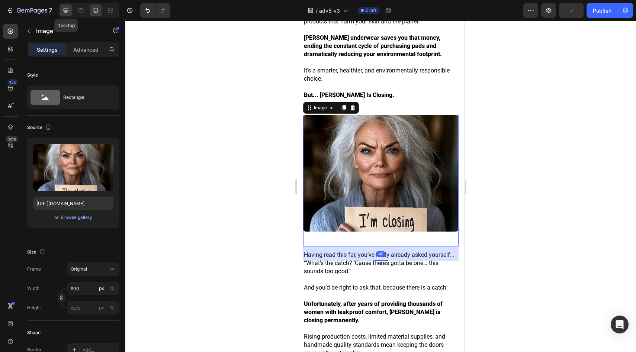
click at [62, 9] on div at bounding box center [66, 10] width 12 height 12
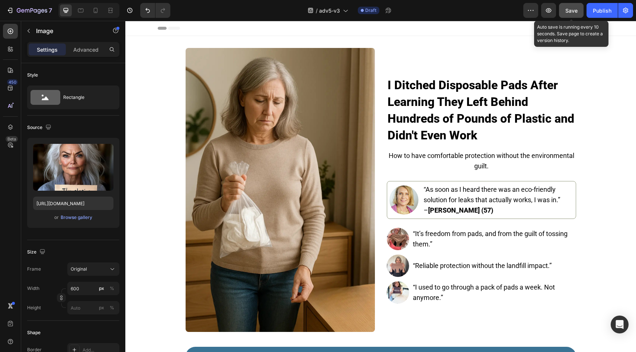
click at [576, 15] on button "Save" at bounding box center [571, 10] width 25 height 15
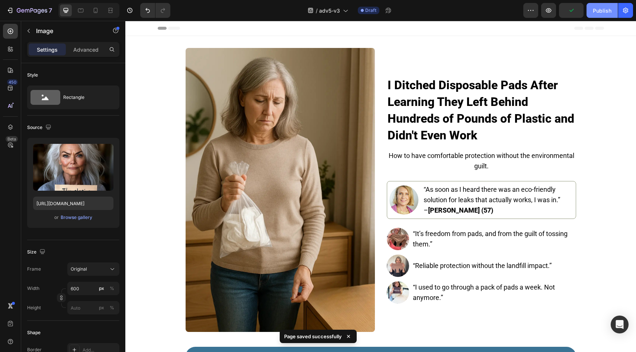
click at [595, 12] on div "Publish" at bounding box center [602, 11] width 19 height 8
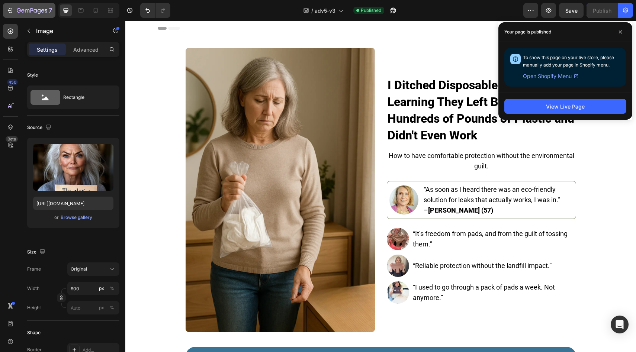
click at [42, 9] on icon "button" at bounding box center [32, 11] width 31 height 6
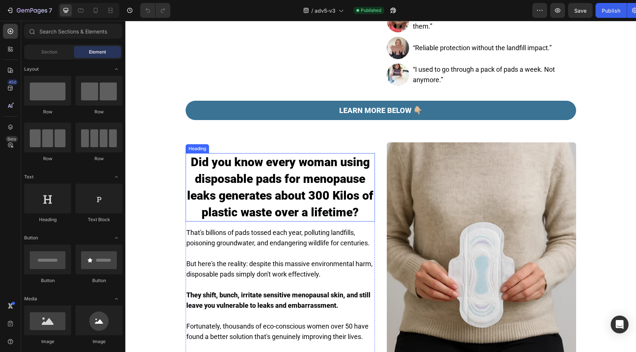
scroll to position [255, 0]
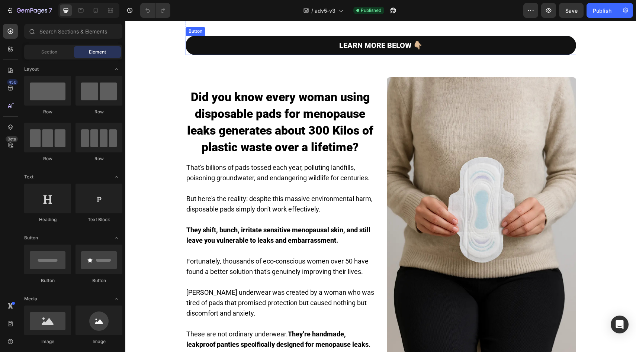
click at [212, 55] on link "LEARN MORE BELOW 👇🏼" at bounding box center [381, 45] width 391 height 19
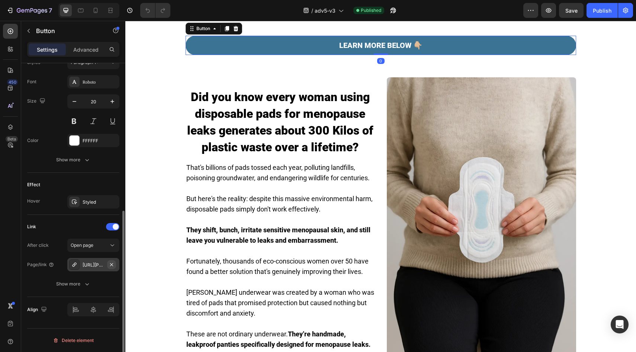
click at [112, 264] on icon "button" at bounding box center [111, 264] width 3 height 3
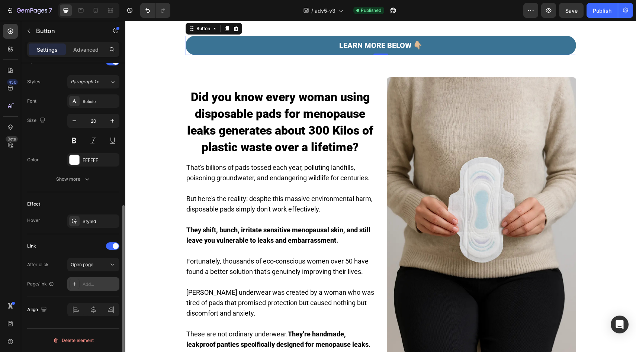
click at [96, 284] on div "Add..." at bounding box center [100, 284] width 35 height 7
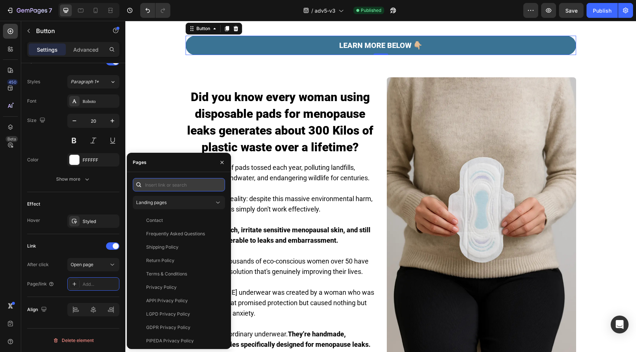
click at [195, 186] on input "text" at bounding box center [179, 184] width 92 height 13
paste input "[URL][PERSON_NAME][DOMAIN_NAME][PERSON_NAME]"
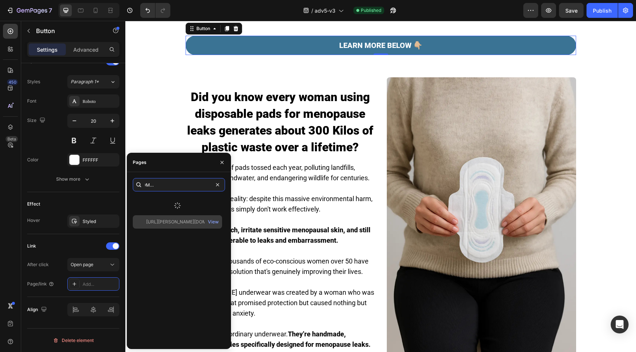
type input "[URL][PERSON_NAME][DOMAIN_NAME][PERSON_NAME]"
click at [182, 203] on div at bounding box center [177, 205] width 89 height 19
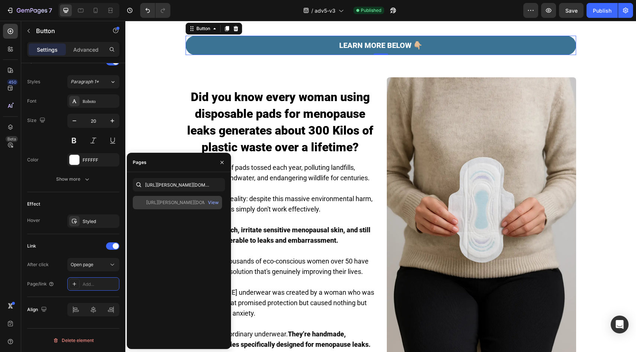
click at [176, 205] on div "[URL][PERSON_NAME][DOMAIN_NAME][PERSON_NAME]" at bounding box center [181, 202] width 71 height 7
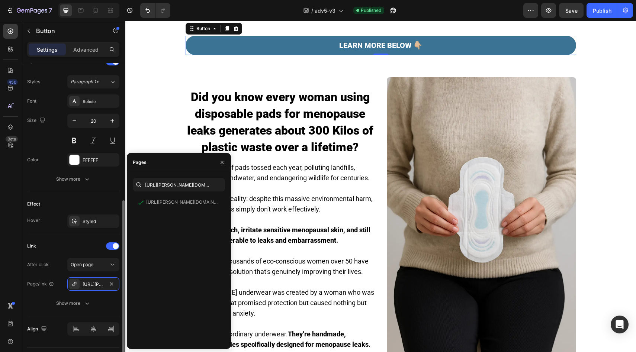
click at [84, 201] on div "Effect" at bounding box center [73, 204] width 92 height 12
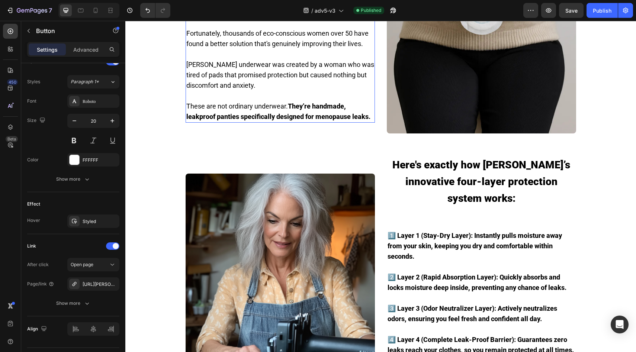
scroll to position [615, 0]
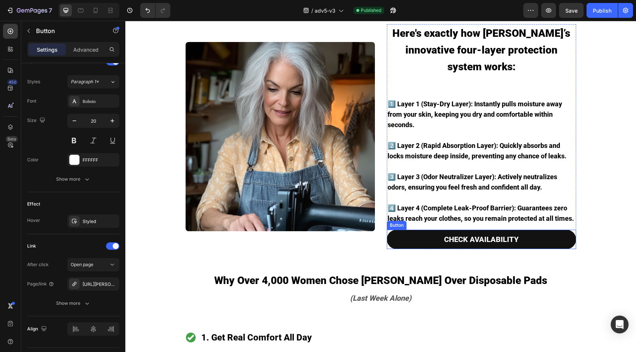
click at [400, 249] on link "CHECK AVAILABILITY" at bounding box center [481, 239] width 189 height 19
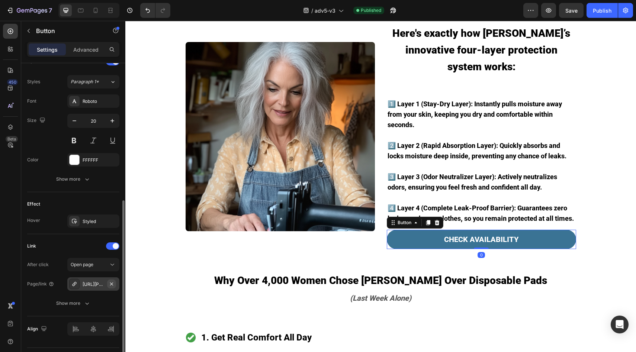
click at [113, 285] on icon "button" at bounding box center [112, 284] width 6 height 6
click at [107, 287] on div "Add..." at bounding box center [100, 284] width 35 height 7
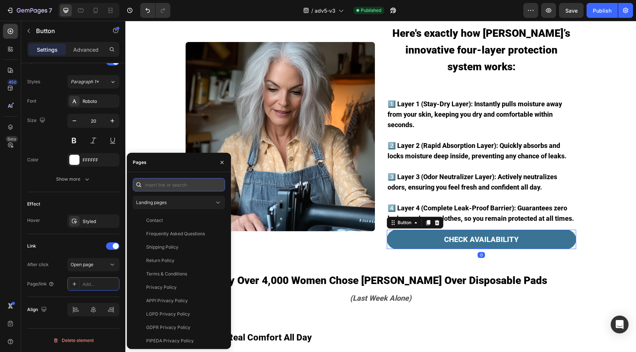
click at [172, 185] on input "text" at bounding box center [179, 184] width 92 height 13
paste input "[URL][PERSON_NAME][DOMAIN_NAME][PERSON_NAME]"
type input "[URL][PERSON_NAME][DOMAIN_NAME][PERSON_NAME]"
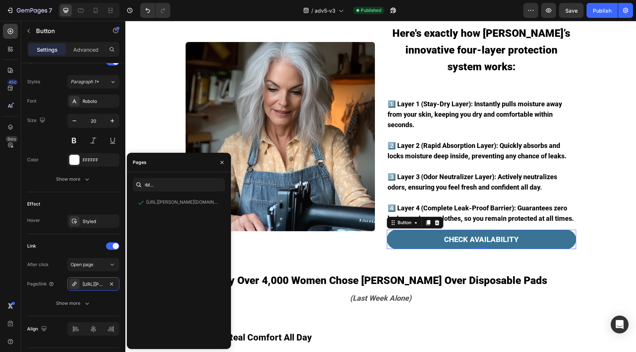
scroll to position [0, 0]
click at [87, 199] on div "Effect" at bounding box center [73, 204] width 92 height 12
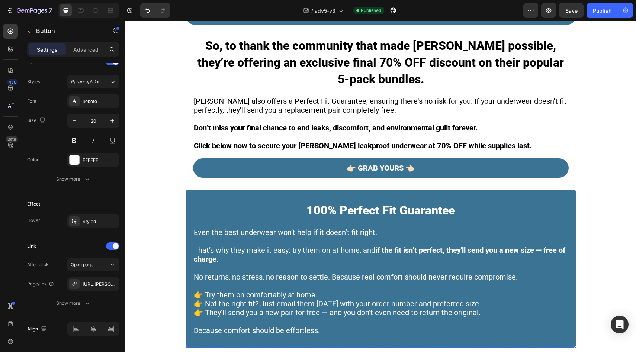
scroll to position [1550, 0]
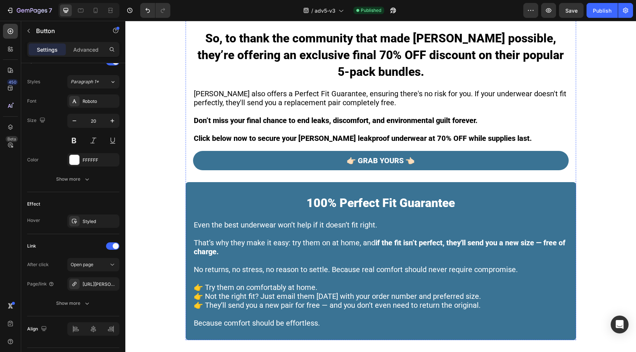
click at [253, 17] on link "CHECK AVAILABILITY" at bounding box center [381, 7] width 391 height 19
click at [110, 283] on icon "button" at bounding box center [111, 283] width 3 height 3
click at [106, 287] on div "Add..." at bounding box center [100, 284] width 35 height 7
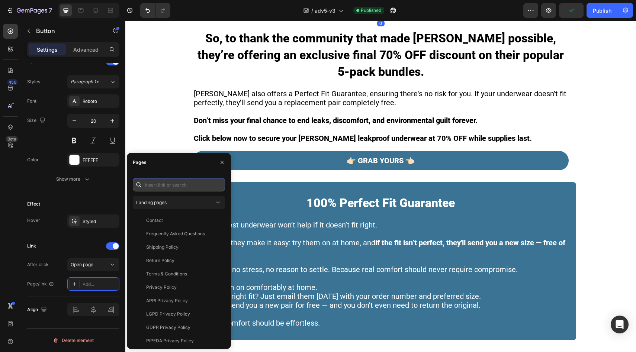
click at [181, 180] on input "text" at bounding box center [179, 184] width 92 height 13
paste input "[URL][PERSON_NAME][DOMAIN_NAME][PERSON_NAME]"
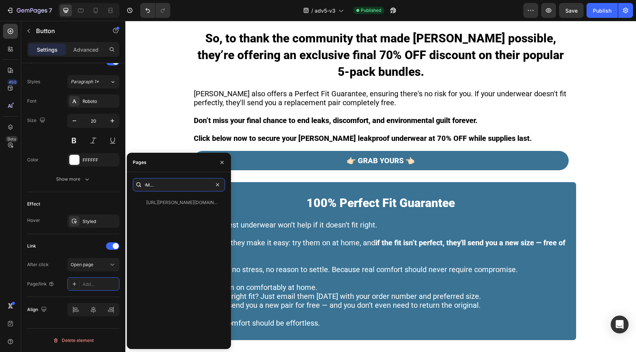
type input "[URL][PERSON_NAME][DOMAIN_NAME][PERSON_NAME]"
click at [177, 201] on div "[URL][PERSON_NAME][DOMAIN_NAME][PERSON_NAME]" at bounding box center [181, 202] width 71 height 7
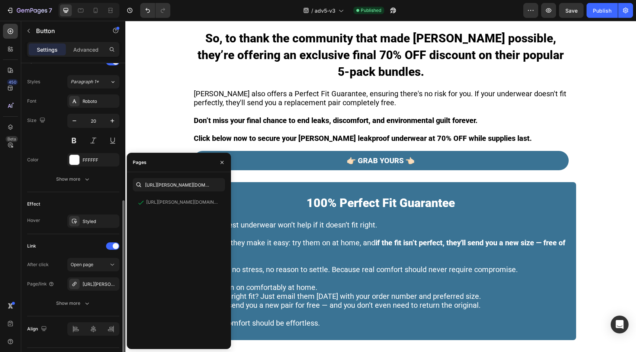
click at [96, 204] on div "Effect" at bounding box center [73, 204] width 92 height 12
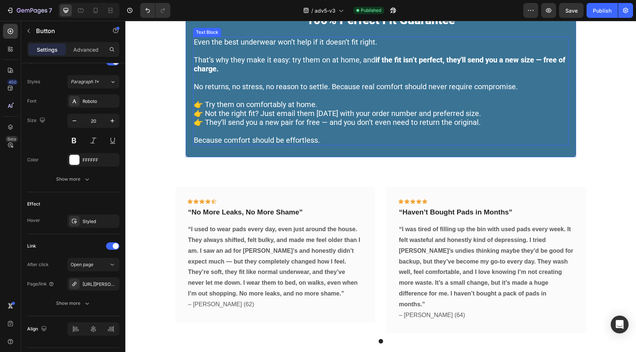
scroll to position [1679, 0]
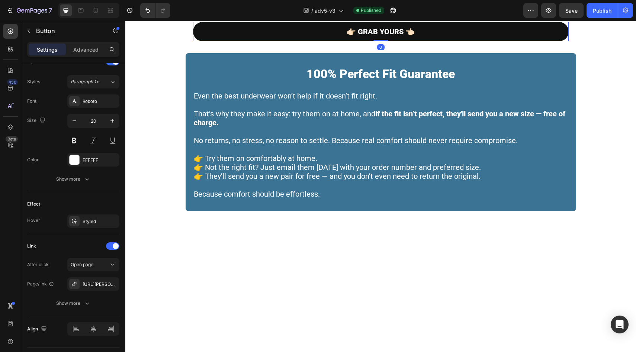
click at [241, 41] on link "👉🏻 GRAB YOURS 👈🏻" at bounding box center [381, 31] width 376 height 19
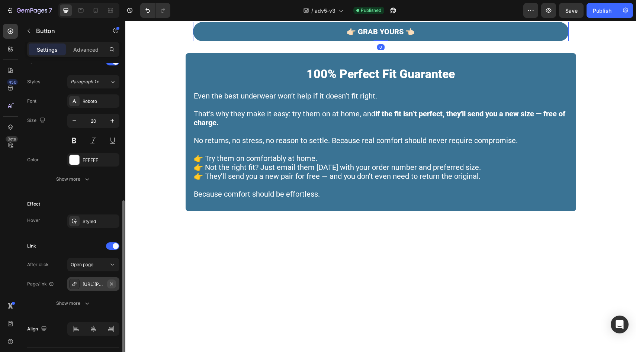
click at [114, 288] on button "button" at bounding box center [111, 284] width 9 height 9
click at [101, 287] on div "Add..." at bounding box center [100, 284] width 35 height 7
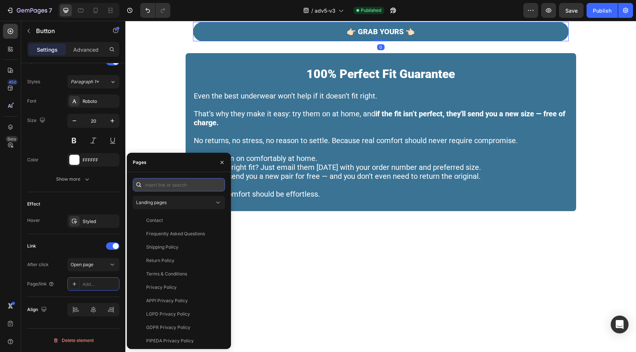
click at [180, 186] on input "text" at bounding box center [179, 184] width 92 height 13
paste input "[URL][PERSON_NAME][DOMAIN_NAME][PERSON_NAME]"
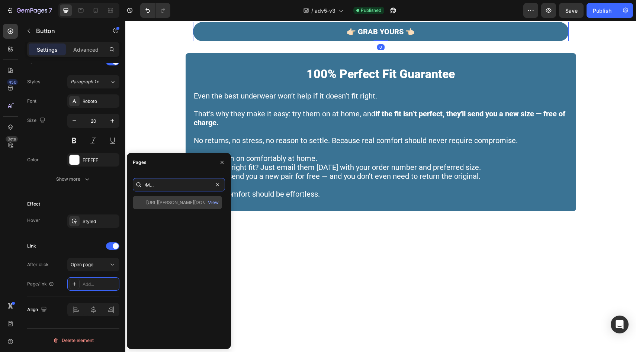
type input "[URL][PERSON_NAME][DOMAIN_NAME][PERSON_NAME]"
click at [171, 197] on div "https://vera-underwear.com/products/veras-signature-leakproof-underwear-5-pack2…" at bounding box center [177, 202] width 89 height 13
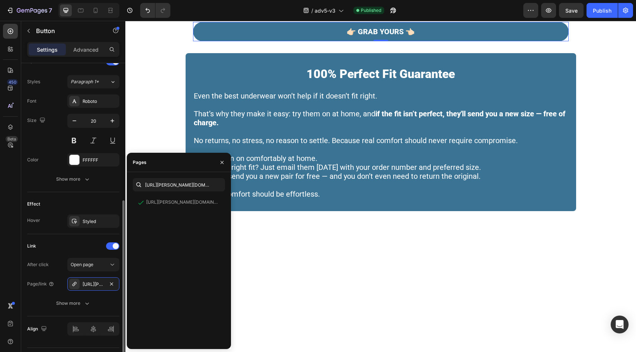
click at [92, 194] on div "Effect Hover Styled" at bounding box center [73, 213] width 92 height 42
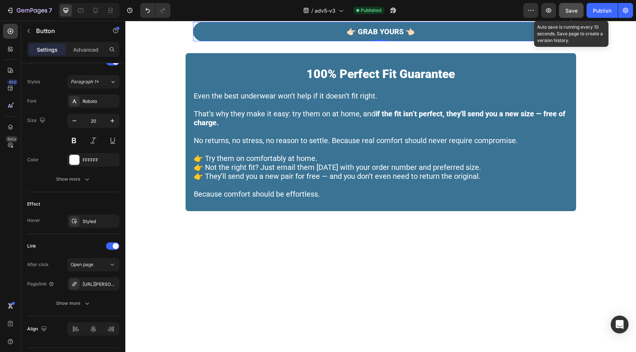
click at [580, 4] on button "Save" at bounding box center [571, 10] width 25 height 15
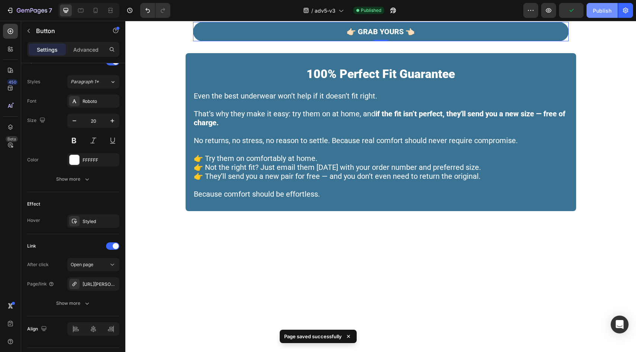
click at [590, 13] on button "Publish" at bounding box center [602, 10] width 31 height 15
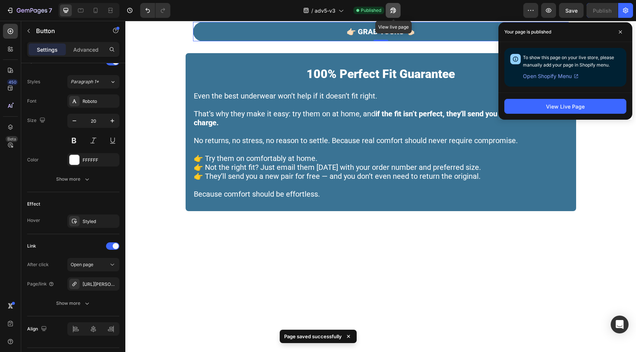
click at [396, 12] on icon "button" at bounding box center [392, 10] width 7 height 7
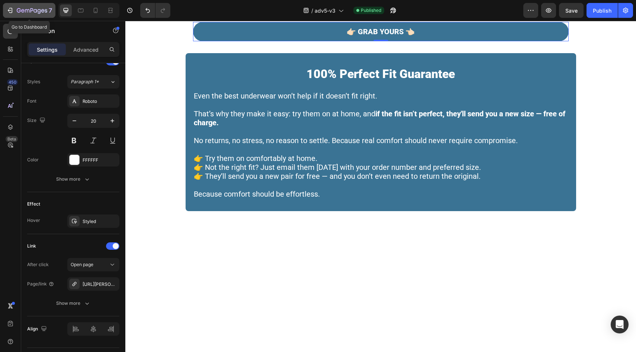
click at [25, 14] on div "7" at bounding box center [34, 10] width 35 height 9
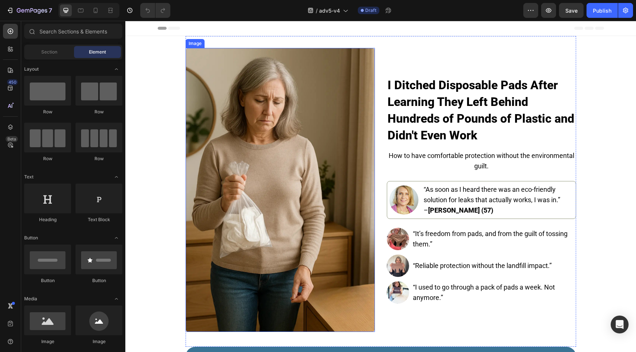
click at [312, 151] on img at bounding box center [280, 190] width 189 height 284
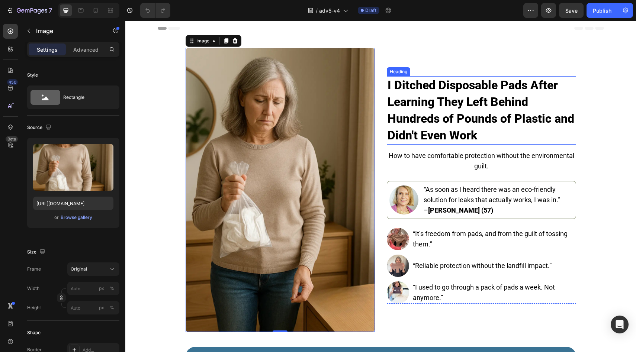
click at [437, 83] on strong "I Ditched Disposable Pads After Learning They Left Behind Hundreds of Pounds of…" at bounding box center [481, 110] width 187 height 64
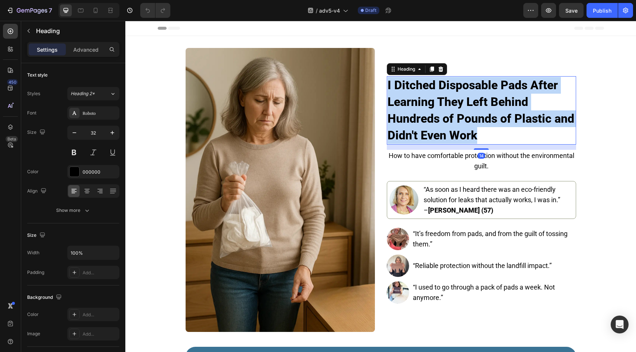
click at [437, 83] on strong "I Ditched Disposable Pads After Learning They Left Behind Hundreds of Pounds of…" at bounding box center [481, 110] width 187 height 64
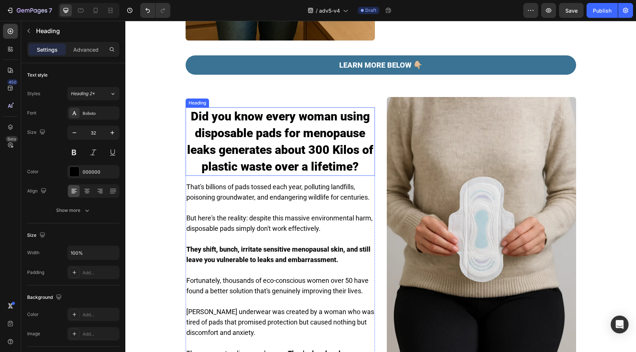
scroll to position [536, 0]
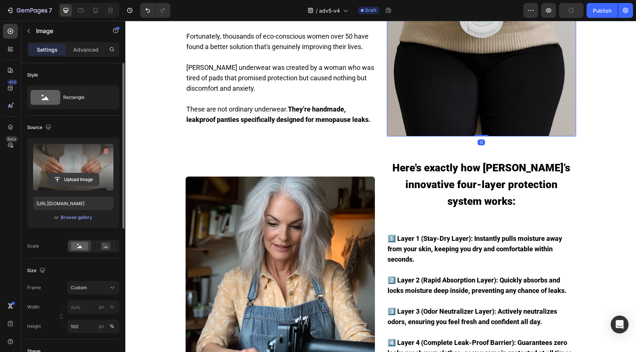
click at [58, 180] on input "file" at bounding box center [73, 179] width 51 height 13
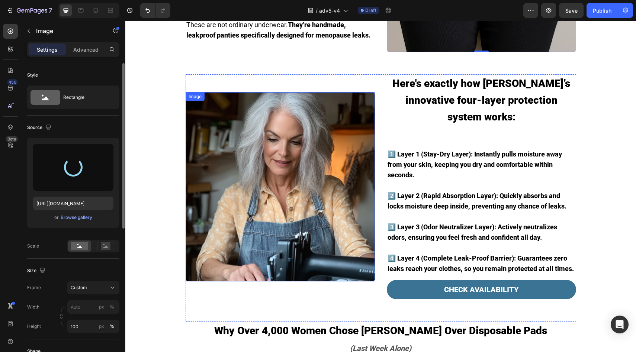
scroll to position [605, 0]
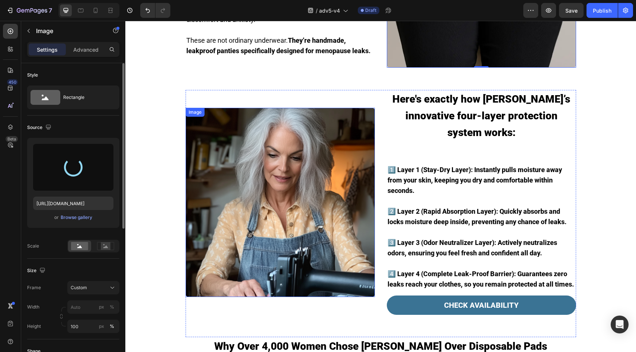
type input "[URL][DOMAIN_NAME]"
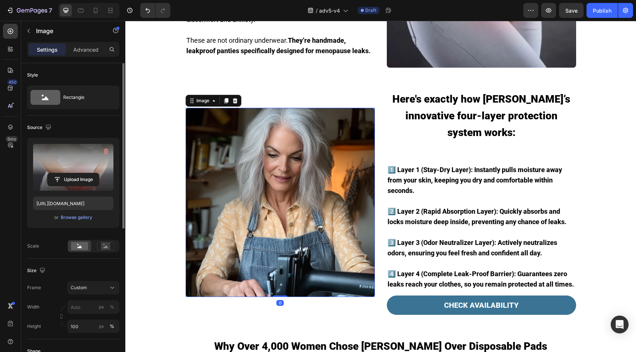
click at [235, 157] on img at bounding box center [280, 202] width 189 height 189
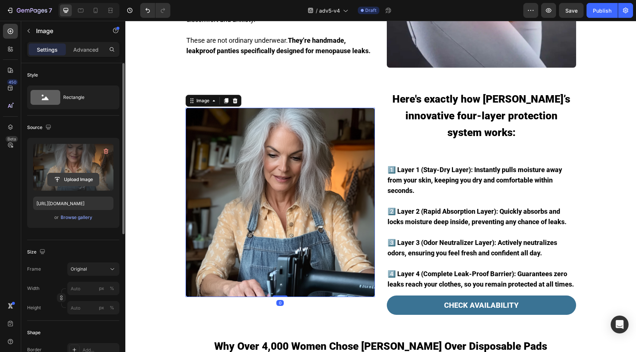
click at [82, 185] on input "file" at bounding box center [73, 179] width 51 height 13
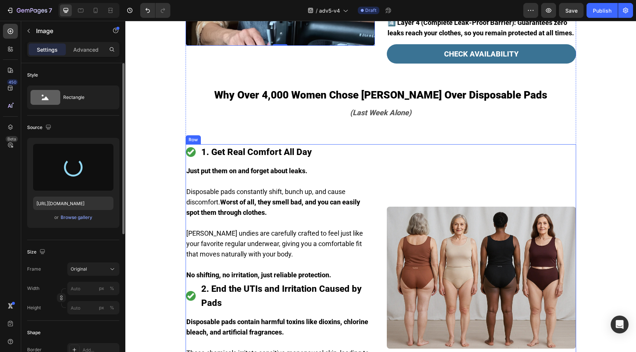
scroll to position [676, 0]
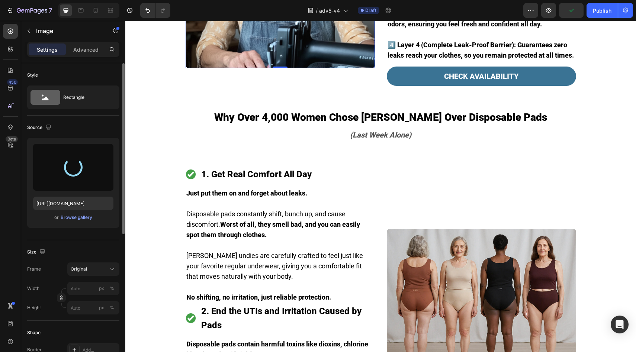
type input "[URL][DOMAIN_NAME]"
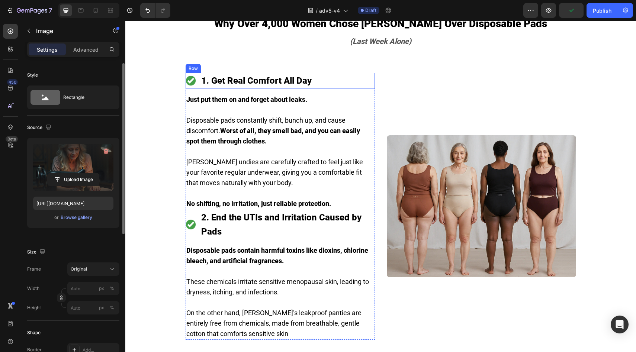
scroll to position [981, 0]
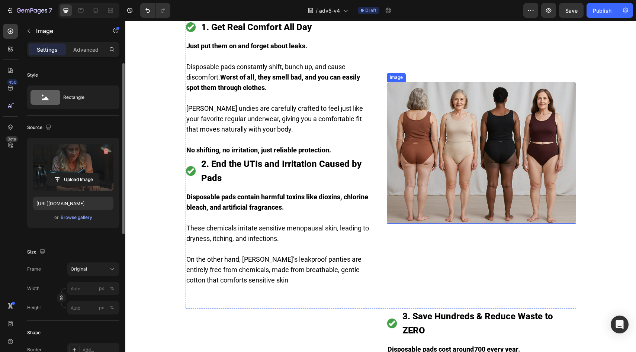
click at [469, 155] on img at bounding box center [481, 153] width 189 height 142
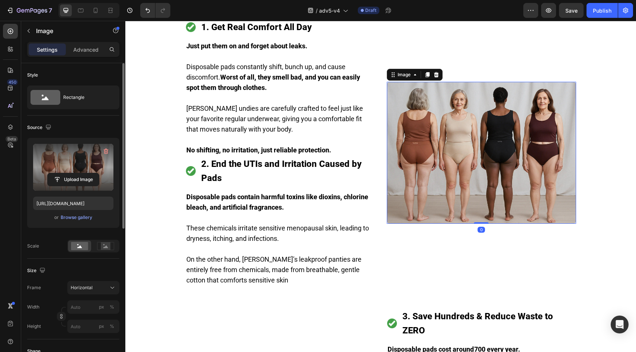
click at [75, 187] on label at bounding box center [73, 167] width 80 height 47
click at [75, 186] on input "file" at bounding box center [73, 179] width 51 height 13
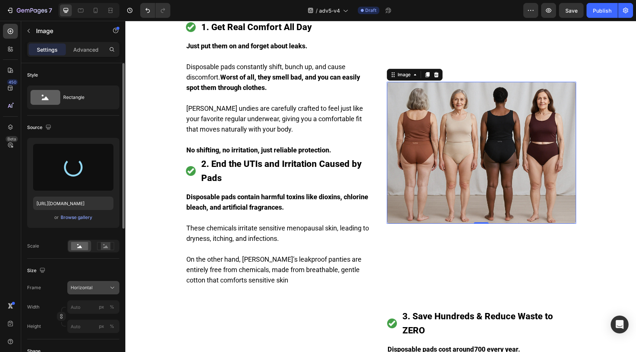
click at [88, 288] on span "Horizontal" at bounding box center [82, 288] width 22 height 7
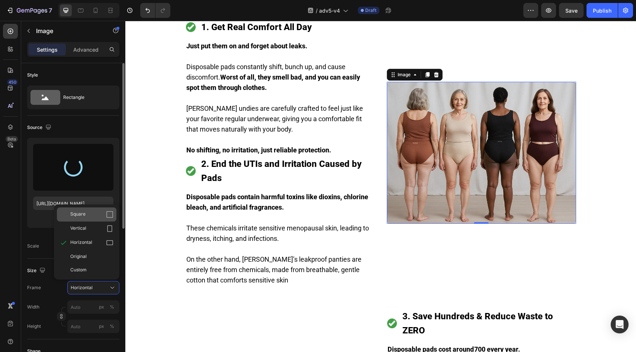
click at [101, 216] on div "Square" at bounding box center [91, 214] width 43 height 7
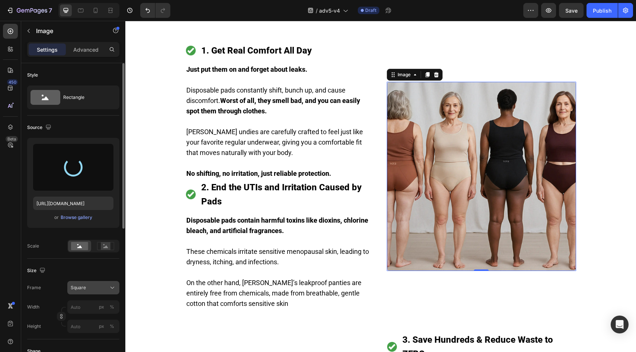
click at [85, 294] on button "Square" at bounding box center [93, 287] width 52 height 13
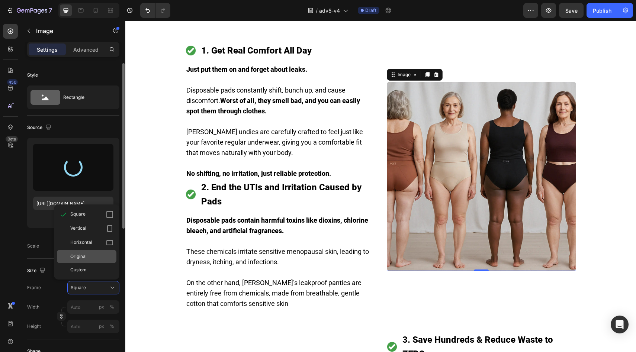
click at [92, 259] on div "Original" at bounding box center [91, 256] width 43 height 7
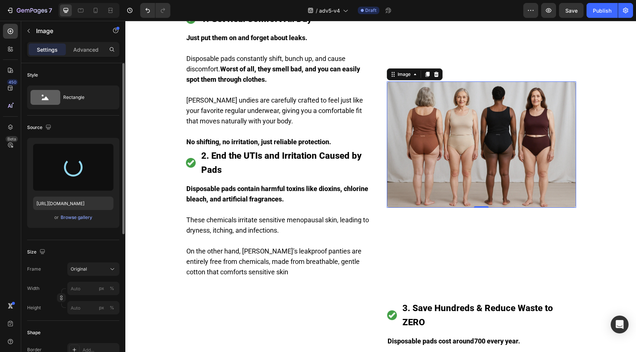
type input "[URL][DOMAIN_NAME]"
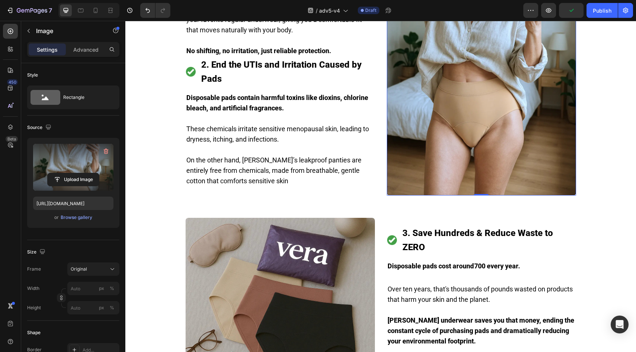
scroll to position [1273, 0]
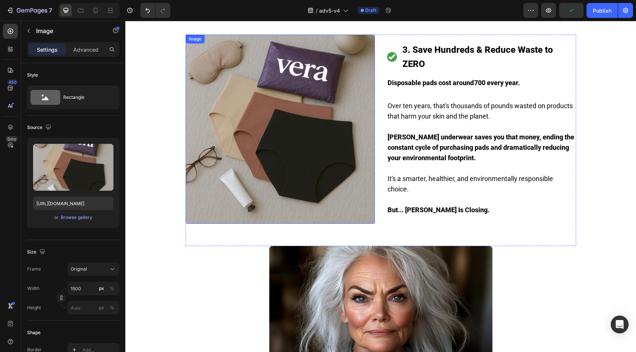
click at [347, 145] on img at bounding box center [280, 129] width 189 height 189
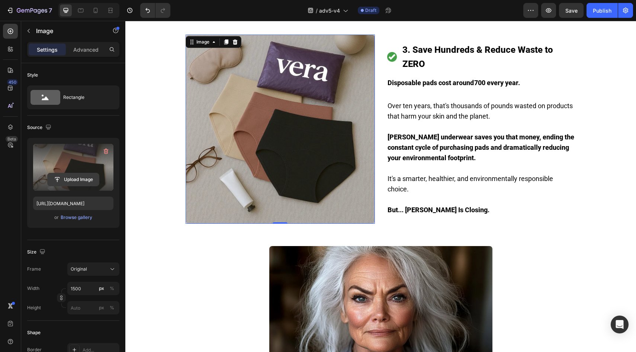
click at [79, 183] on input "file" at bounding box center [73, 179] width 51 height 13
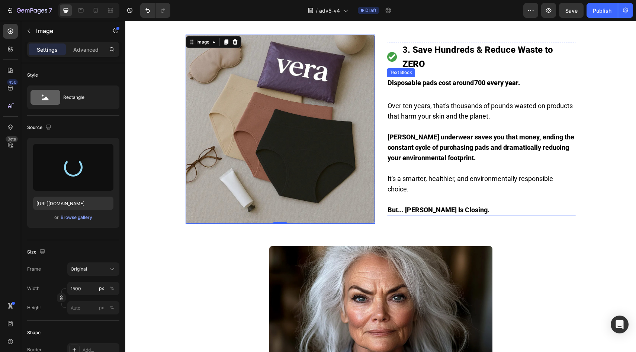
type input "https://cdn.shopify.com/s/files/1/0859/7979/1708/files/gempages_532940531508970…"
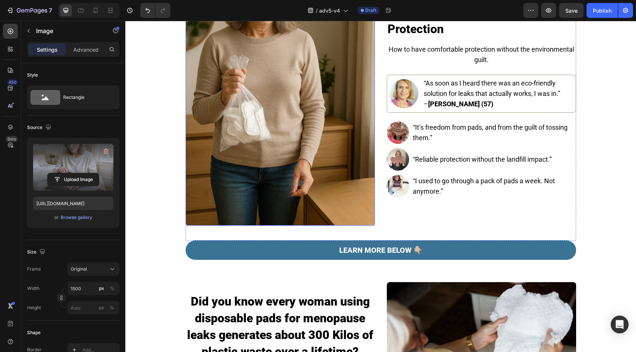
scroll to position [161, 0]
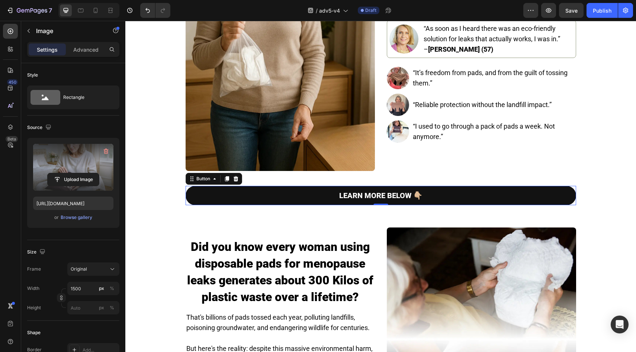
click at [259, 190] on link "LEARN MORE BELOW 👇🏼" at bounding box center [381, 195] width 391 height 19
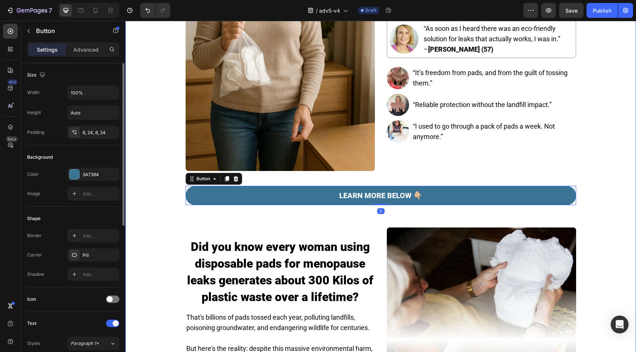
scroll to position [248, 0]
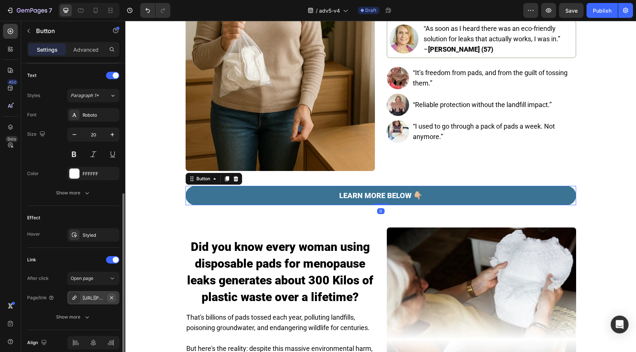
click at [111, 297] on icon "button" at bounding box center [111, 297] width 3 height 3
click at [99, 301] on div "Add..." at bounding box center [93, 297] width 52 height 13
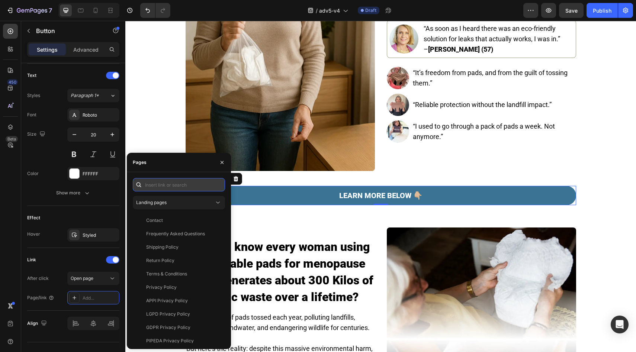
click at [157, 180] on input "text" at bounding box center [179, 184] width 92 height 13
paste input "https://vera-underwear.com/products/veras-signature-leakproof-underwear-5-pack2"
type input "https://vera-underwear.com/products/veras-signature-leakproof-underwear-5-pack2"
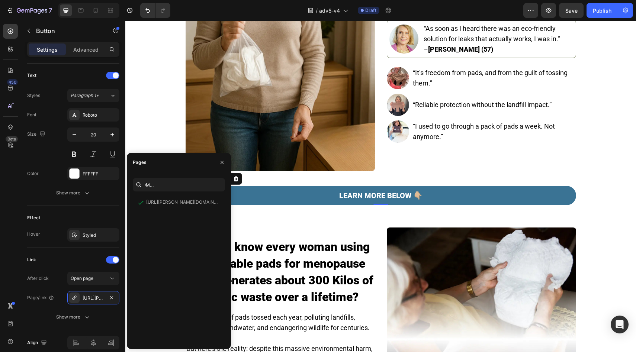
scroll to position [0, 0]
click at [76, 225] on div "Effect Hover Styled" at bounding box center [73, 227] width 92 height 42
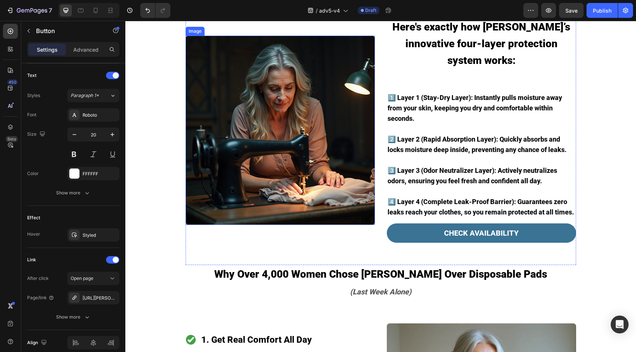
scroll to position [822, 0]
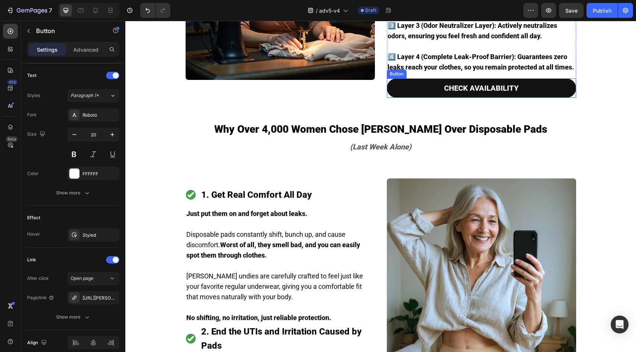
click at [400, 78] on link "CHECK AVAILABILITY" at bounding box center [481, 87] width 189 height 19
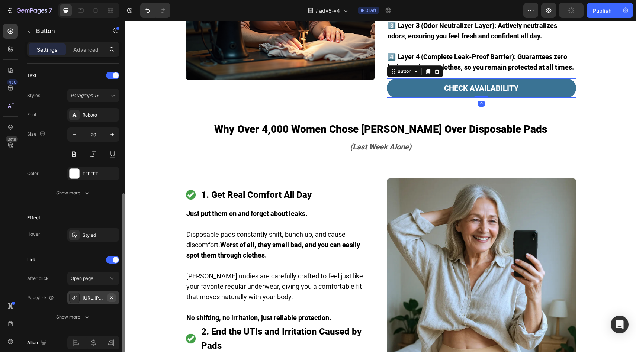
click at [112, 297] on icon "button" at bounding box center [111, 297] width 3 height 3
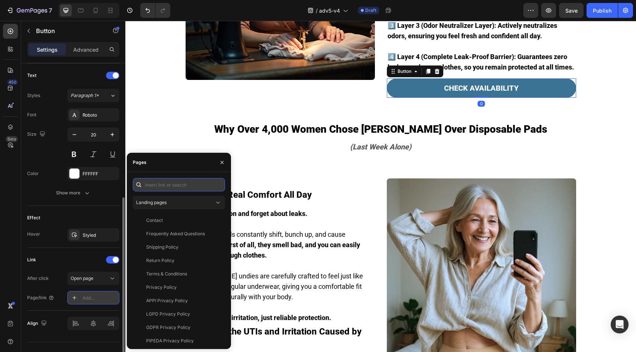
click at [181, 189] on input "text" at bounding box center [179, 184] width 92 height 13
paste input "https://vera-underwear.com/products/veras-signature-leakproof-underwear-5-pack2"
type input "https://vera-underwear.com/products/veras-signature-leakproof-underwear-5-pack2"
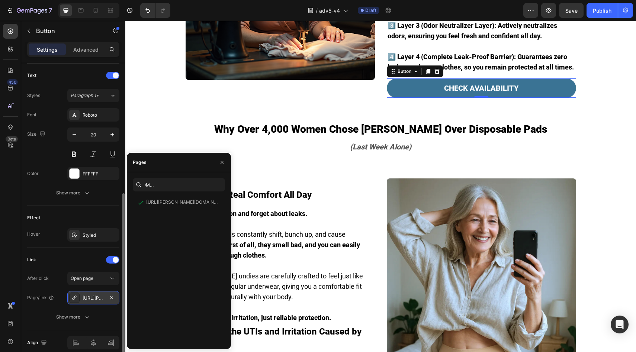
scroll to position [0, 0]
drag, startPoint x: 86, startPoint y: 210, endPoint x: 7, endPoint y: 192, distance: 80.8
click at [86, 210] on div "Effect Hover Styled" at bounding box center [73, 227] width 92 height 42
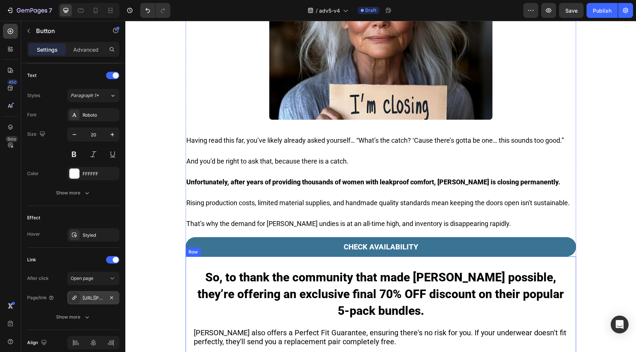
scroll to position [1598, 0]
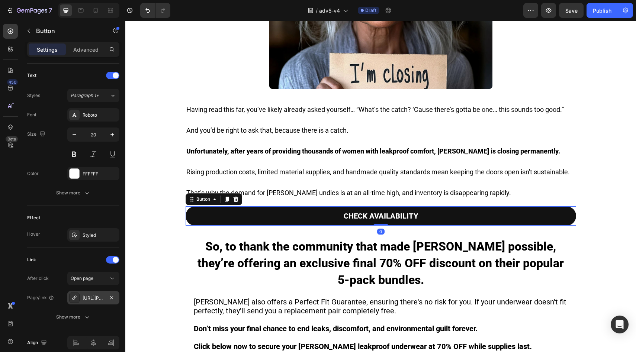
click at [291, 206] on link "CHECK AVAILABILITY" at bounding box center [381, 215] width 391 height 19
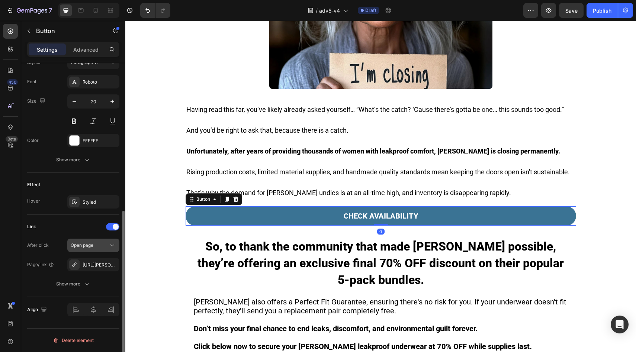
click at [0, 0] on button "button" at bounding box center [0, 0] width 0 height 0
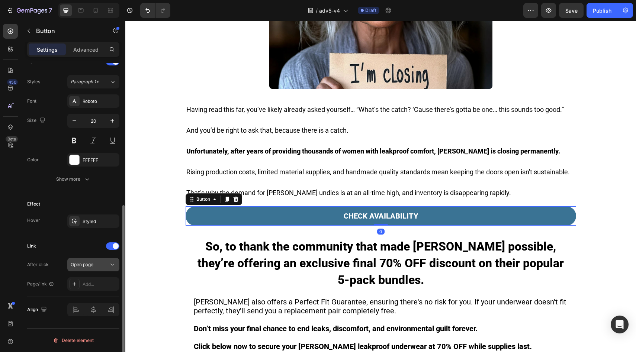
scroll to position [262, 0]
click at [104, 266] on div "Open page" at bounding box center [90, 265] width 38 height 7
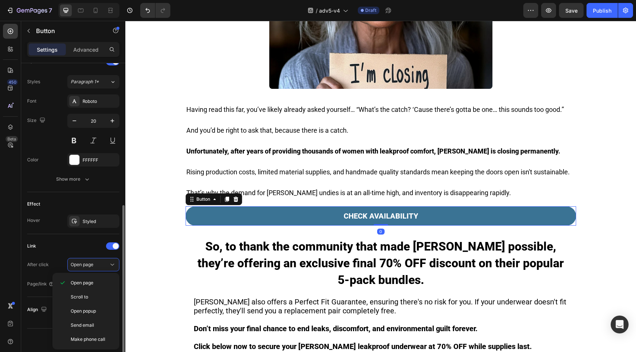
click at [90, 249] on div "Link" at bounding box center [73, 246] width 92 height 12
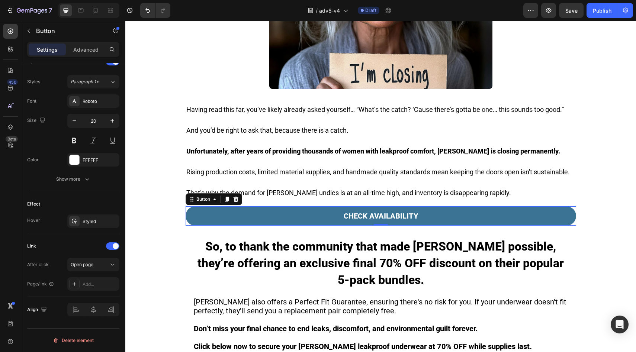
click at [100, 291] on div "Link After click Open page Page/link Add..." at bounding box center [73, 265] width 92 height 63
click at [100, 289] on div "Add..." at bounding box center [93, 284] width 52 height 13
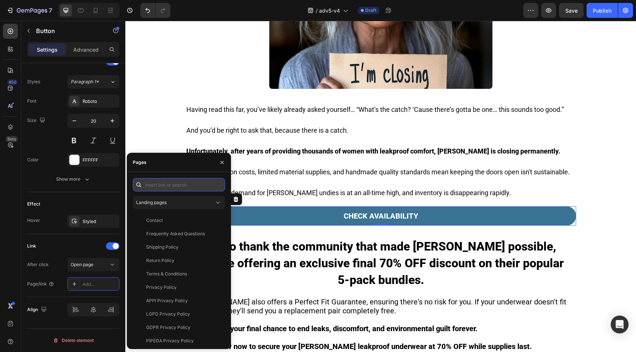
click at [199, 190] on input "text" at bounding box center [179, 184] width 92 height 13
paste input "https://vera-underwear.com/products/veras-signature-leakproof-underwear-5-pack2"
type input "https://vera-underwear.com/products/veras-signature-leakproof-underwear-5-pack2"
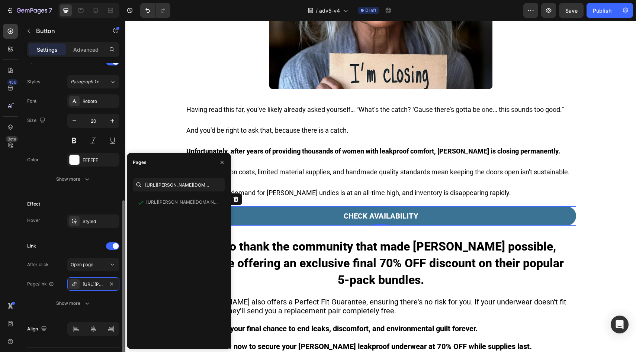
click at [98, 197] on div "Effect Hover Styled" at bounding box center [73, 213] width 92 height 42
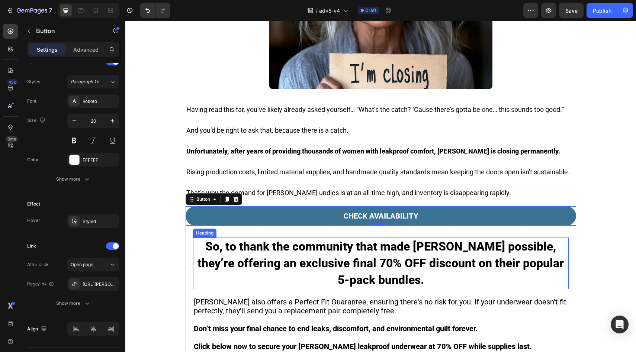
scroll to position [1760, 0]
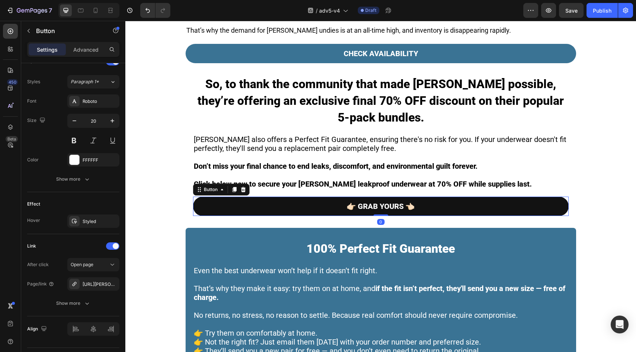
click at [243, 197] on link "👉🏻 GRAB YOURS 👈🏻" at bounding box center [381, 206] width 376 height 19
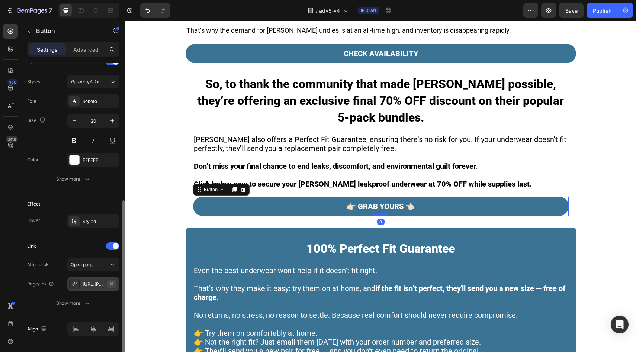
click at [109, 287] on button "button" at bounding box center [111, 284] width 9 height 9
click at [105, 288] on div "Add..." at bounding box center [100, 284] width 35 height 7
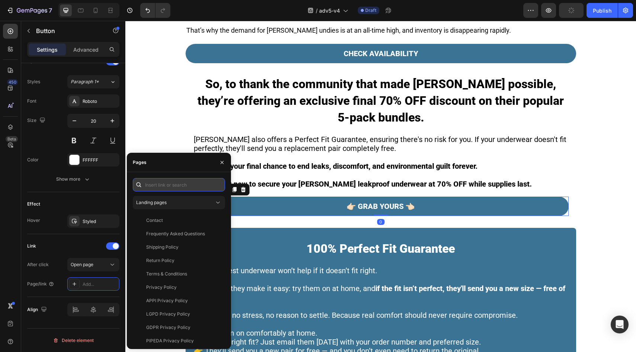
click at [180, 183] on input "text" at bounding box center [179, 184] width 92 height 13
paste input "https://vera-underwear.com/products/veras-signature-leakproof-underwear-5-pack2"
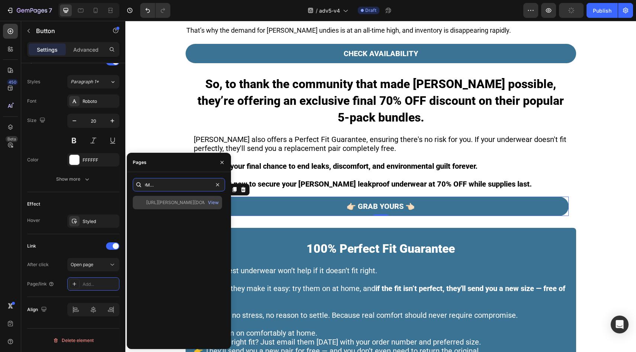
type input "https://vera-underwear.com/products/veras-signature-leakproof-underwear-5-pack2"
click at [165, 200] on div "https://vera-underwear.com/products/veras-signature-leakproof-underwear-5-pack2" at bounding box center [181, 202] width 71 height 7
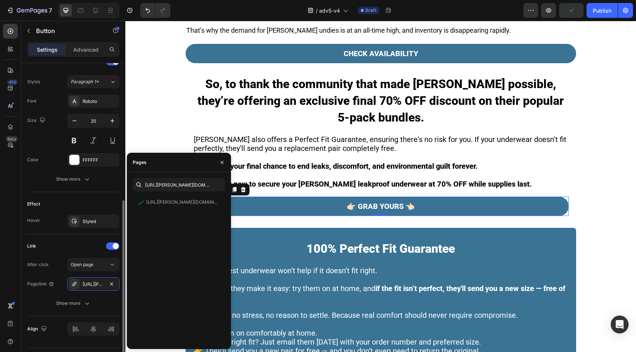
click at [92, 199] on div "Effect" at bounding box center [73, 204] width 92 height 12
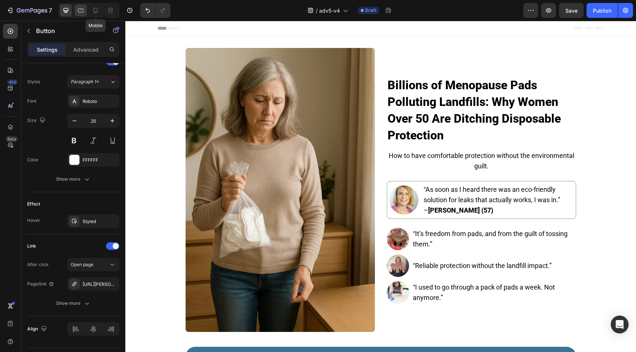
click at [86, 13] on div at bounding box center [81, 10] width 12 height 12
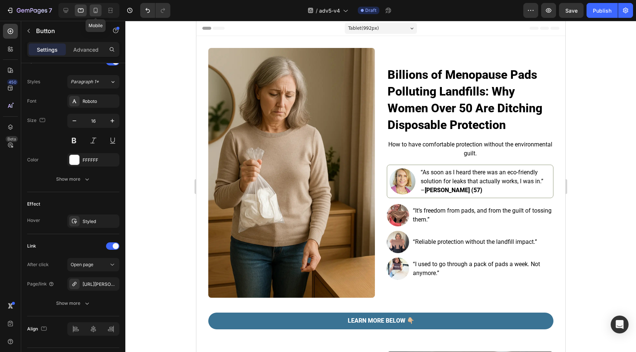
click at [96, 12] on icon at bounding box center [96, 10] width 4 height 5
type input "14"
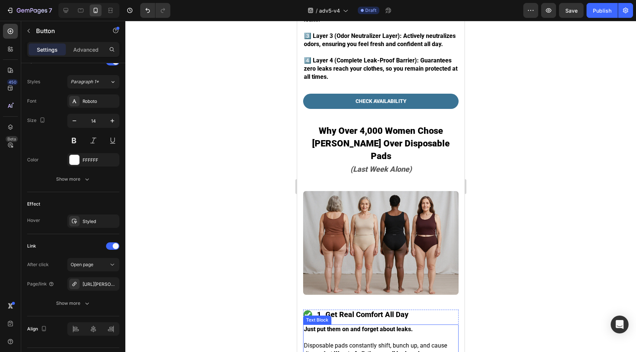
scroll to position [1225, 0]
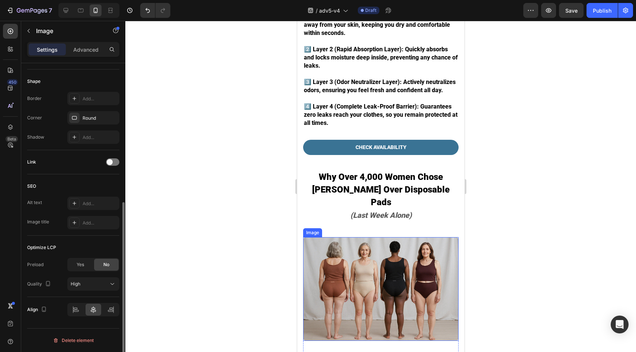
click at [373, 262] on img at bounding box center [380, 289] width 155 height 104
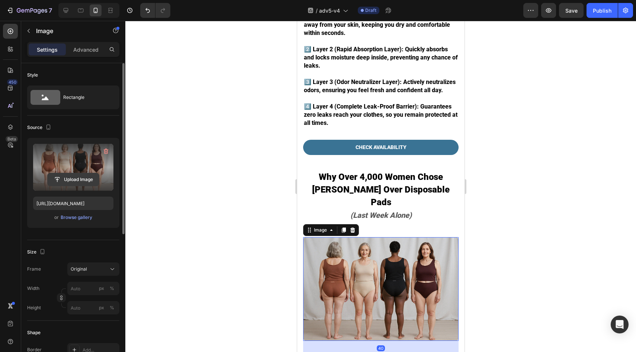
click at [50, 182] on input "file" at bounding box center [73, 179] width 51 height 13
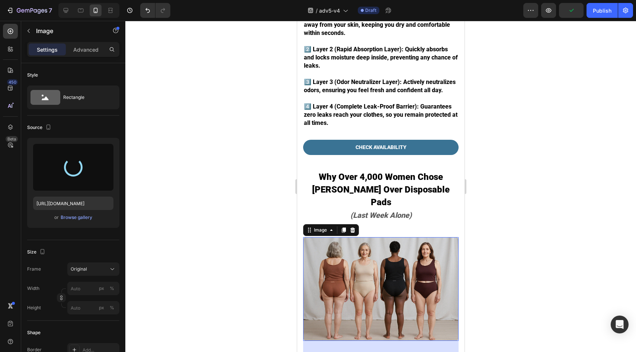
type input "https://cdn.shopify.com/s/files/1/0859/7979/1708/files/gempages_532940531508970…"
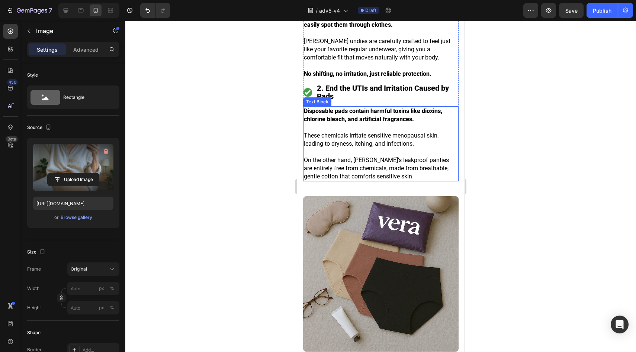
scroll to position [1797, 0]
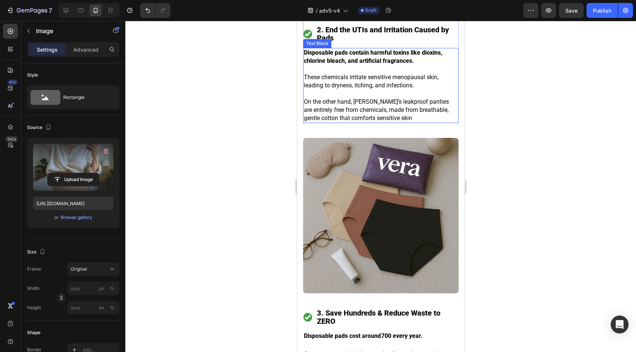
click at [336, 202] on img at bounding box center [380, 215] width 155 height 155
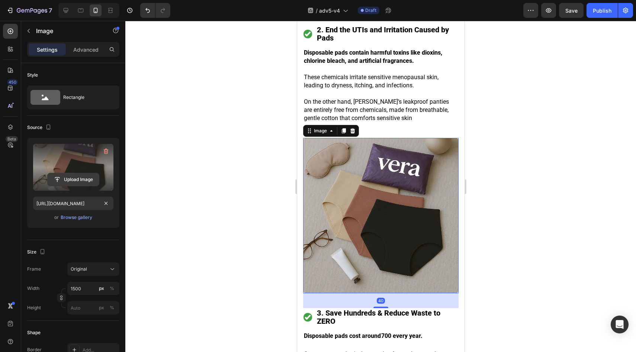
click at [64, 184] on input "file" at bounding box center [73, 179] width 51 height 13
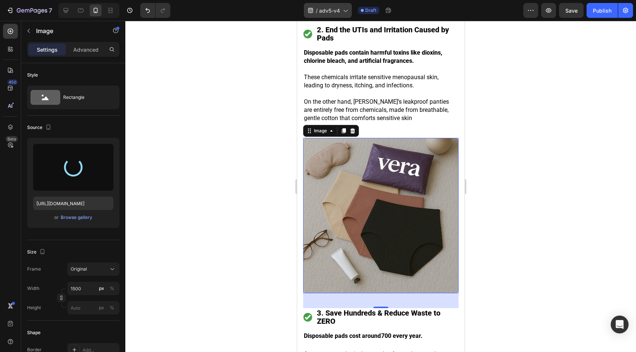
type input "https://cdn.shopify.com/s/files/1/0859/7979/1708/files/gempages_532940531508970…"
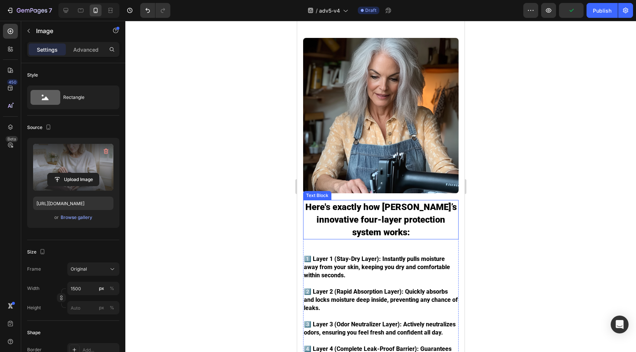
scroll to position [972, 0]
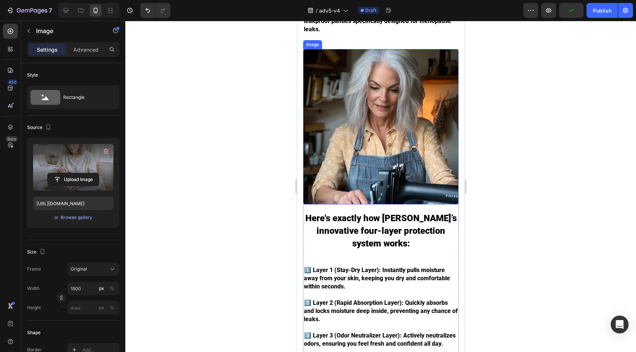
click at [350, 129] on img at bounding box center [380, 126] width 155 height 155
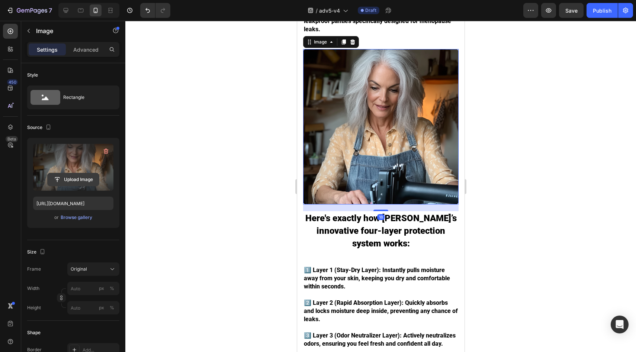
click at [90, 182] on input "file" at bounding box center [73, 179] width 51 height 13
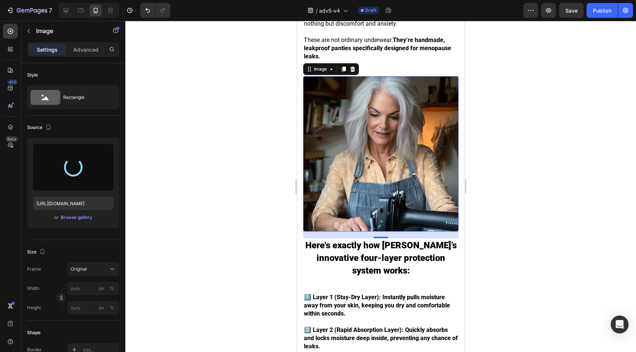
scroll to position [839, 0]
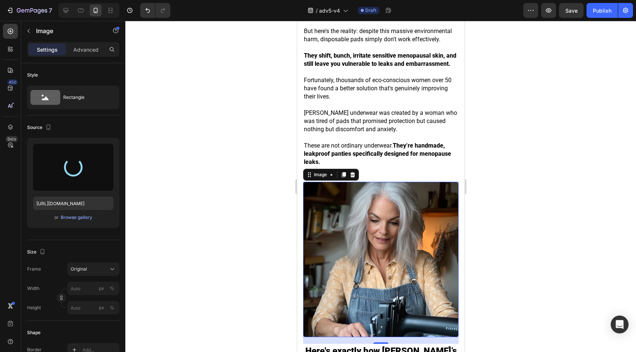
type input "https://cdn.shopify.com/s/files/1/0859/7979/1708/files/gempages_532940531508970…"
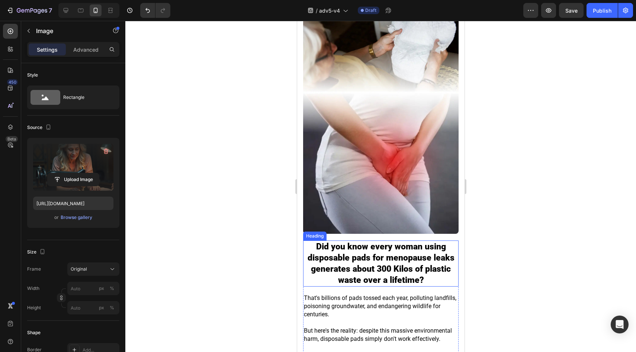
scroll to position [517, 0]
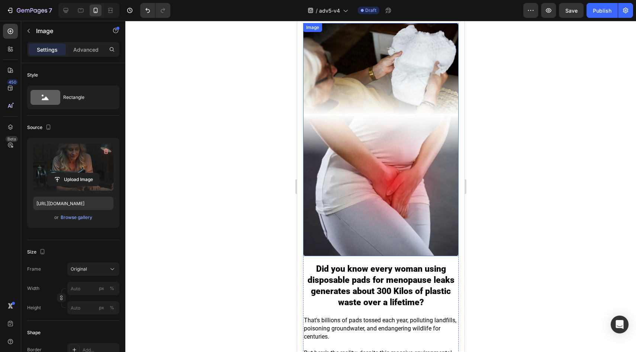
click at [355, 133] on img at bounding box center [380, 139] width 155 height 233
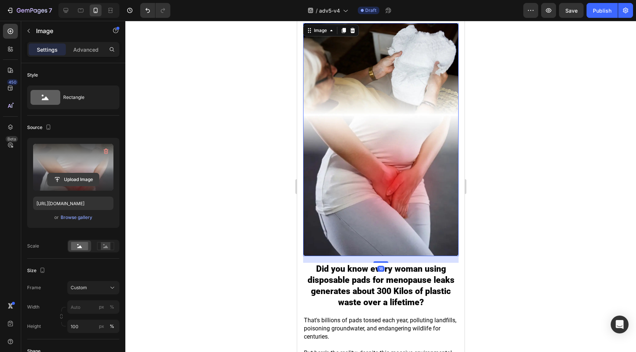
click at [86, 178] on input "file" at bounding box center [73, 179] width 51 height 13
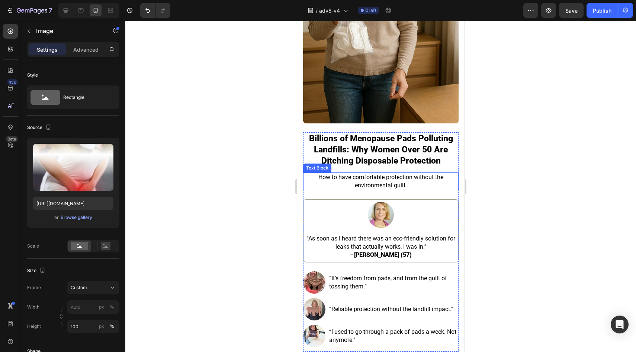
scroll to position [0, 0]
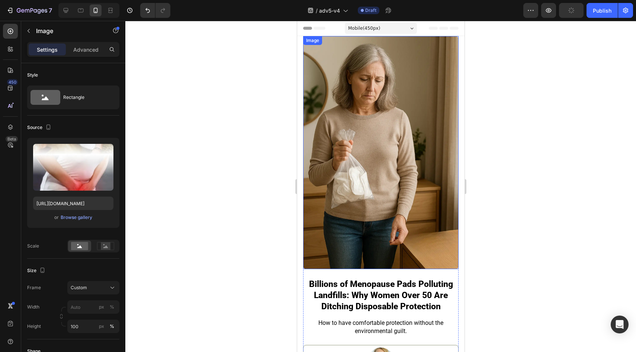
click at [365, 178] on img at bounding box center [380, 152] width 155 height 233
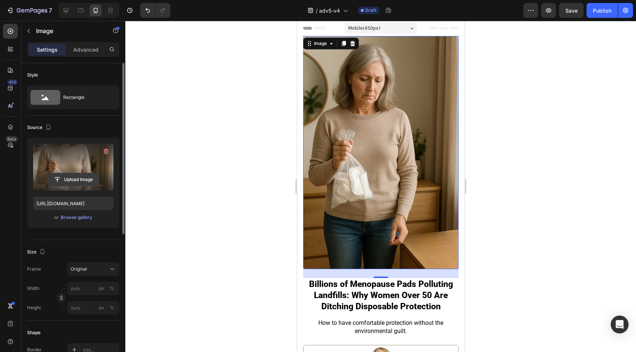
click at [92, 182] on input "file" at bounding box center [73, 179] width 51 height 13
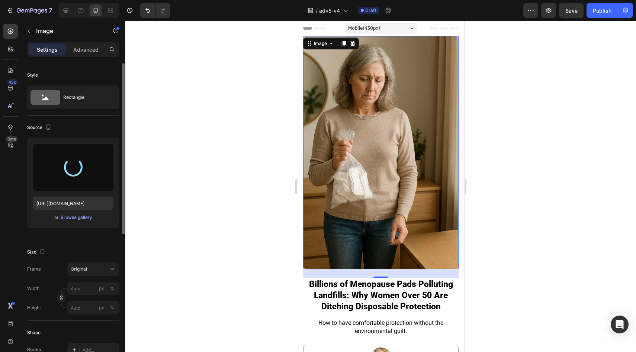
type input "https://cdn.shopify.com/s/files/1/0859/7979/1708/files/gempages_532940531508970…"
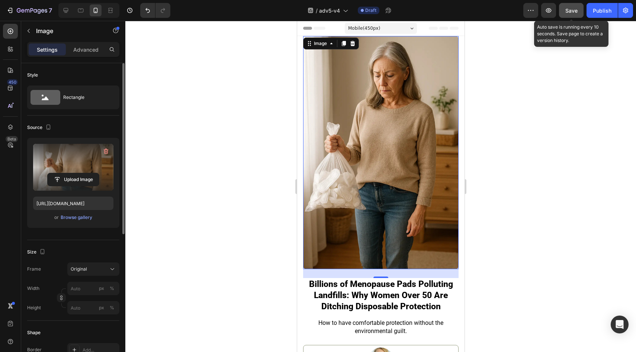
drag, startPoint x: 565, startPoint y: 11, endPoint x: 143, endPoint y: 3, distance: 422.3
click at [565, 11] on span "Save" at bounding box center [571, 10] width 12 height 6
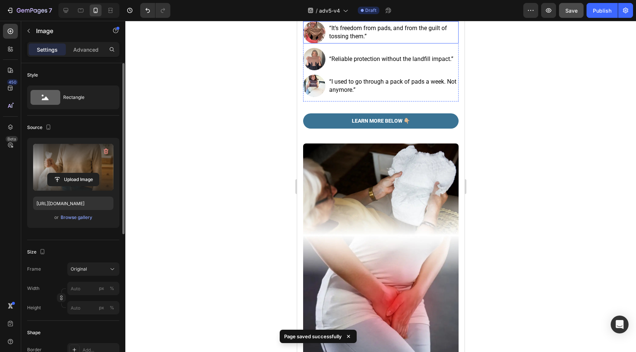
scroll to position [472, 0]
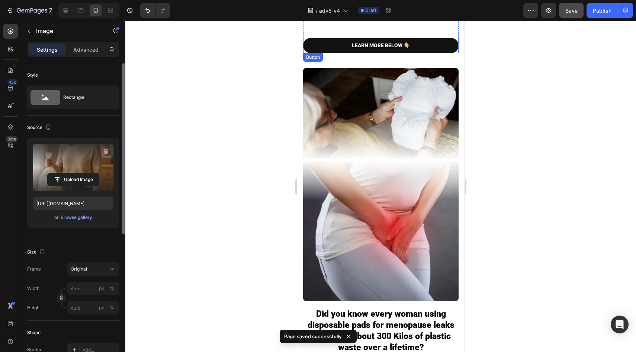
click at [322, 38] on link "LEARN MORE BELOW 👇🏼" at bounding box center [380, 45] width 155 height 15
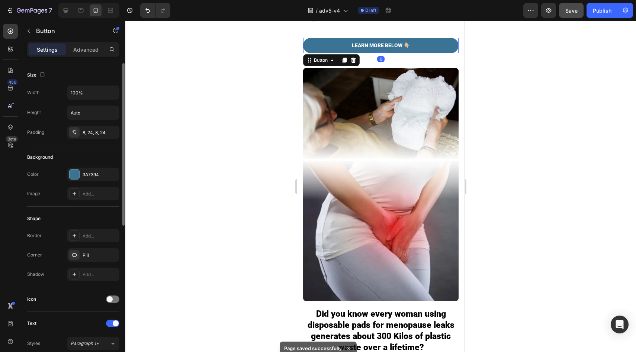
scroll to position [239, 0]
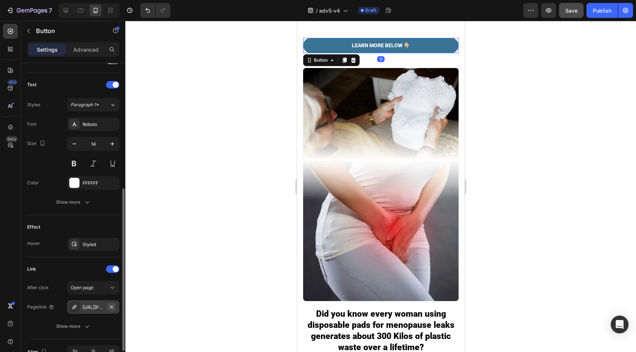
click at [112, 311] on button "button" at bounding box center [111, 307] width 9 height 9
click at [100, 310] on div "Add..." at bounding box center [100, 307] width 35 height 7
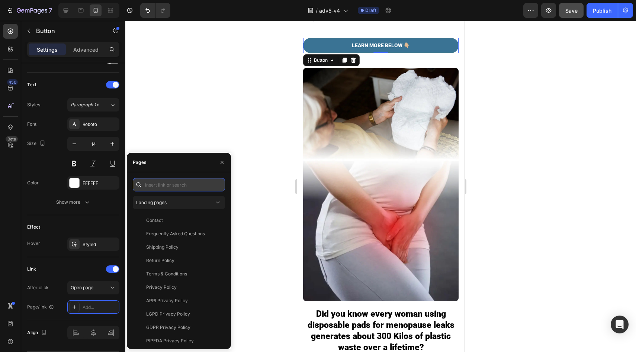
click at [163, 190] on input "text" at bounding box center [179, 184] width 92 height 13
paste input "https://vera-underwear.com/products/veras-signature-leakproof-underwear-5-pack2"
type input "https://vera-underwear.com/products/veras-signature-leakproof-underwear-5-pack2"
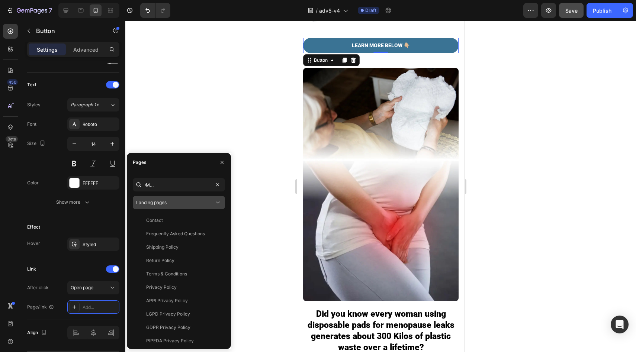
scroll to position [0, 0]
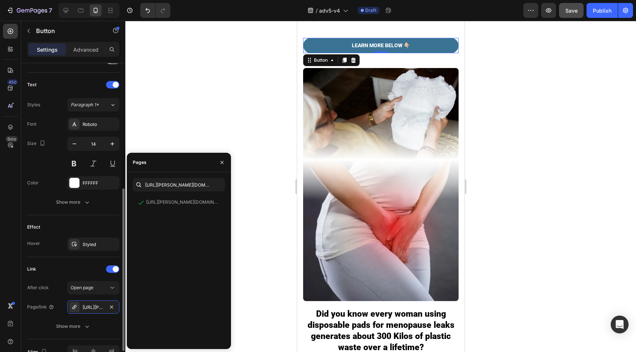
click at [94, 230] on div "Effect" at bounding box center [73, 227] width 92 height 12
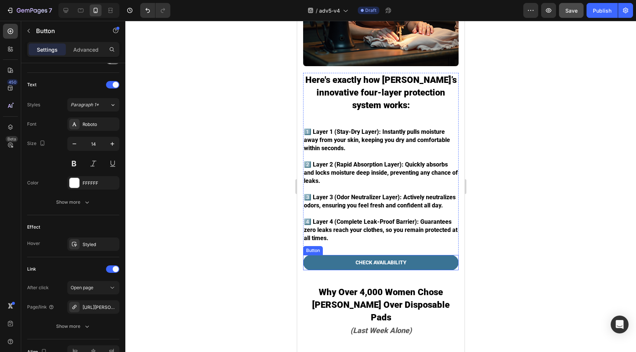
scroll to position [1110, 0]
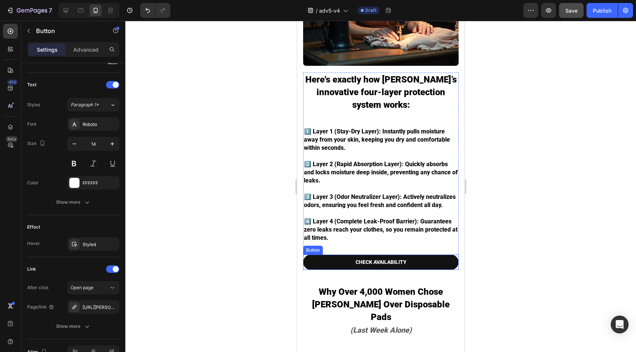
click at [326, 255] on link "CHECK AVAILABILITY" at bounding box center [380, 262] width 155 height 15
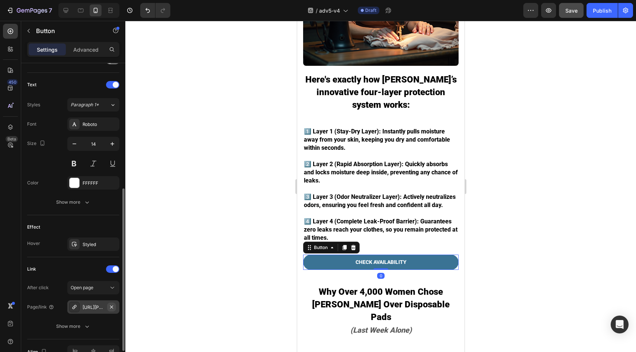
click at [115, 310] on button "button" at bounding box center [111, 307] width 9 height 9
click at [103, 311] on div "Add..." at bounding box center [100, 307] width 35 height 7
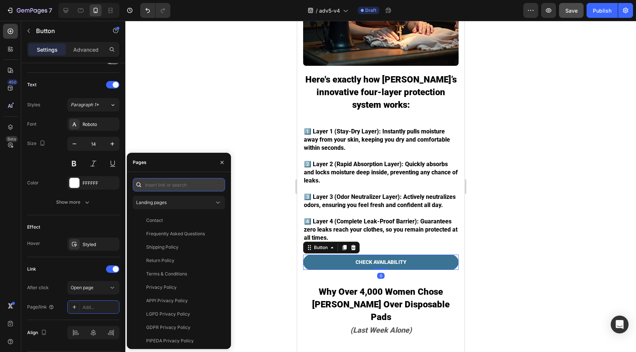
click at [177, 187] on input "text" at bounding box center [179, 184] width 92 height 13
paste input "https://vera-underwear.com/products/veras-signature-leakproof-underwear-5-pack2"
type input "https://vera-underwear.com/products/veras-signature-leakproof-underwear-5-pack2"
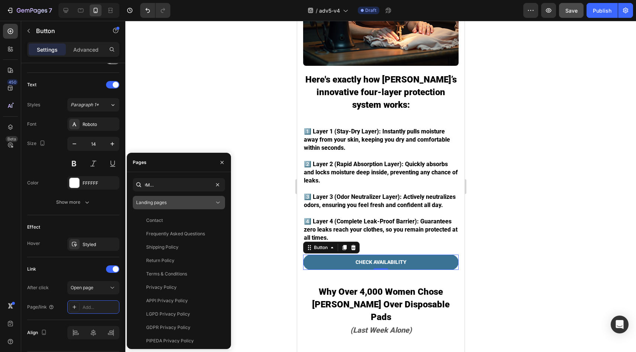
scroll to position [0, 0]
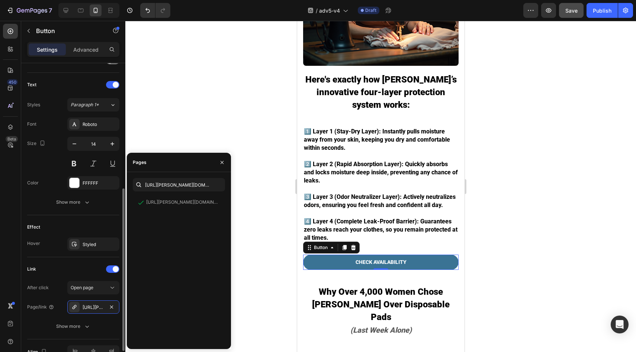
click at [103, 222] on div "Effect" at bounding box center [73, 227] width 92 height 12
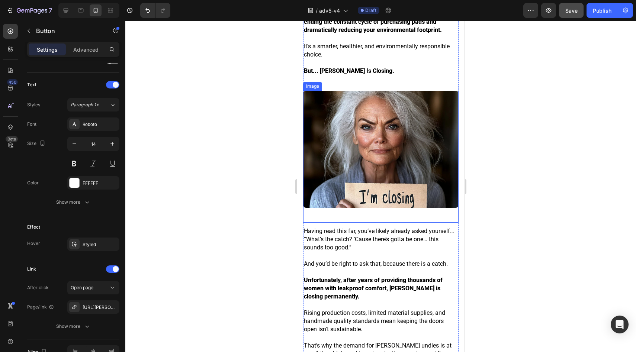
scroll to position [2398, 0]
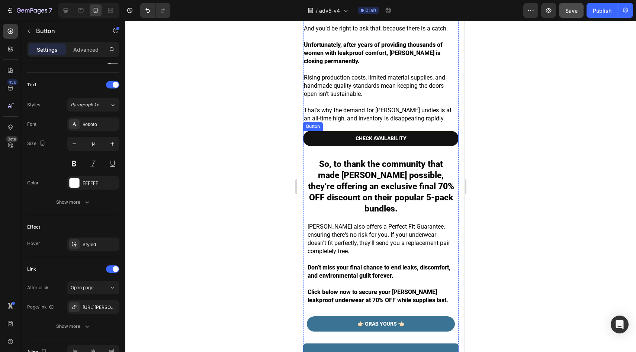
click at [321, 131] on link "CHECK AVAILABILITY" at bounding box center [380, 138] width 155 height 15
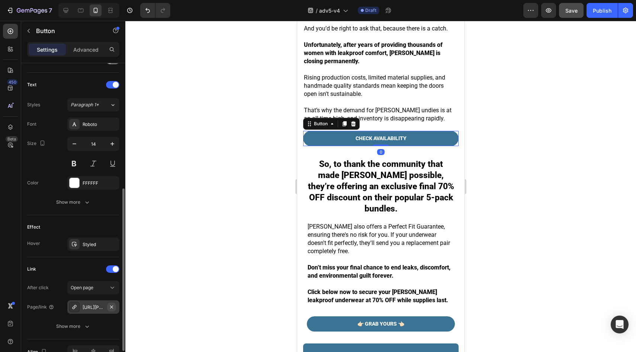
click at [110, 306] on icon "button" at bounding box center [111, 306] width 3 height 3
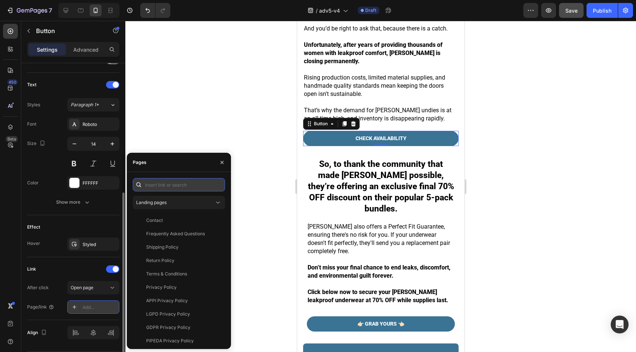
click at [175, 185] on input "text" at bounding box center [179, 184] width 92 height 13
paste input "https://vera-underwear.com/products/veras-signature-leakproof-underwear-5-pack2"
type input "https://vera-underwear.com/products/veras-signature-leakproof-underwear-5-pack2"
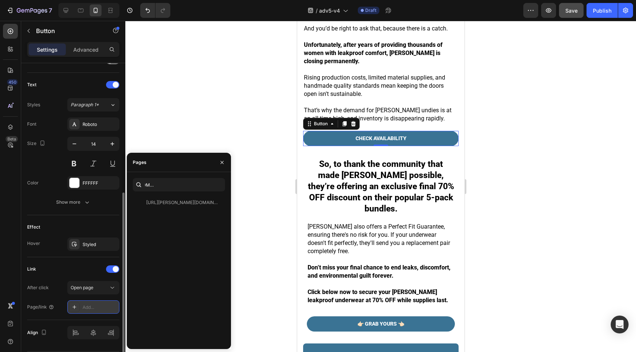
click at [164, 205] on div "https://vera-underwear.com/products/veras-signature-leakproof-underwear-5-pack2" at bounding box center [181, 202] width 71 height 7
click at [101, 214] on div "Text Styles Paragraph 1* Font Roboto Size 14 Color FFFFFF Show more" at bounding box center [73, 144] width 92 height 142
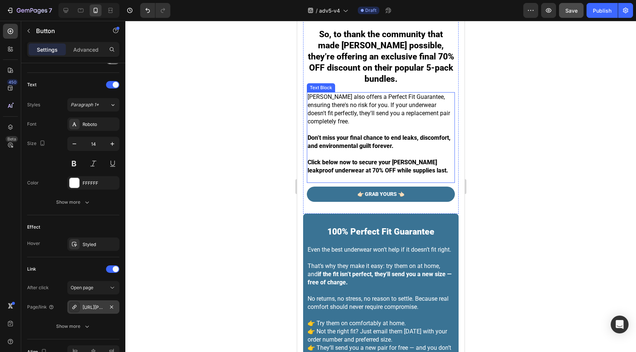
scroll to position [2555, 0]
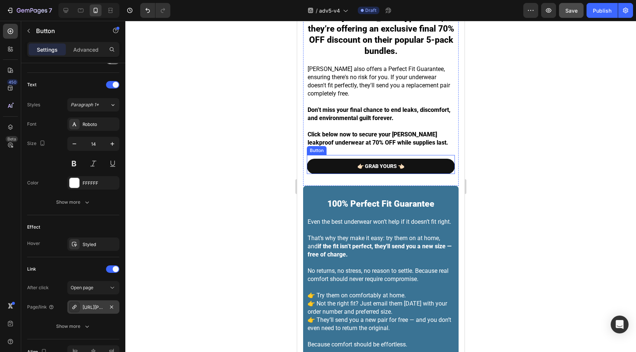
click at [337, 159] on link "👉🏻 GRAB YOURS 👈🏻" at bounding box center [381, 166] width 148 height 15
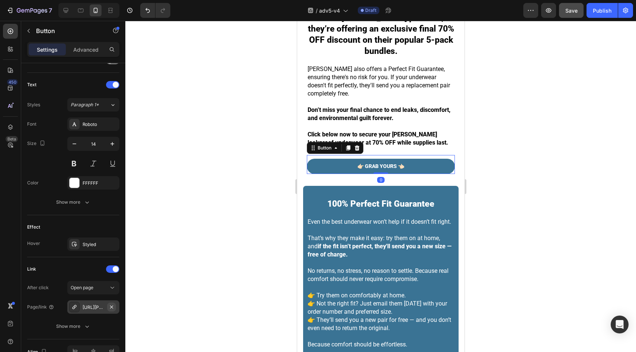
click at [110, 310] on button "button" at bounding box center [111, 307] width 9 height 9
click at [98, 309] on div "Add..." at bounding box center [100, 307] width 35 height 7
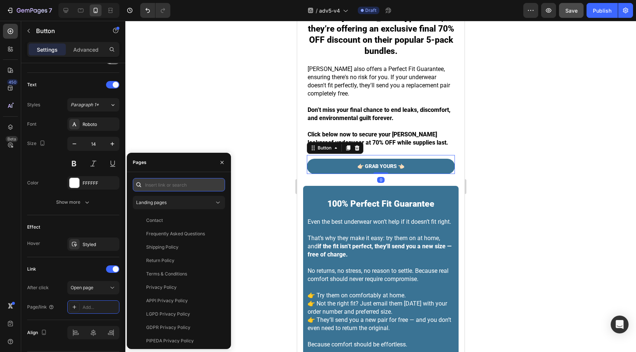
click at [166, 184] on input "text" at bounding box center [179, 184] width 92 height 13
paste input "https://vera-underwear.com/products/veras-signature-leakproof-underwear-5-pack2"
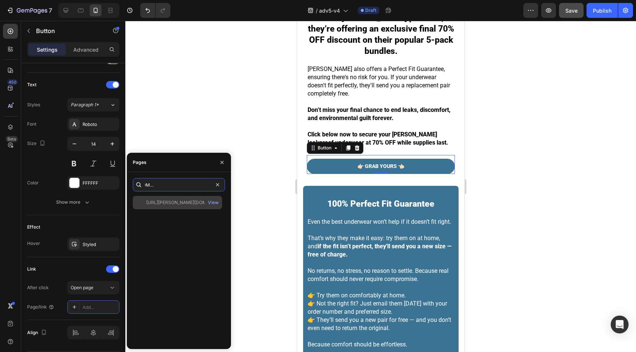
type input "https://vera-underwear.com/products/veras-signature-leakproof-underwear-5-pack2"
click at [168, 201] on div "https://vera-underwear.com/products/veras-signature-leakproof-underwear-5-pack2" at bounding box center [181, 202] width 71 height 7
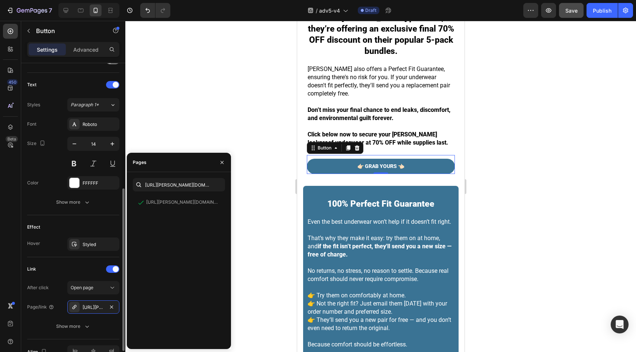
click at [111, 227] on div "Effect" at bounding box center [73, 227] width 92 height 12
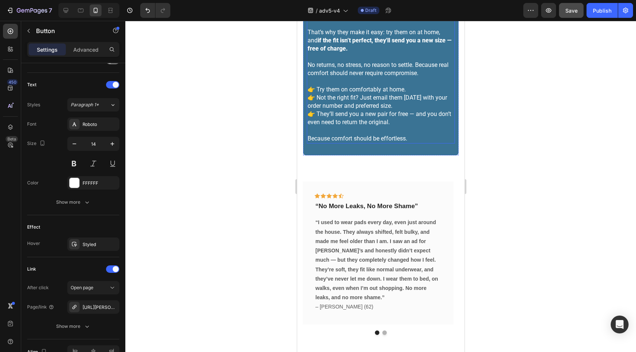
scroll to position [2808, 0]
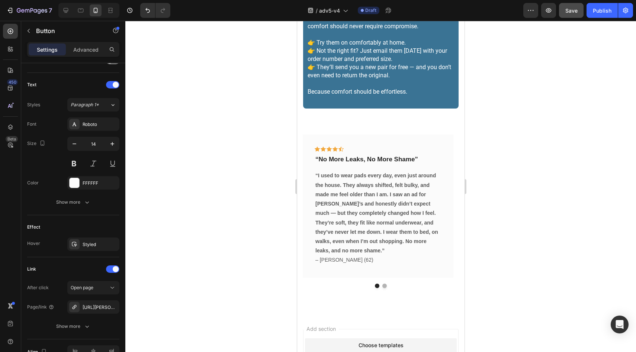
click at [577, 12] on span "Save" at bounding box center [571, 10] width 12 height 6
click at [591, 12] on button "Publish" at bounding box center [602, 10] width 31 height 15
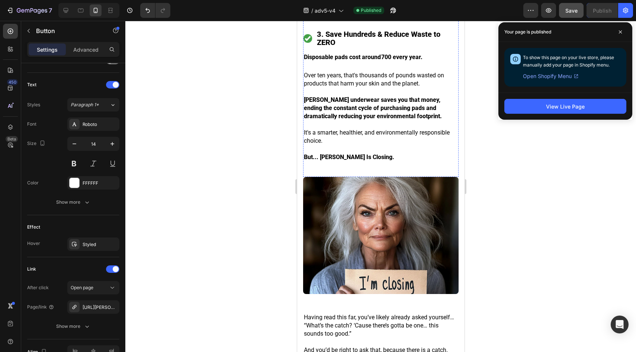
scroll to position [2040, 0]
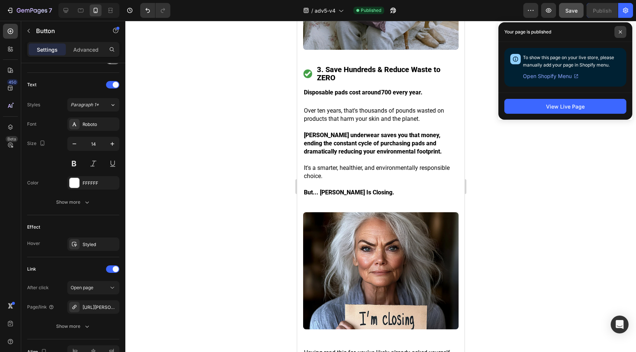
click at [618, 31] on span at bounding box center [621, 32] width 12 height 12
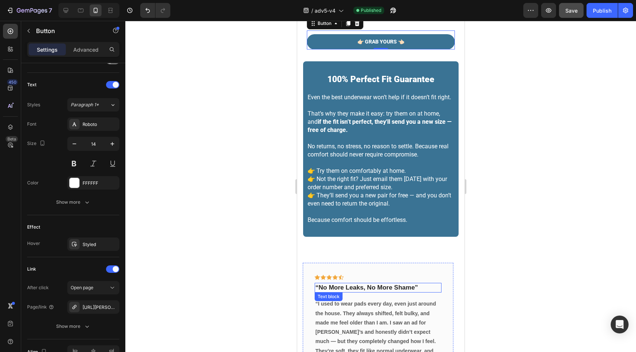
scroll to position [2607, 0]
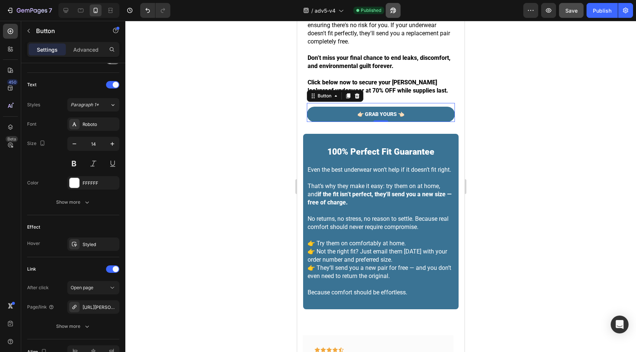
click at [392, 11] on icon "button" at bounding box center [391, 12] width 2 height 2
click at [18, 10] on icon "button" at bounding box center [32, 11] width 31 height 6
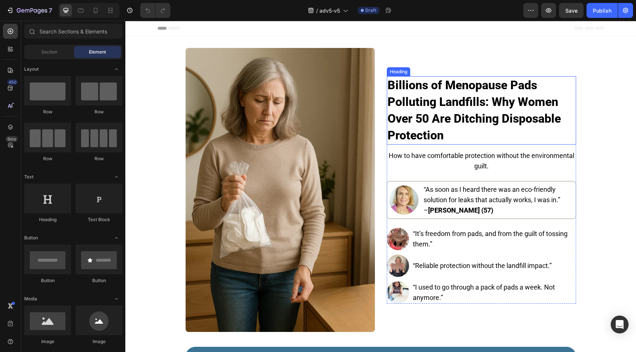
click at [437, 91] on strong "Billions of Menopause Pads Polluting Landfills: Why Women Over 50 Are Ditching …" at bounding box center [474, 110] width 173 height 64
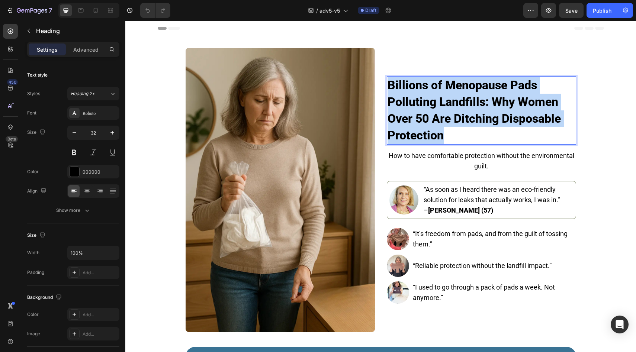
click at [437, 91] on strong "Billions of Menopause Pads Polluting Landfills: Why Women Over 50 Are Ditching …" at bounding box center [474, 110] width 173 height 64
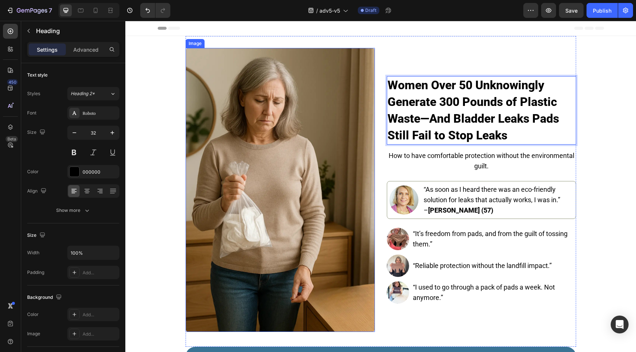
click at [333, 134] on img at bounding box center [280, 190] width 189 height 284
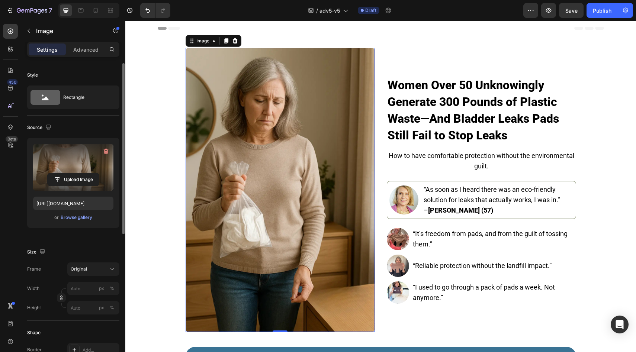
click at [83, 170] on label at bounding box center [73, 167] width 80 height 47
click at [83, 173] on input "file" at bounding box center [73, 179] width 51 height 13
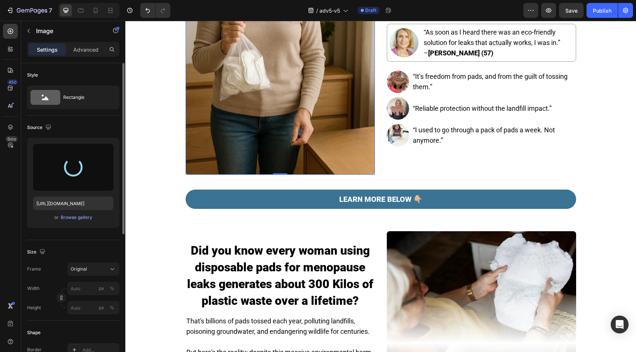
type input "[URL][DOMAIN_NAME]"
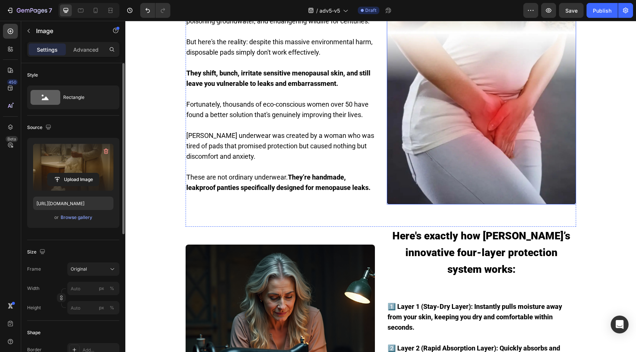
scroll to position [495, 0]
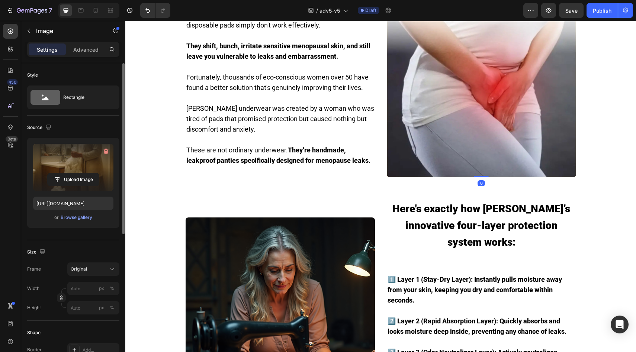
click at [457, 116] on img at bounding box center [481, 36] width 189 height 284
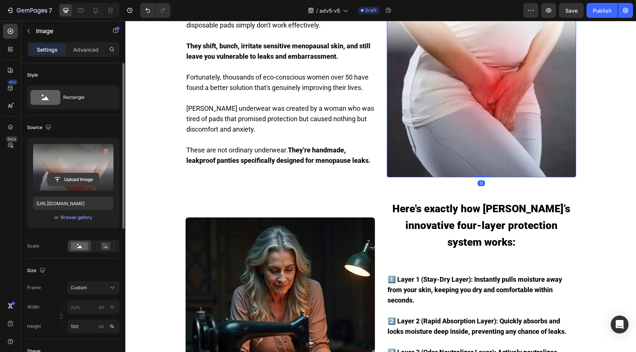
click at [76, 174] on input "file" at bounding box center [73, 179] width 51 height 13
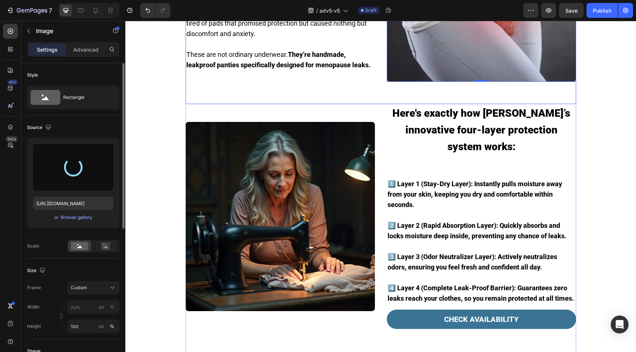
scroll to position [609, 0]
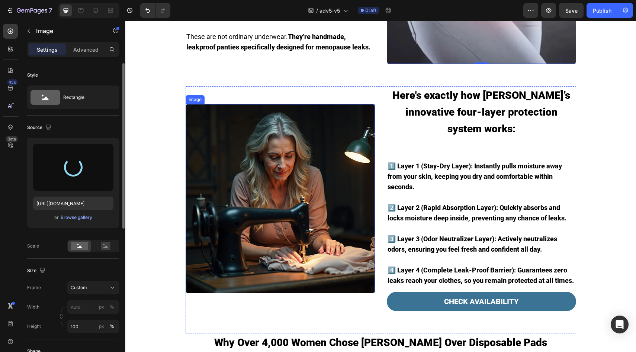
type input "[URL][DOMAIN_NAME]"
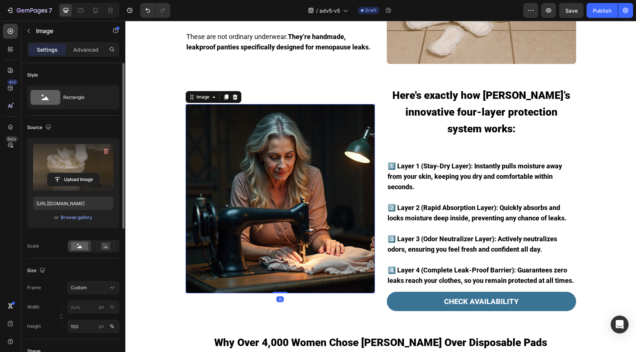
click at [196, 154] on img at bounding box center [280, 198] width 189 height 189
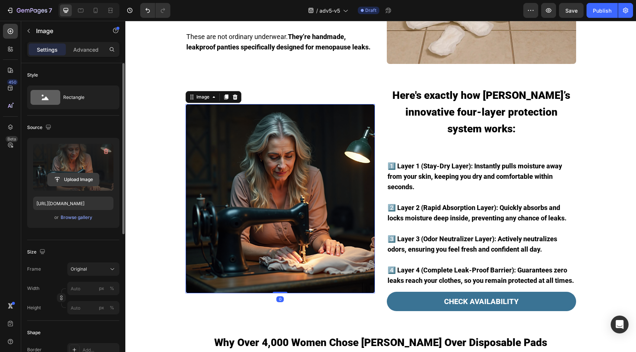
click at [67, 185] on input "file" at bounding box center [73, 179] width 51 height 13
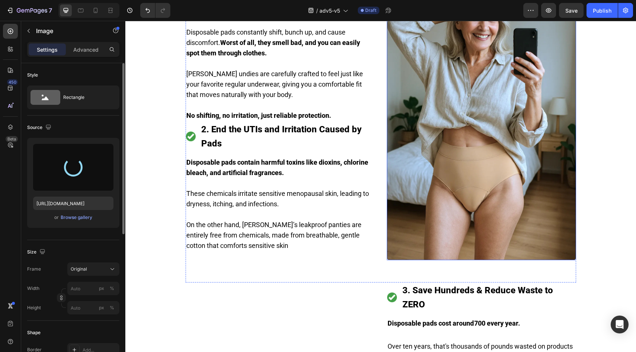
scroll to position [985, 0]
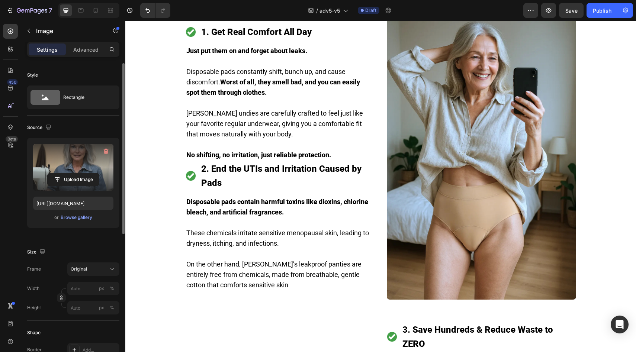
type input "[URL][DOMAIN_NAME]"
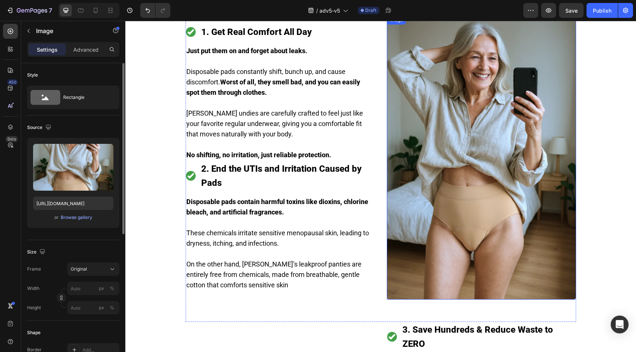
click at [426, 154] on img at bounding box center [481, 158] width 189 height 284
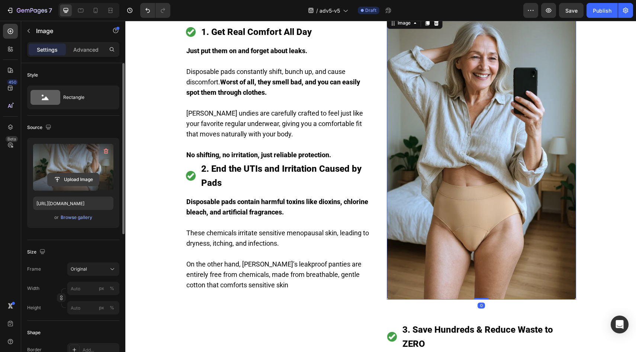
click at [77, 181] on input "file" at bounding box center [73, 179] width 51 height 13
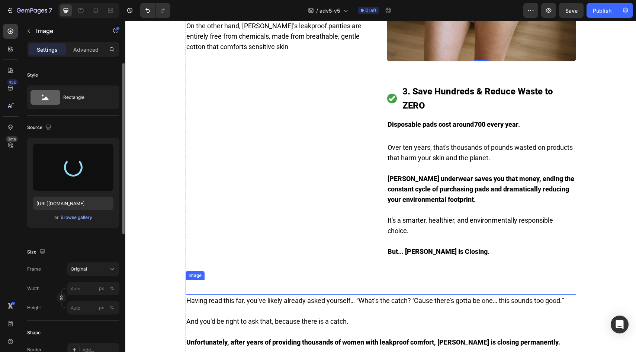
scroll to position [1222, 0]
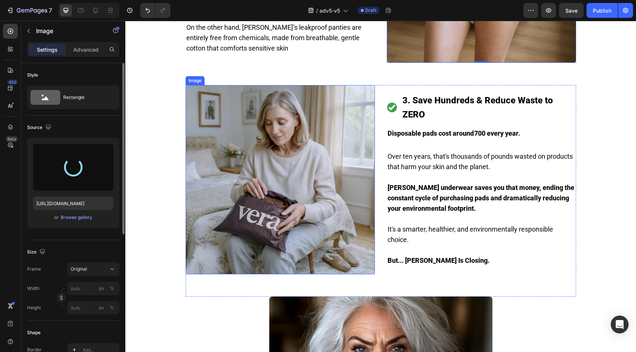
type input "[URL][DOMAIN_NAME]"
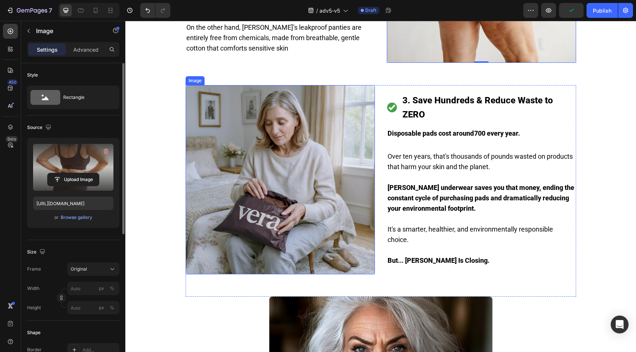
drag, startPoint x: 199, startPoint y: 193, endPoint x: 141, endPoint y: 191, distance: 57.7
click at [199, 193] on img at bounding box center [280, 179] width 189 height 189
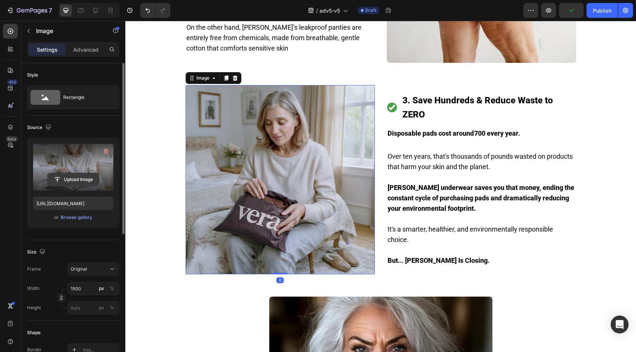
click at [70, 183] on input "file" at bounding box center [73, 179] width 51 height 13
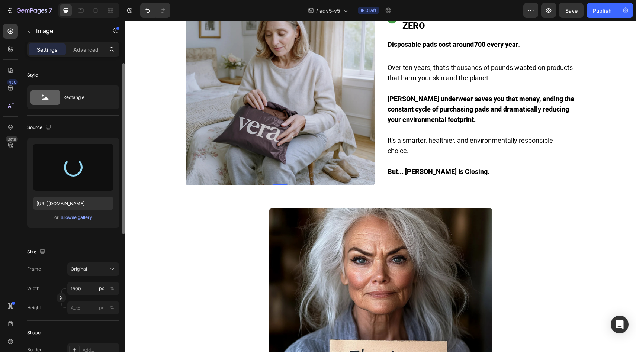
scroll to position [1360, 0]
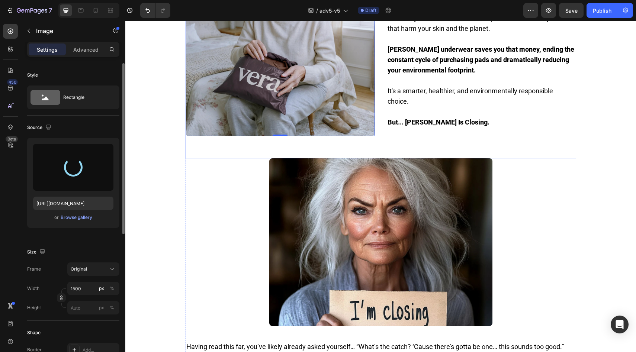
type input "[URL][DOMAIN_NAME]"
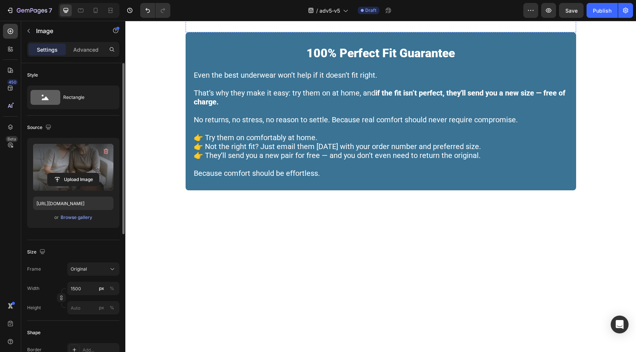
scroll to position [1970, 0]
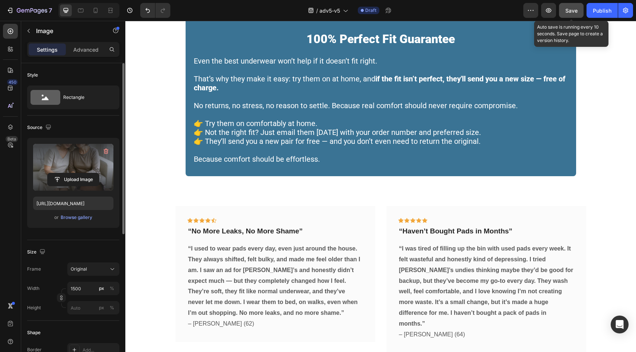
click at [573, 10] on span "Save" at bounding box center [571, 10] width 12 height 6
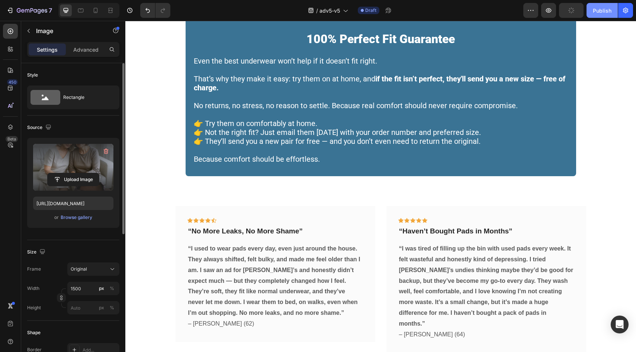
click at [609, 11] on div "Publish" at bounding box center [602, 11] width 19 height 8
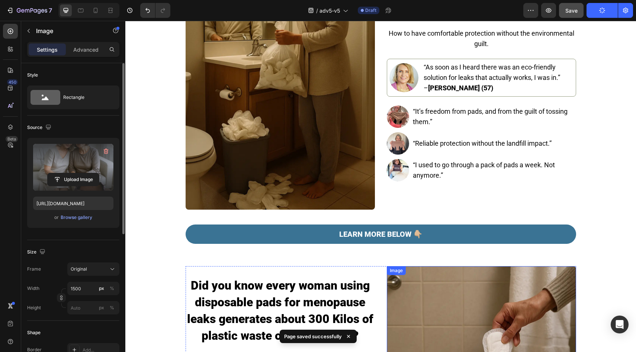
scroll to position [0, 0]
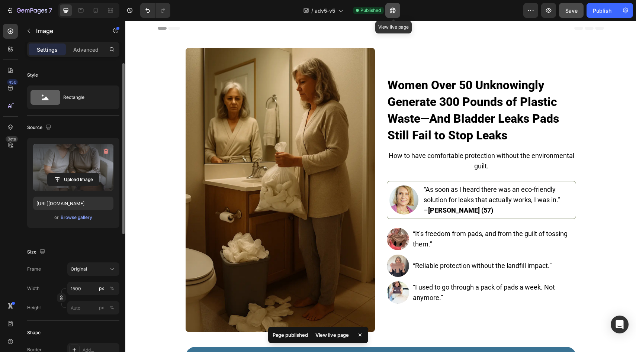
click at [398, 10] on button "button" at bounding box center [392, 10] width 15 height 15
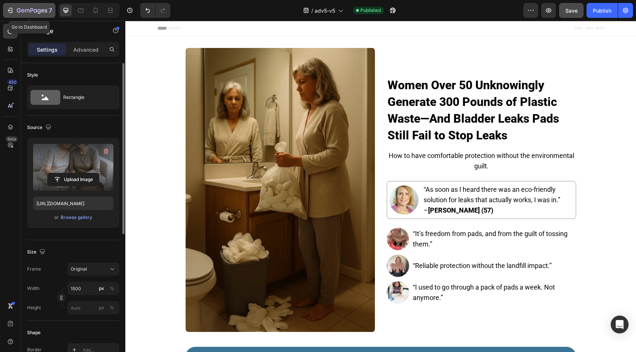
click at [50, 8] on p "7" at bounding box center [50, 10] width 3 height 9
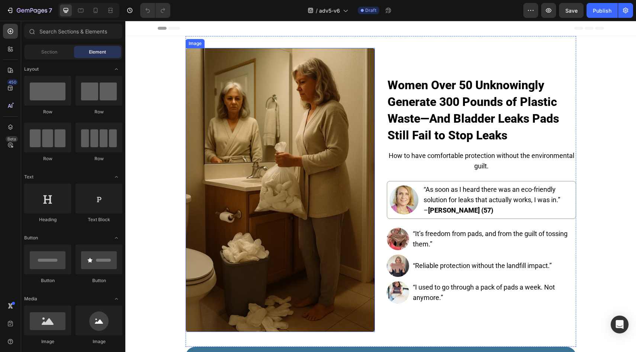
click at [327, 130] on img at bounding box center [280, 190] width 189 height 284
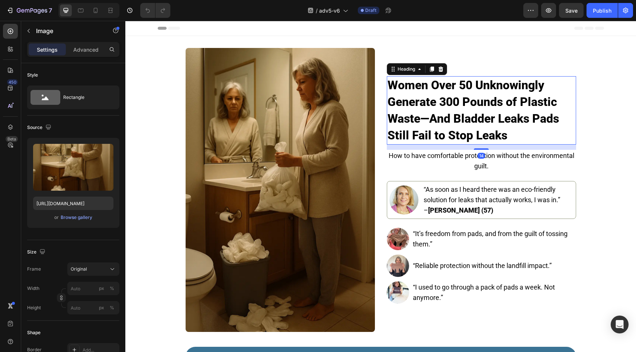
click at [440, 110] on h2 "Women Over 50 Unknowingly Generate 300 Pounds of Plastic Waste—And Bladder Leak…" at bounding box center [481, 110] width 189 height 68
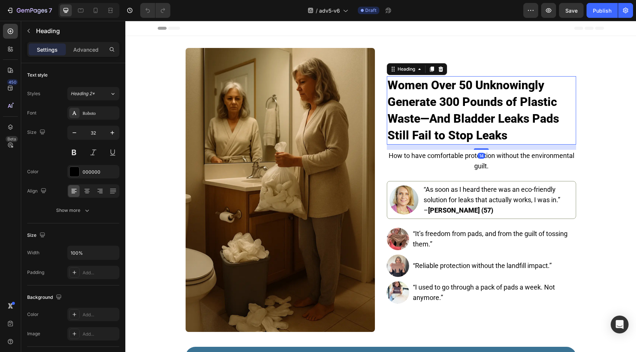
click at [440, 110] on h2 "Women Over 50 Unknowingly Generate 300 Pounds of Plastic Waste—And Bladder Leak…" at bounding box center [481, 110] width 189 height 68
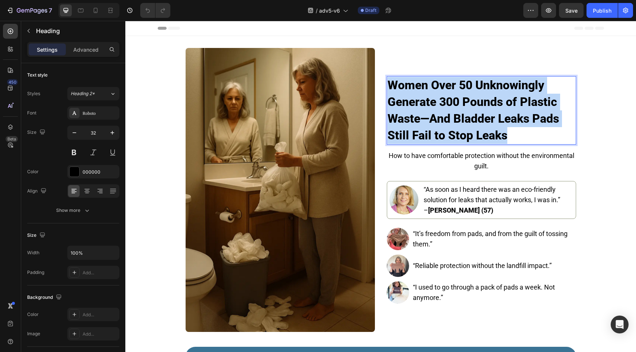
click at [440, 110] on p "Women Over 50 Unknowingly Generate 300 Pounds of Plastic Waste—And Bladder Leak…" at bounding box center [482, 110] width 188 height 67
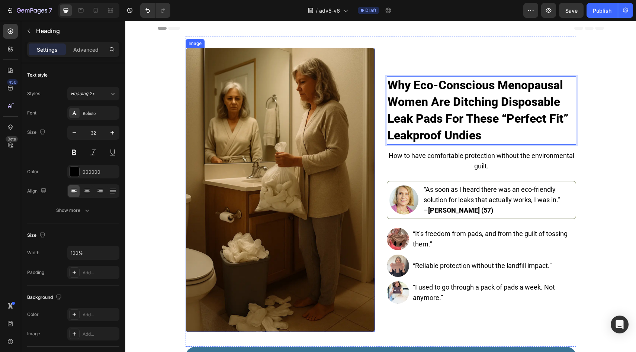
click at [327, 110] on img at bounding box center [280, 190] width 189 height 284
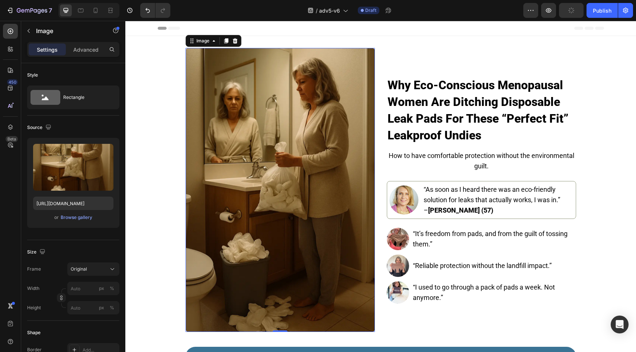
drag, startPoint x: 253, startPoint y: 155, endPoint x: 167, endPoint y: 156, distance: 86.3
click at [253, 155] on img at bounding box center [280, 190] width 189 height 284
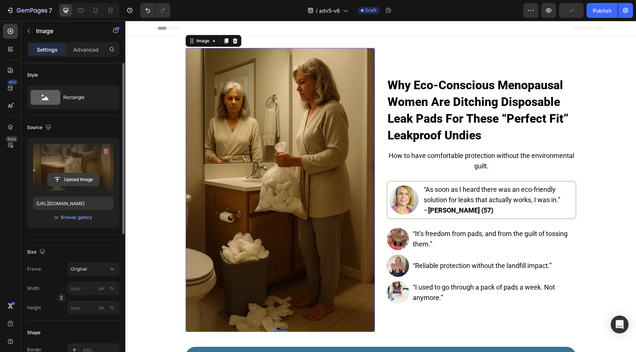
click at [59, 176] on input "file" at bounding box center [73, 179] width 51 height 13
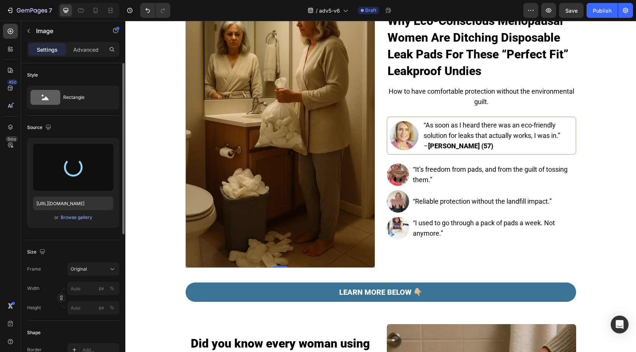
scroll to position [65, 0]
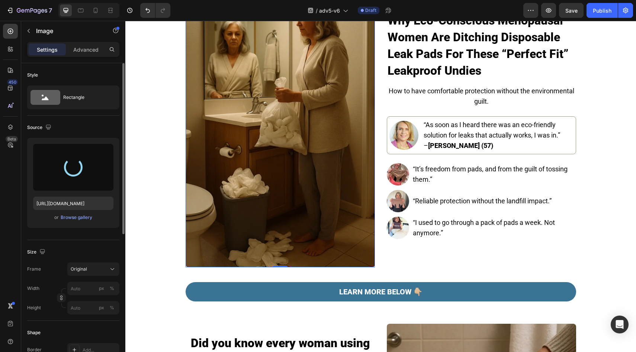
type input "https://cdn.shopify.com/s/files/1/0859/7979/1708/files/gempages_532940531508970…"
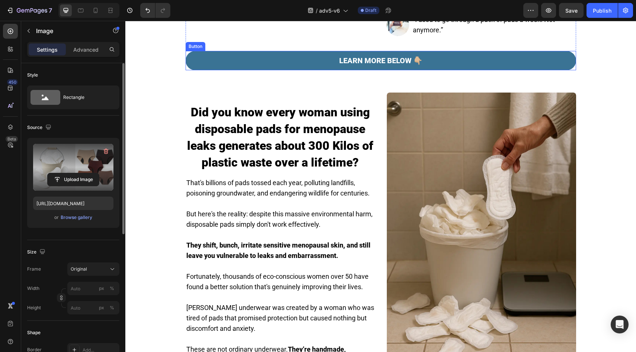
scroll to position [280, 0]
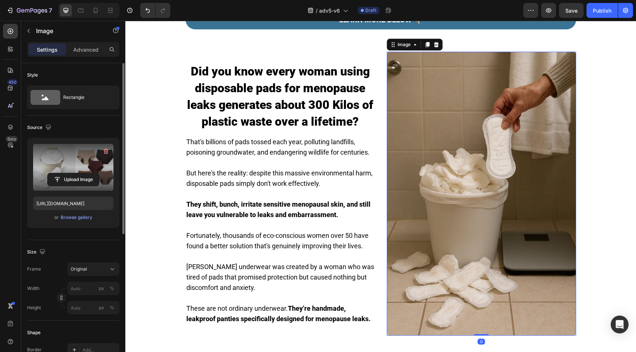
click at [438, 174] on img at bounding box center [481, 194] width 189 height 284
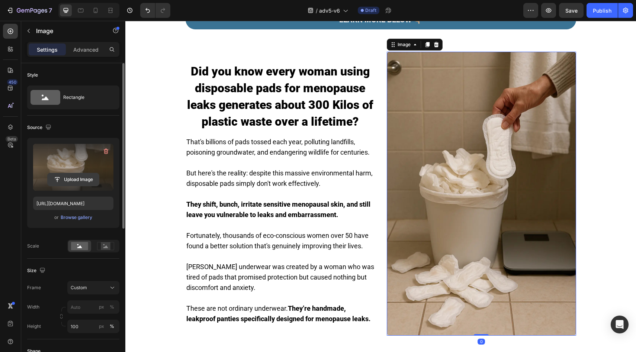
click at [64, 179] on input "file" at bounding box center [73, 179] width 51 height 13
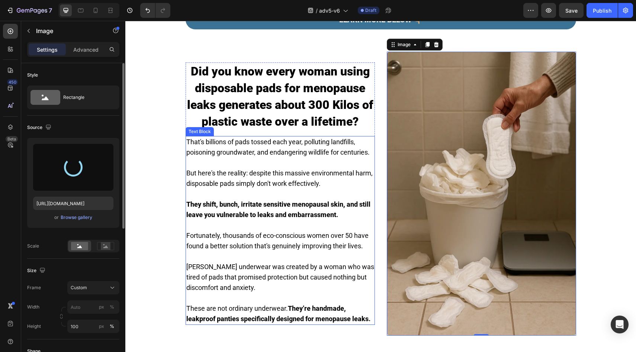
scroll to position [529, 0]
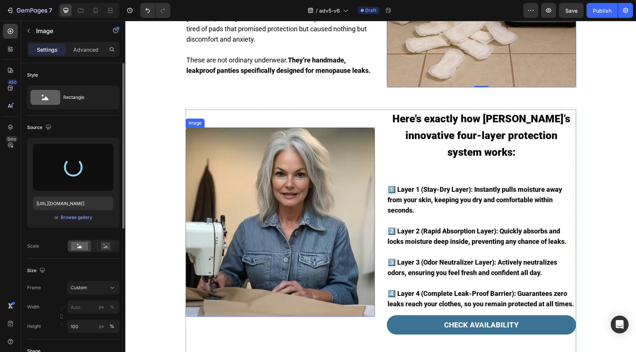
type input "https://cdn.shopify.com/s/files/1/0859/7979/1708/files/gempages_532940531508970…"
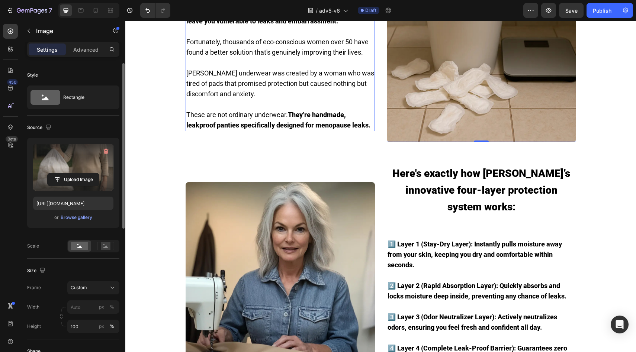
scroll to position [534, 0]
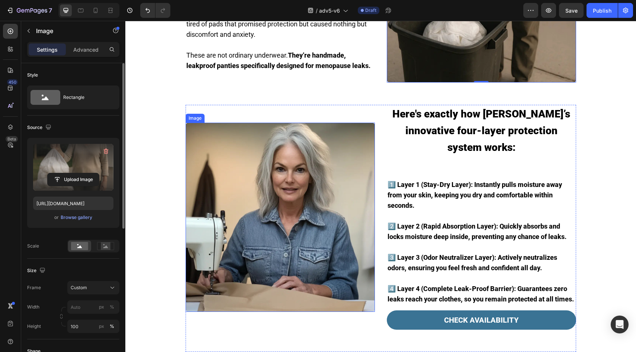
click at [283, 150] on img at bounding box center [280, 217] width 189 height 189
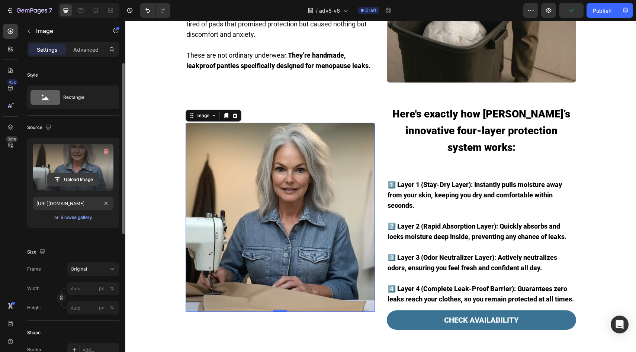
click at [81, 184] on input "file" at bounding box center [73, 179] width 51 height 13
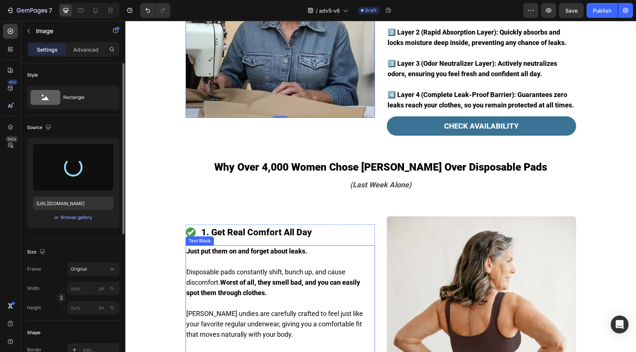
scroll to position [600, 0]
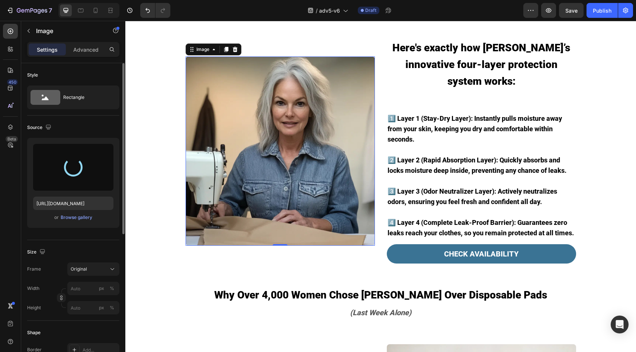
type input "https://cdn.shopify.com/s/files/1/0859/7979/1708/files/gempages_532940531508970…"
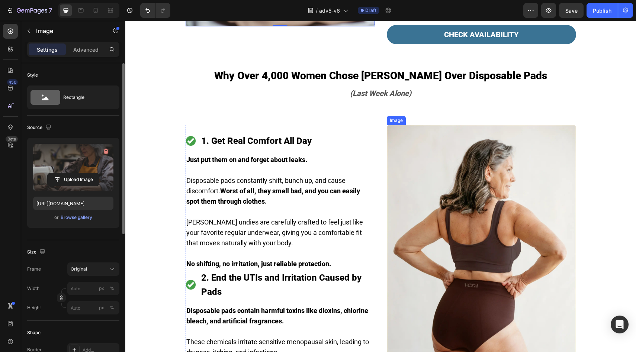
scroll to position [820, 0]
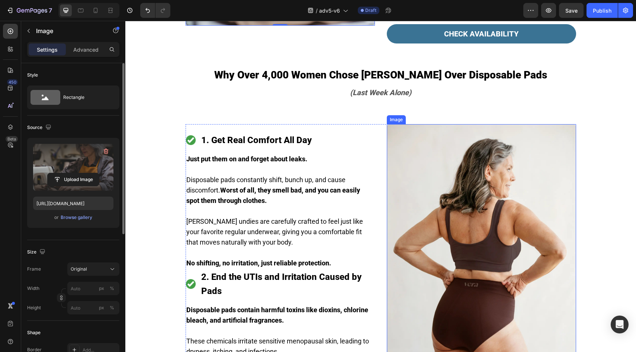
click at [439, 214] on img at bounding box center [481, 266] width 189 height 284
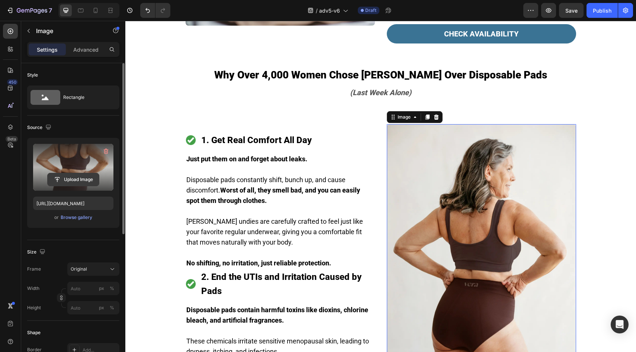
click at [83, 177] on input "file" at bounding box center [73, 179] width 51 height 13
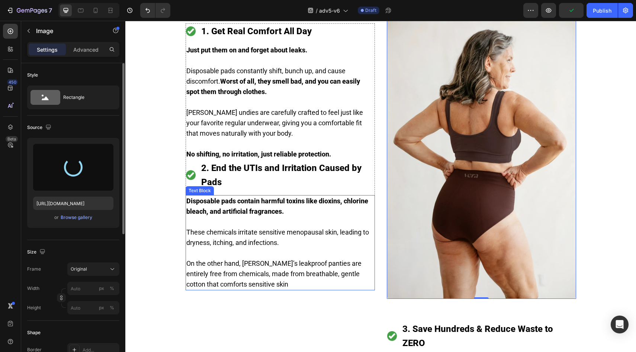
scroll to position [1001, 0]
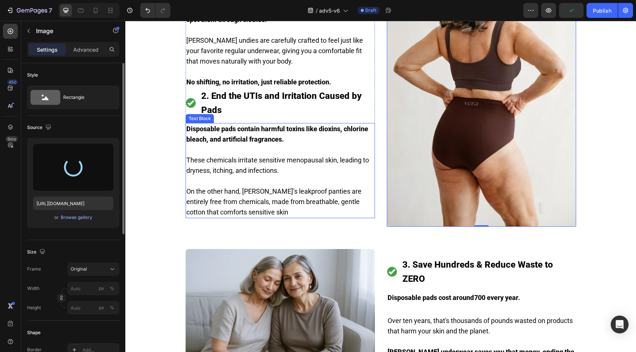
type input "https://cdn.shopify.com/s/files/1/0859/7979/1708/files/gempages_532940531508970…"
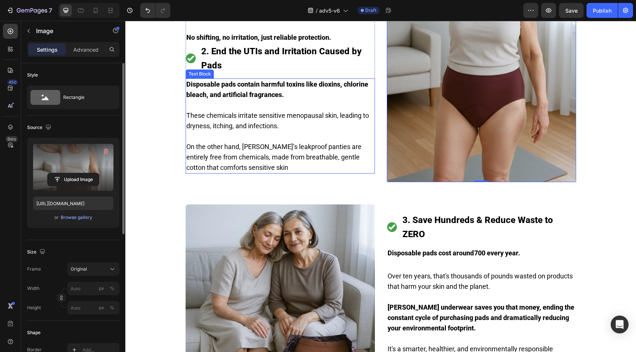
scroll to position [1171, 0]
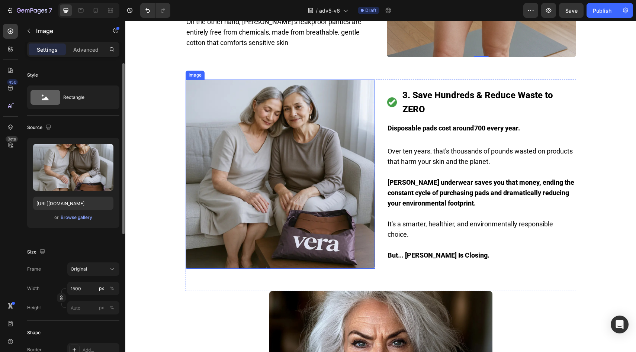
click at [285, 211] on img at bounding box center [280, 174] width 189 height 189
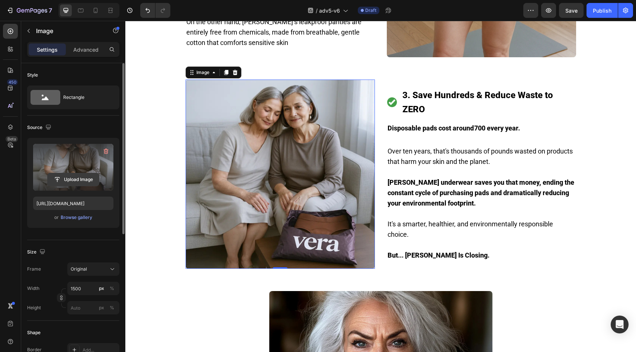
click at [88, 183] on input "file" at bounding box center [73, 179] width 51 height 13
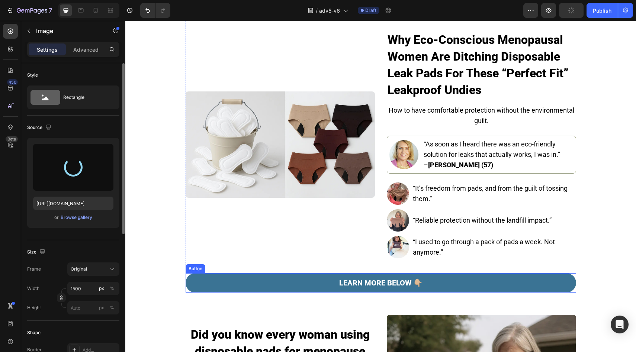
scroll to position [0, 0]
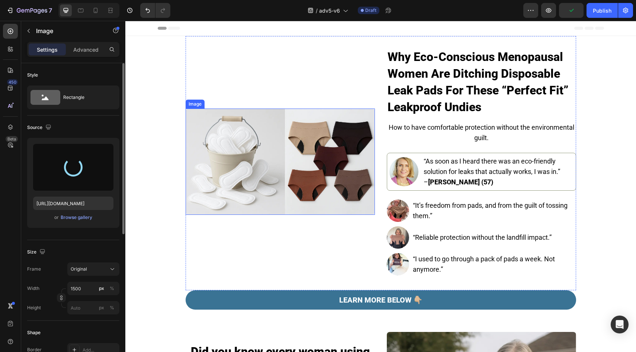
type input "https://cdn.shopify.com/s/files/1/0859/7979/1708/files/gempages_532940531508970…"
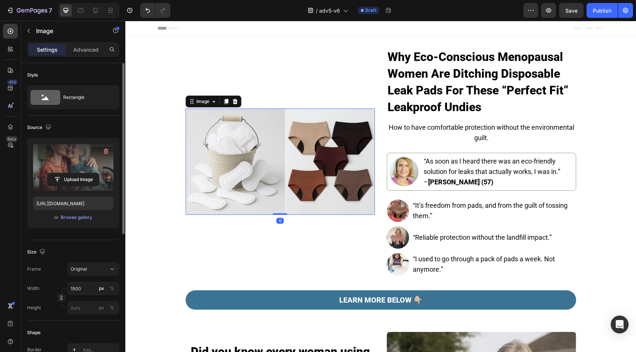
click at [246, 137] on img at bounding box center [280, 162] width 189 height 106
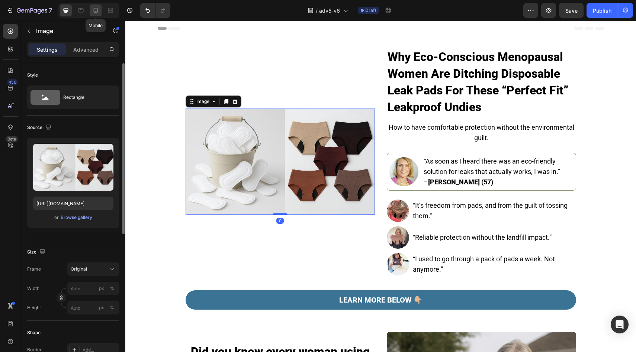
click at [99, 12] on div at bounding box center [96, 10] width 12 height 12
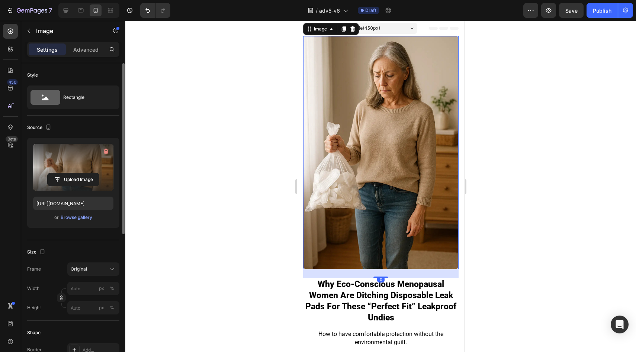
click at [84, 172] on label at bounding box center [73, 167] width 80 height 47
click at [84, 173] on input "file" at bounding box center [73, 179] width 51 height 13
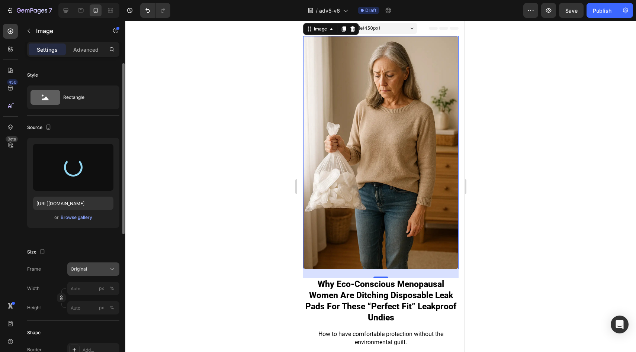
click at [86, 264] on button "Original" at bounding box center [93, 269] width 52 height 13
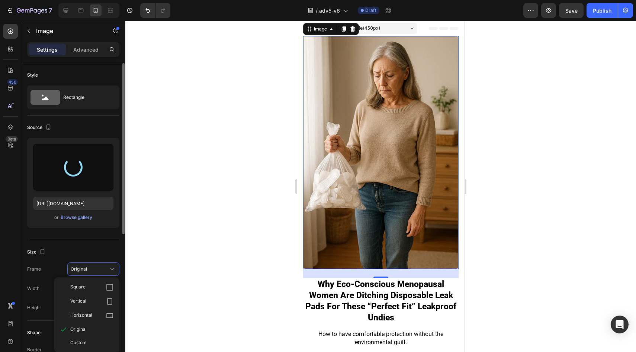
type input "https://cdn.shopify.com/s/files/1/0859/7979/1708/files/gempages_532940531508970…"
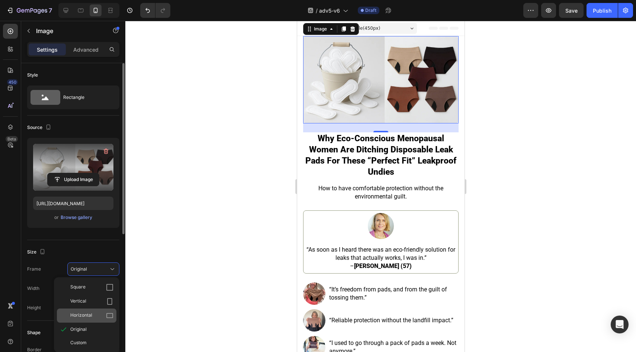
click at [83, 312] on span "Horizontal" at bounding box center [81, 315] width 22 height 7
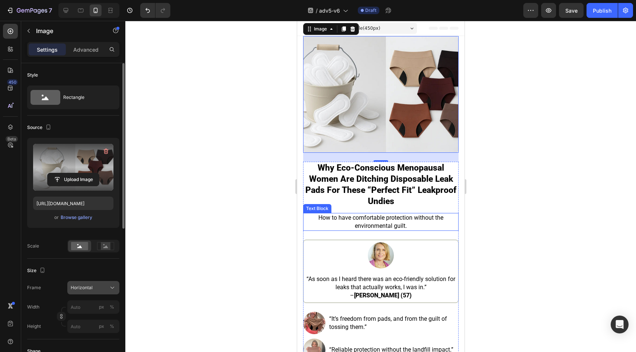
click at [98, 285] on div "Horizontal" at bounding box center [89, 288] width 36 height 7
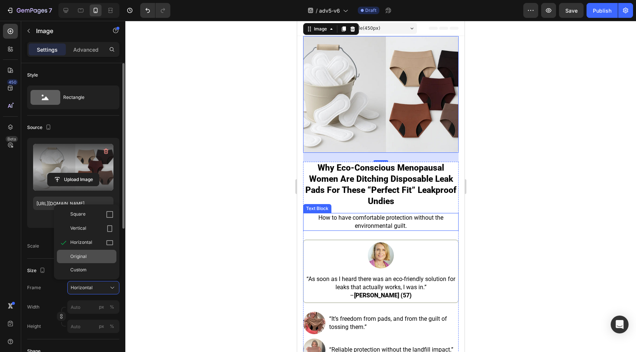
click at [87, 257] on div "Original" at bounding box center [91, 256] width 43 height 7
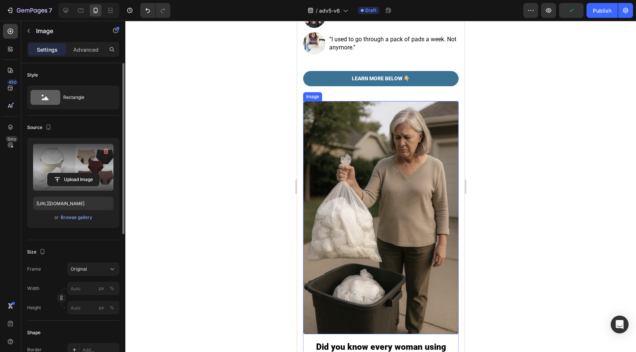
scroll to position [382, 0]
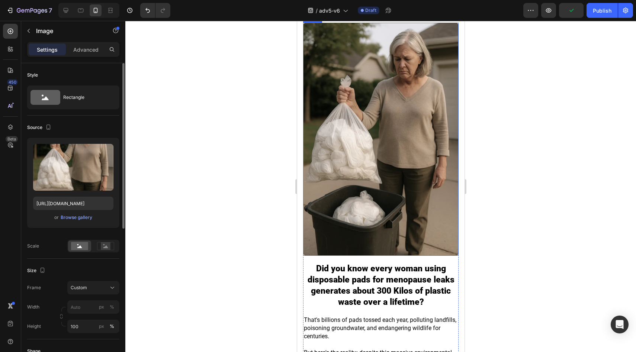
click at [371, 167] on img at bounding box center [380, 139] width 155 height 233
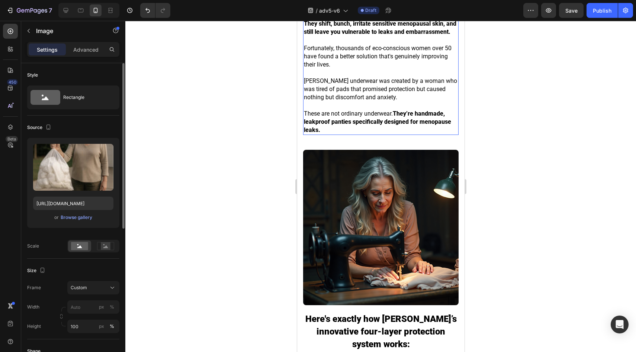
scroll to position [755, 0]
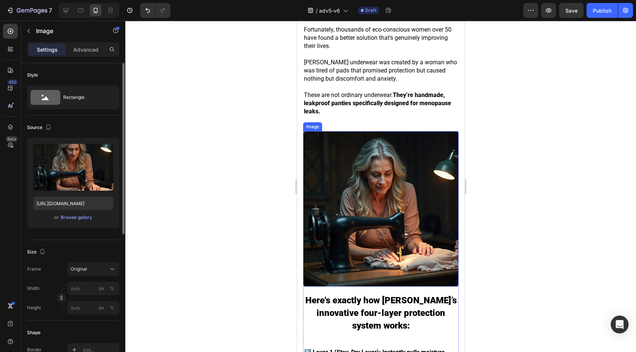
click at [334, 164] on img at bounding box center [380, 208] width 155 height 155
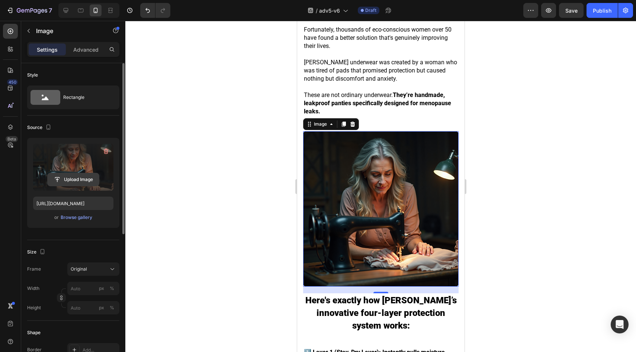
click at [89, 179] on input "file" at bounding box center [73, 179] width 51 height 13
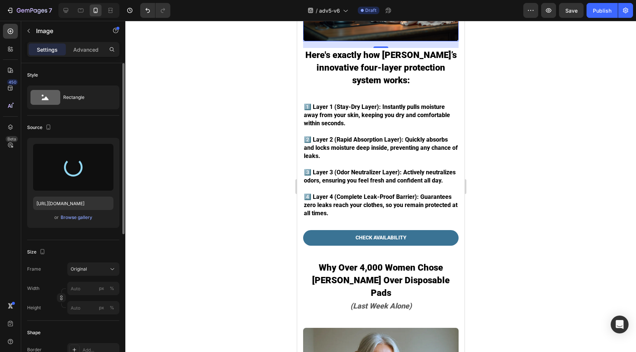
type input "https://cdn.shopify.com/s/files/1/0859/7979/1708/files/gempages_532940531508970…"
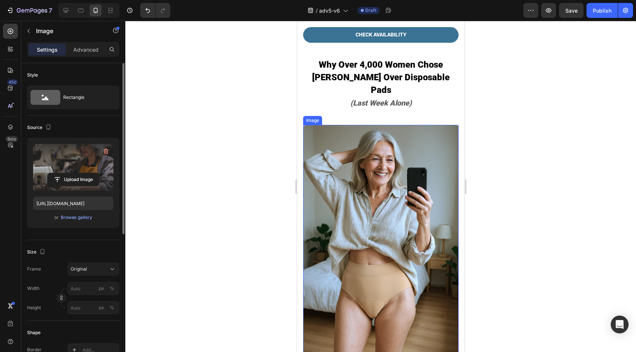
scroll to position [1296, 0]
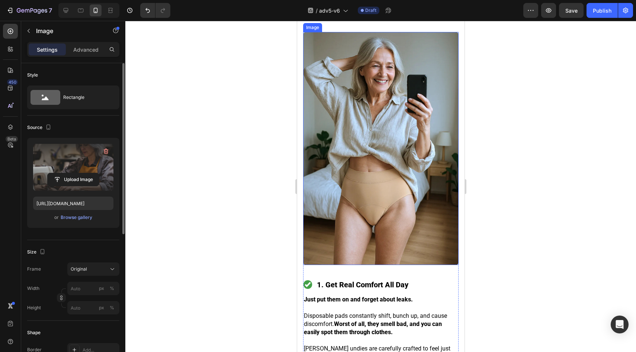
click at [369, 149] on img at bounding box center [380, 148] width 155 height 233
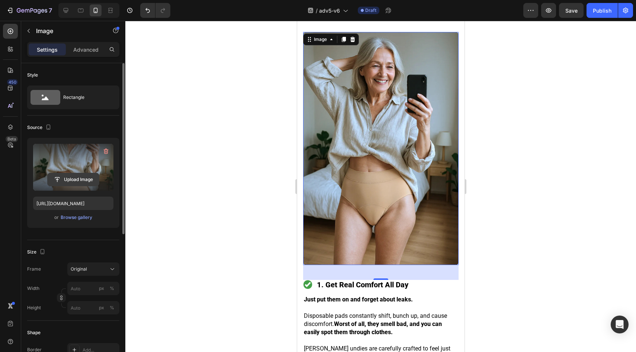
click at [71, 174] on input "file" at bounding box center [73, 179] width 51 height 13
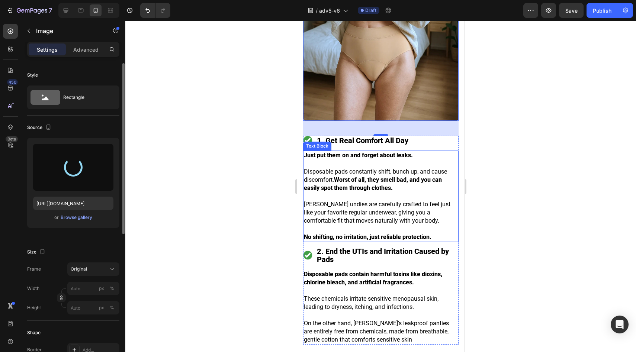
scroll to position [1680, 0]
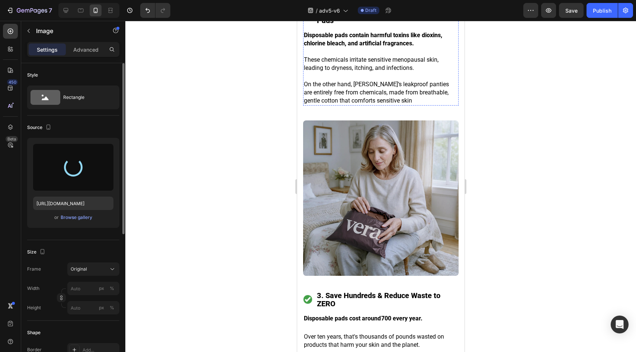
type input "https://cdn.shopify.com/s/files/1/0859/7979/1708/files/gempages_532940531508970…"
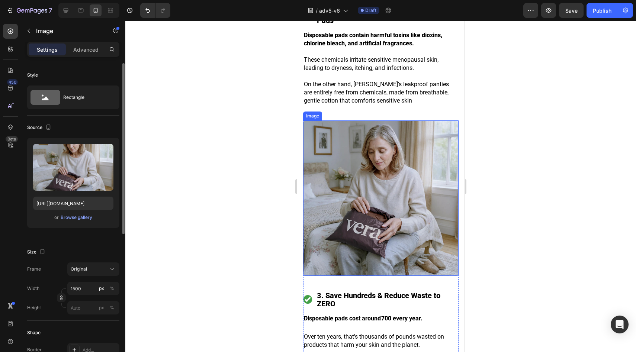
click at [317, 154] on img at bounding box center [380, 198] width 155 height 155
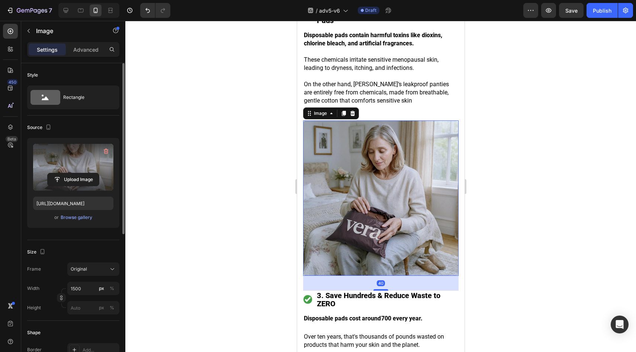
click at [102, 173] on div "Upload Image" at bounding box center [73, 179] width 80 height 13
click at [53, 187] on label at bounding box center [73, 167] width 80 height 47
click at [53, 186] on input "file" at bounding box center [73, 179] width 51 height 13
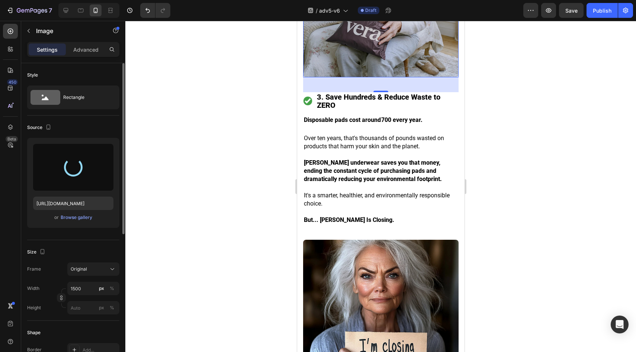
type input "https://cdn.shopify.com/s/files/1/0859/7979/1708/files/gempages_532940531508970…"
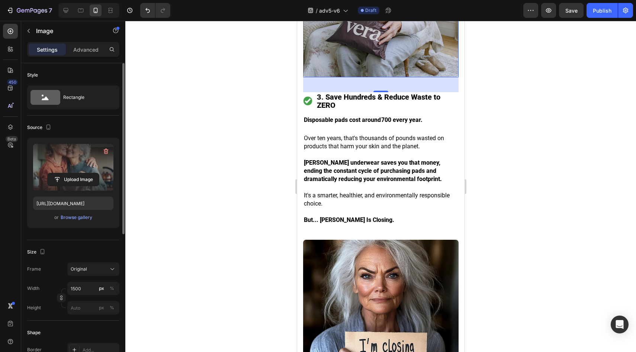
scroll to position [1934, 0]
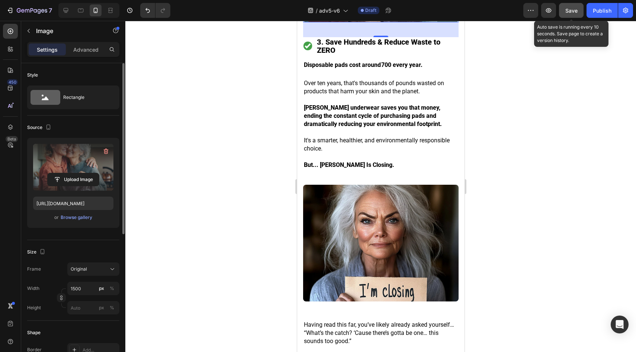
click at [573, 15] on button "Save" at bounding box center [571, 10] width 25 height 15
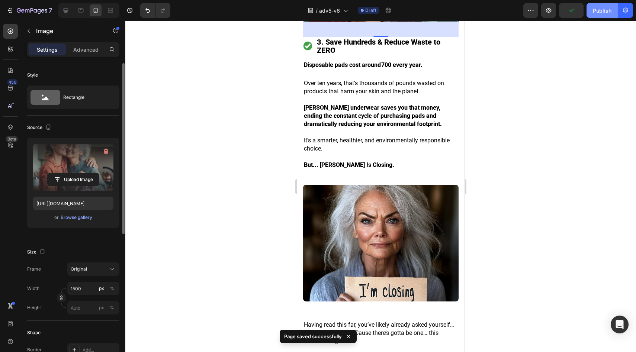
click at [606, 12] on div "Publish" at bounding box center [602, 11] width 19 height 8
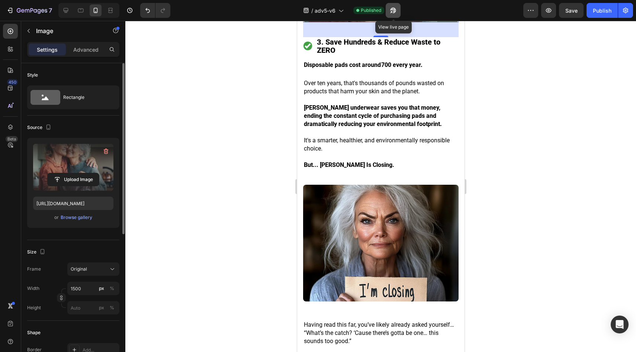
click at [392, 11] on icon "button" at bounding box center [391, 12] width 2 height 2
click at [38, 9] on icon "button" at bounding box center [39, 11] width 3 height 5
